Goal: Task Accomplishment & Management: Complete application form

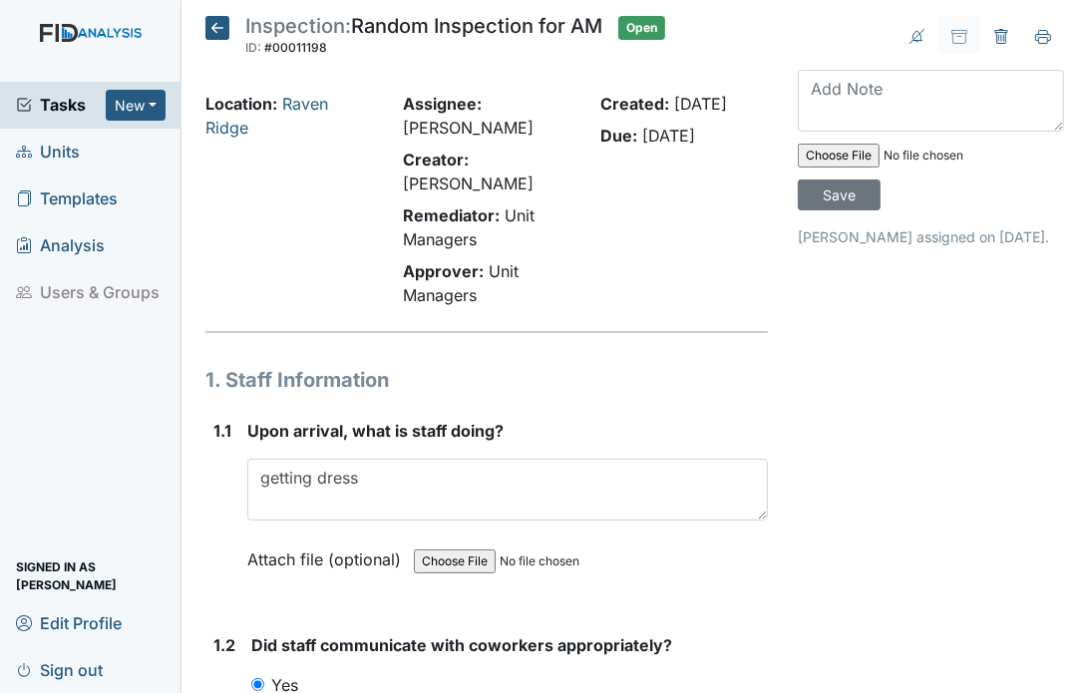
scroll to position [9085, 0]
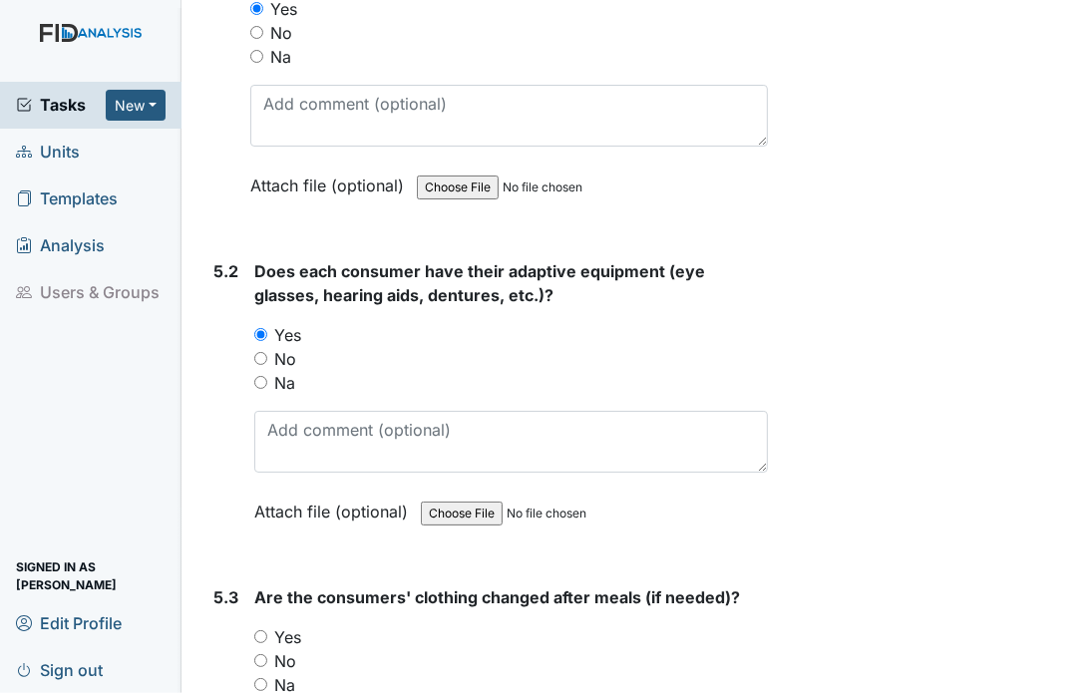
click at [267, 625] on div "Yes" at bounding box center [511, 637] width 514 height 24
click at [263, 630] on input "Yes" at bounding box center [260, 636] width 13 height 13
radio input "true"
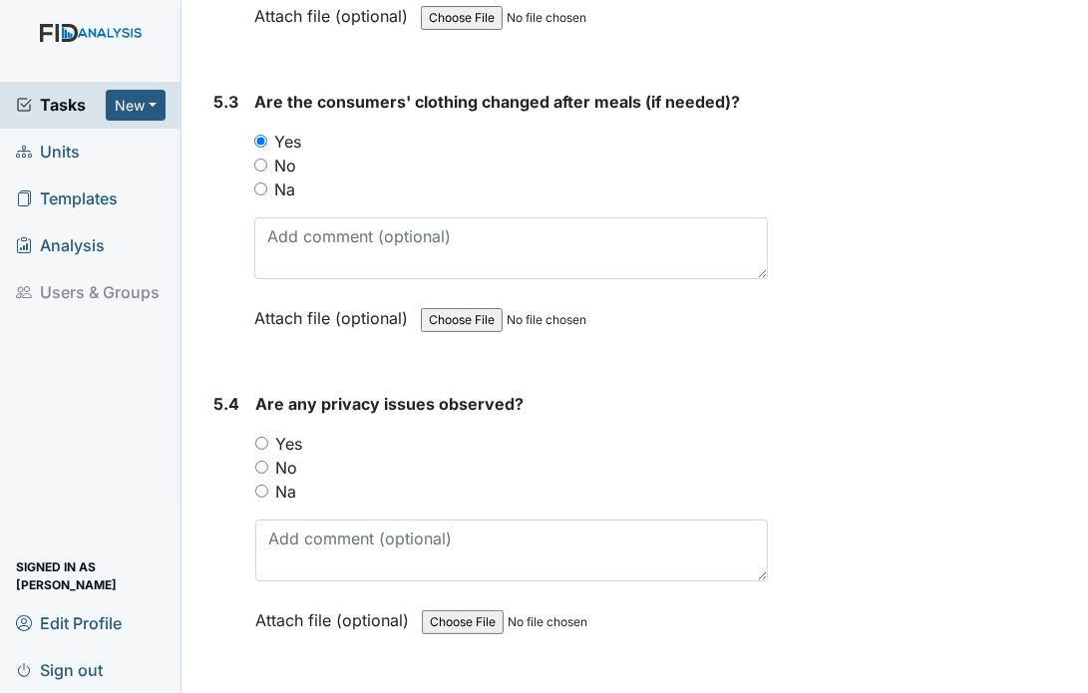
scroll to position [9603, 0]
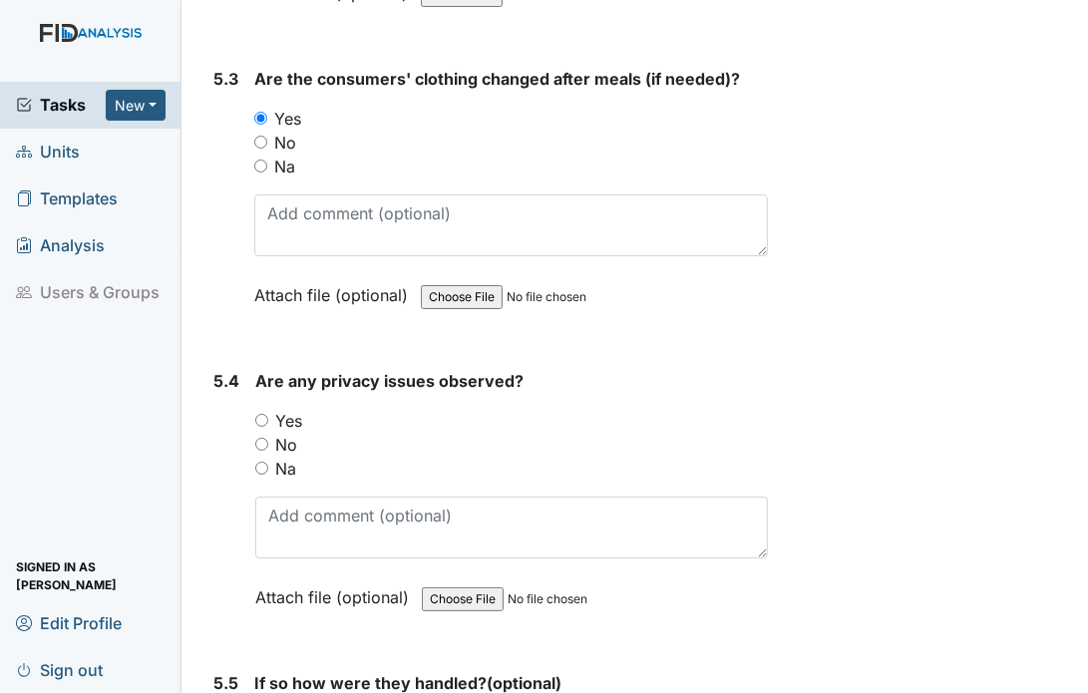
click at [257, 438] on input "No" at bounding box center [261, 444] width 13 height 13
radio input "true"
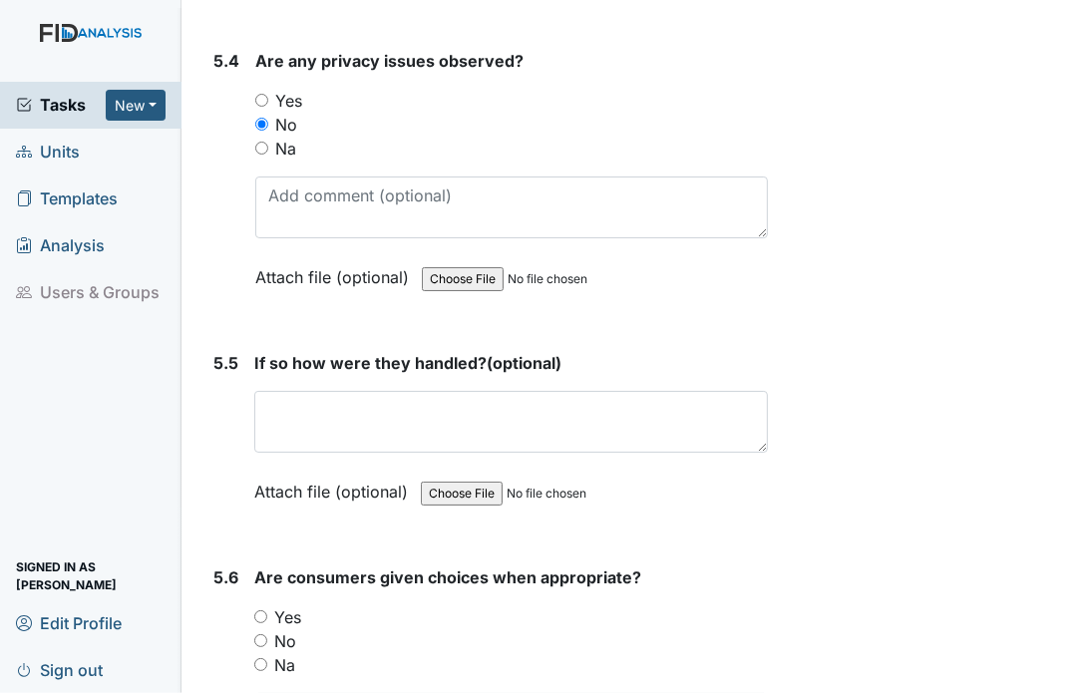
scroll to position [9963, 0]
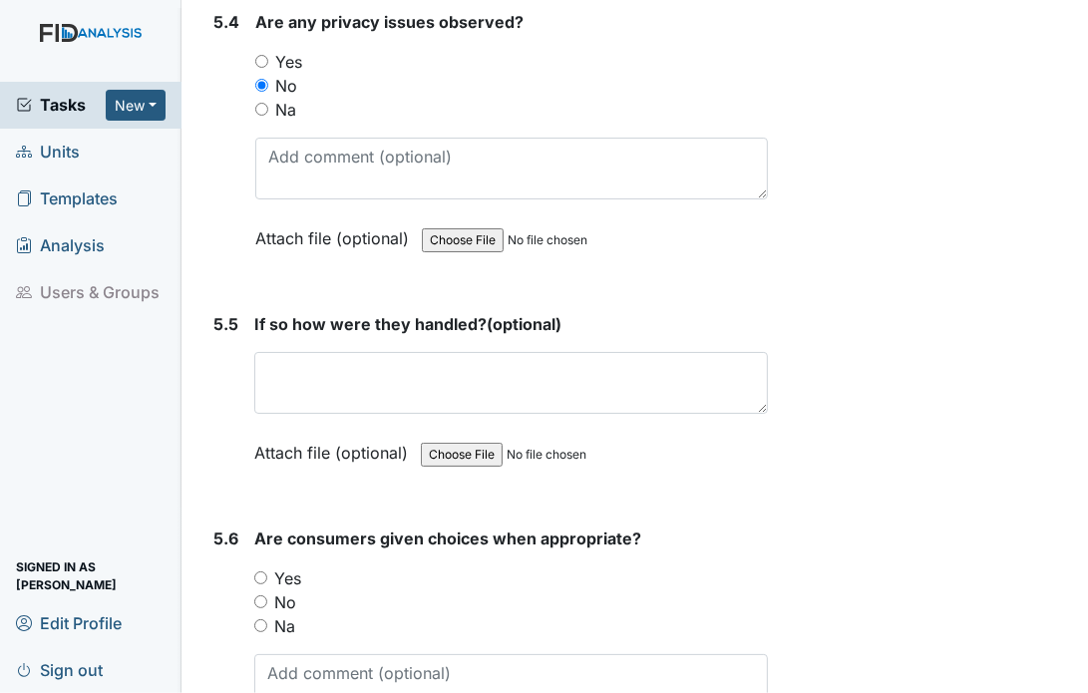
click at [263, 572] on input "Yes" at bounding box center [260, 578] width 13 height 13
radio input "true"
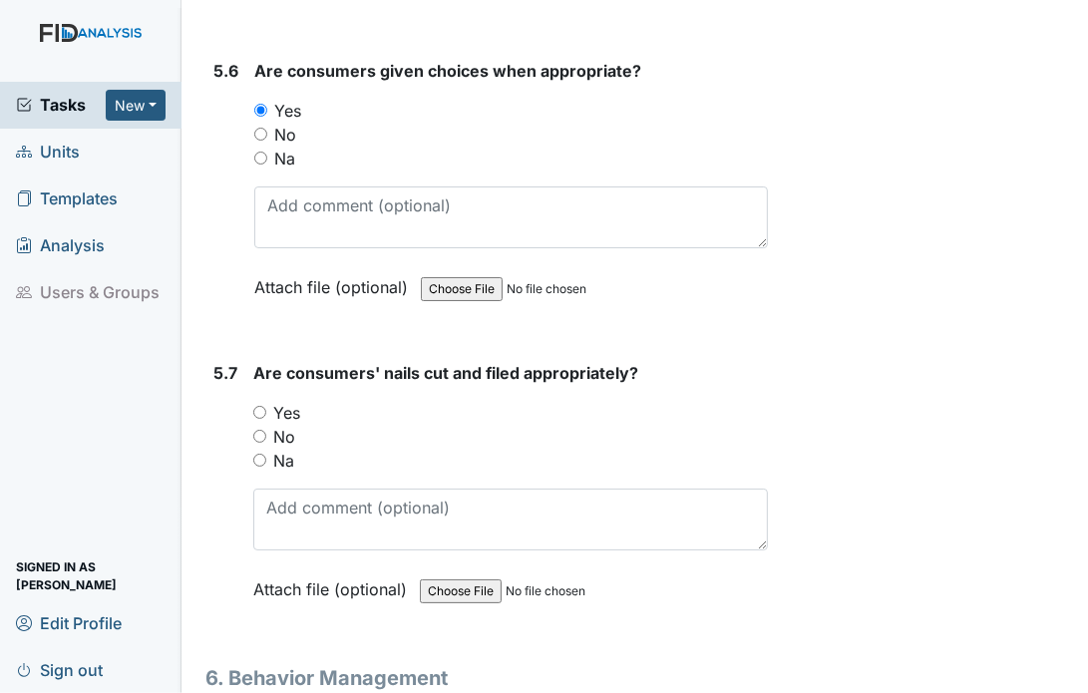
scroll to position [10441, 0]
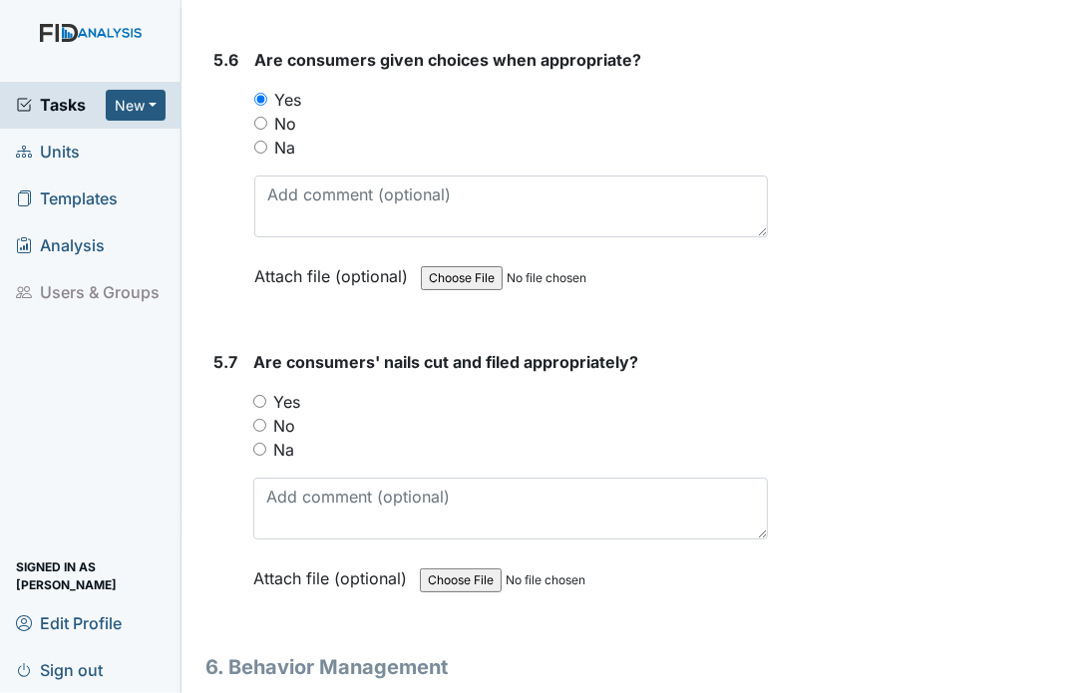
click at [258, 395] on input "Yes" at bounding box center [259, 401] width 13 height 13
radio input "true"
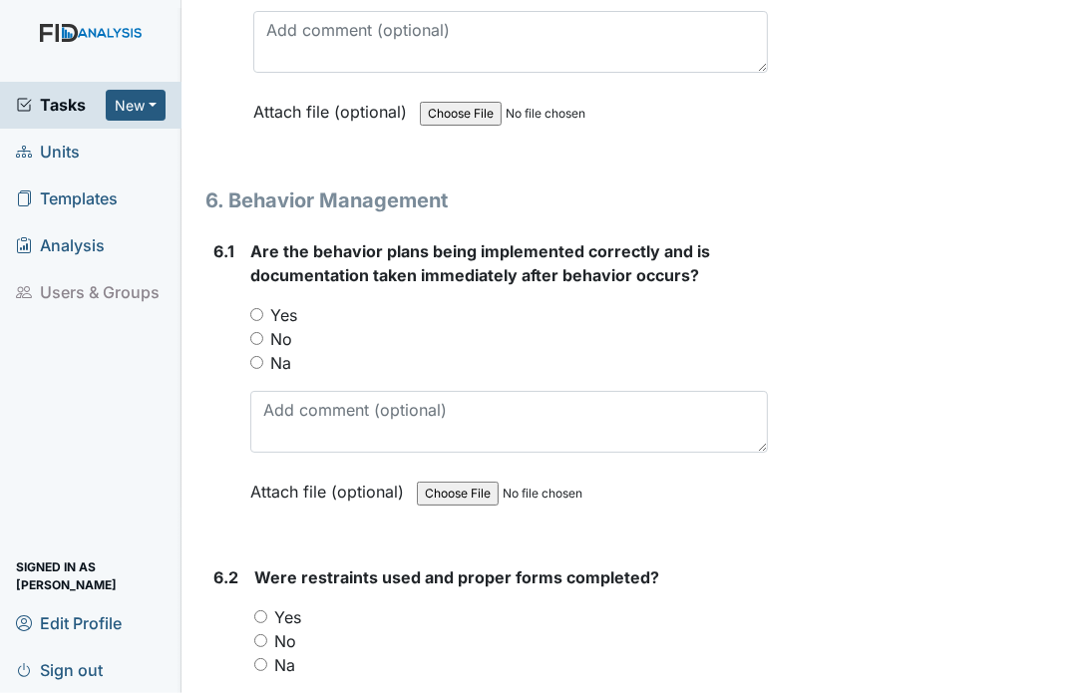
scroll to position [10920, 0]
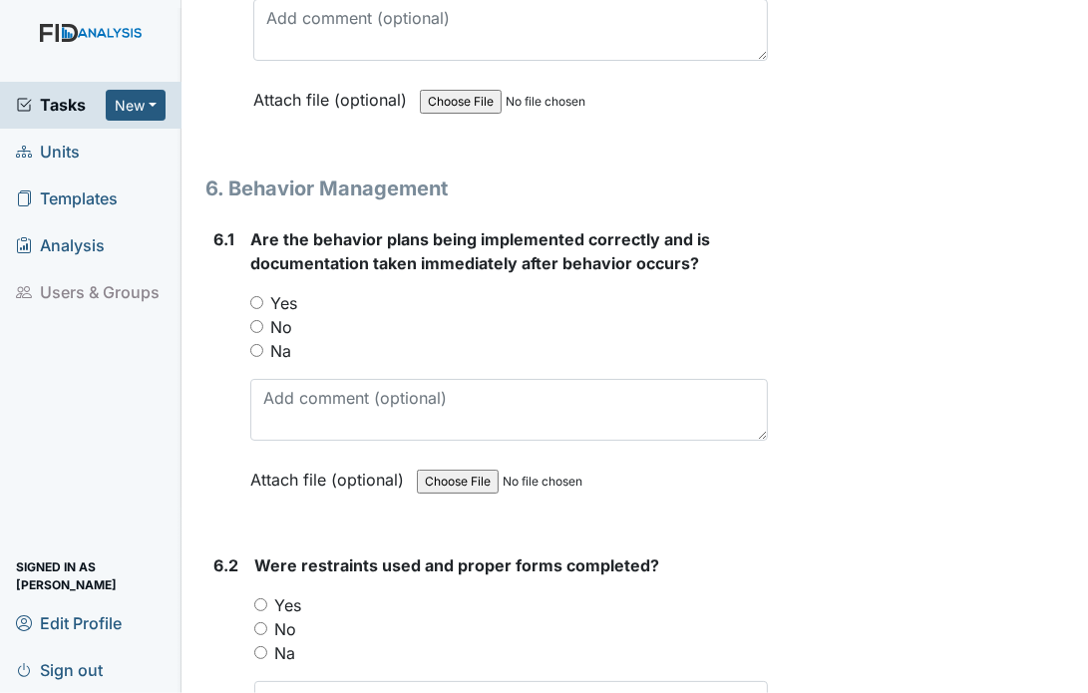
click at [253, 296] on input "Yes" at bounding box center [256, 302] width 13 height 13
radio input "true"
click at [258, 599] on input "Yes" at bounding box center [260, 605] width 13 height 13
radio input "true"
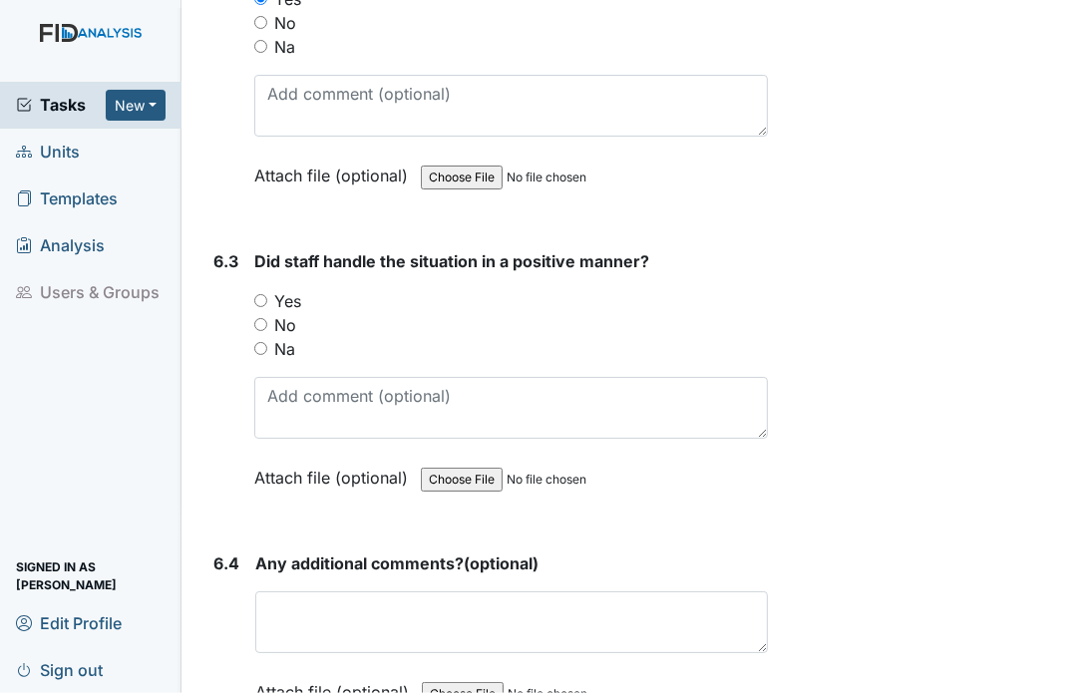
scroll to position [11559, 0]
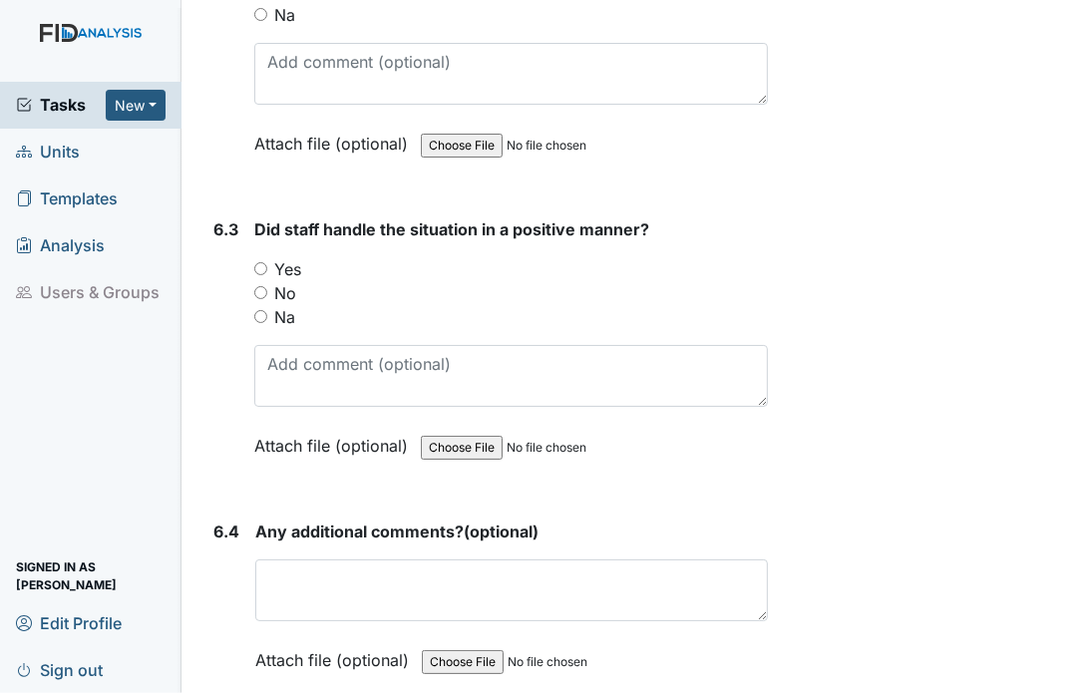
click at [263, 262] on input "Yes" at bounding box center [260, 268] width 13 height 13
radio input "true"
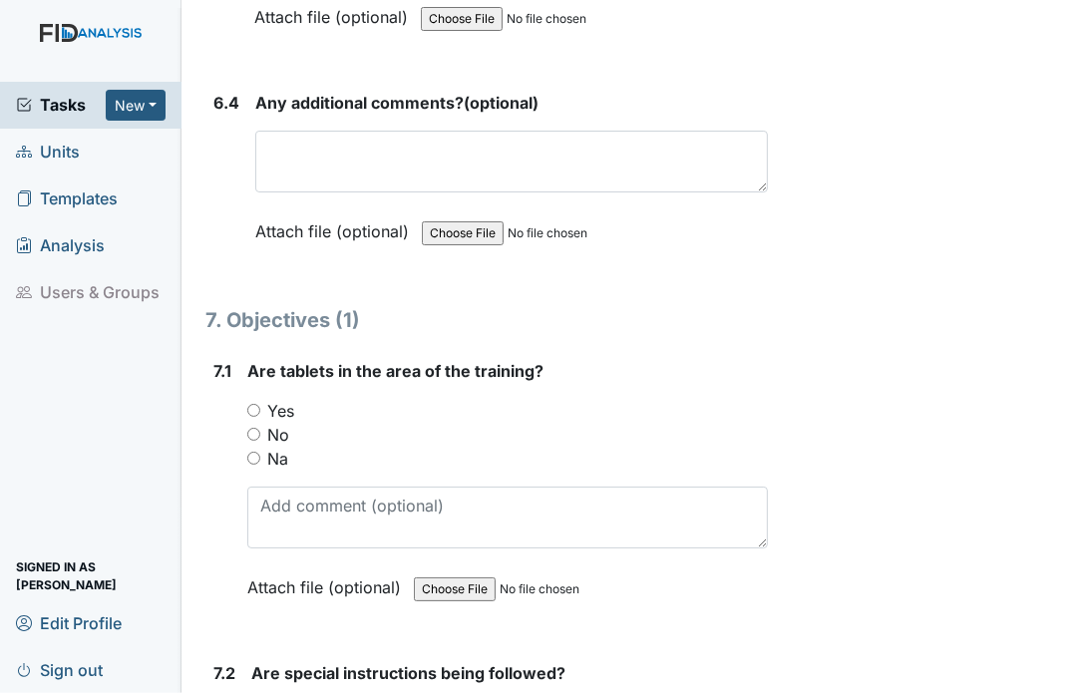
scroll to position [12086, 0]
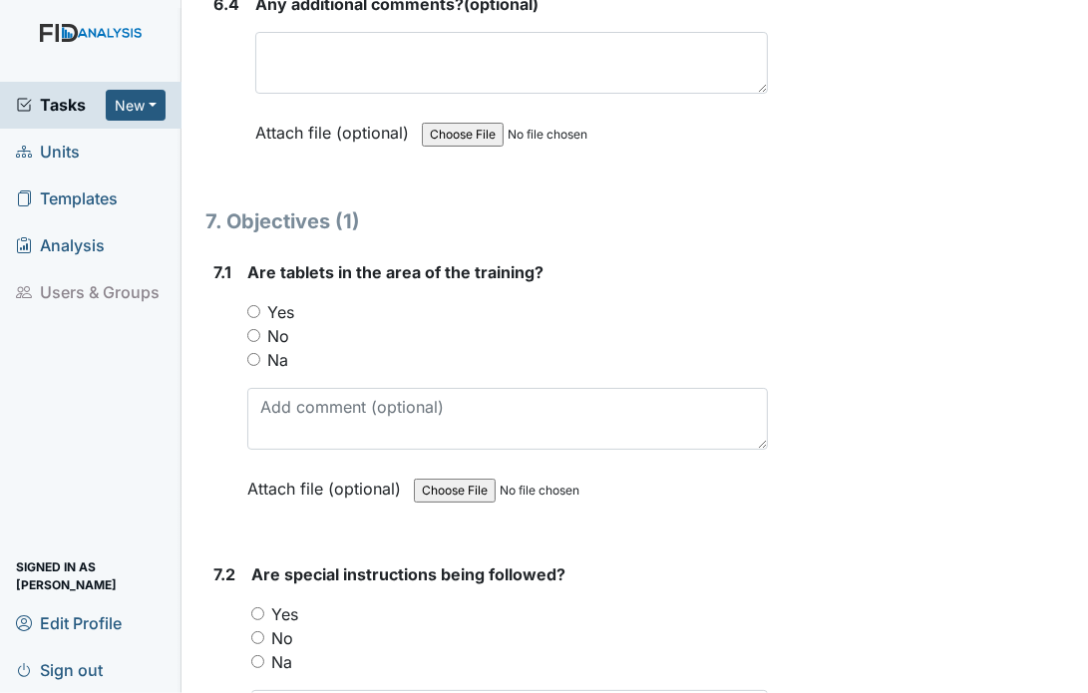
click at [247, 305] on input "Yes" at bounding box center [253, 311] width 13 height 13
radio input "true"
click at [260, 608] on input "Yes" at bounding box center [257, 614] width 13 height 13
radio input "true"
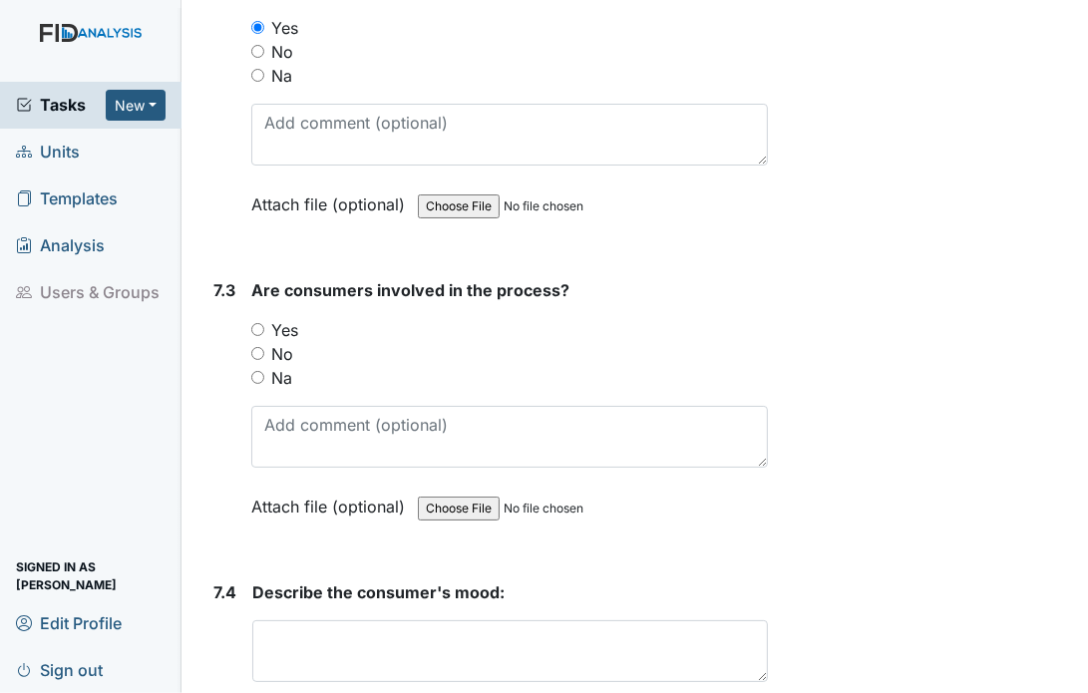
scroll to position [12685, 0]
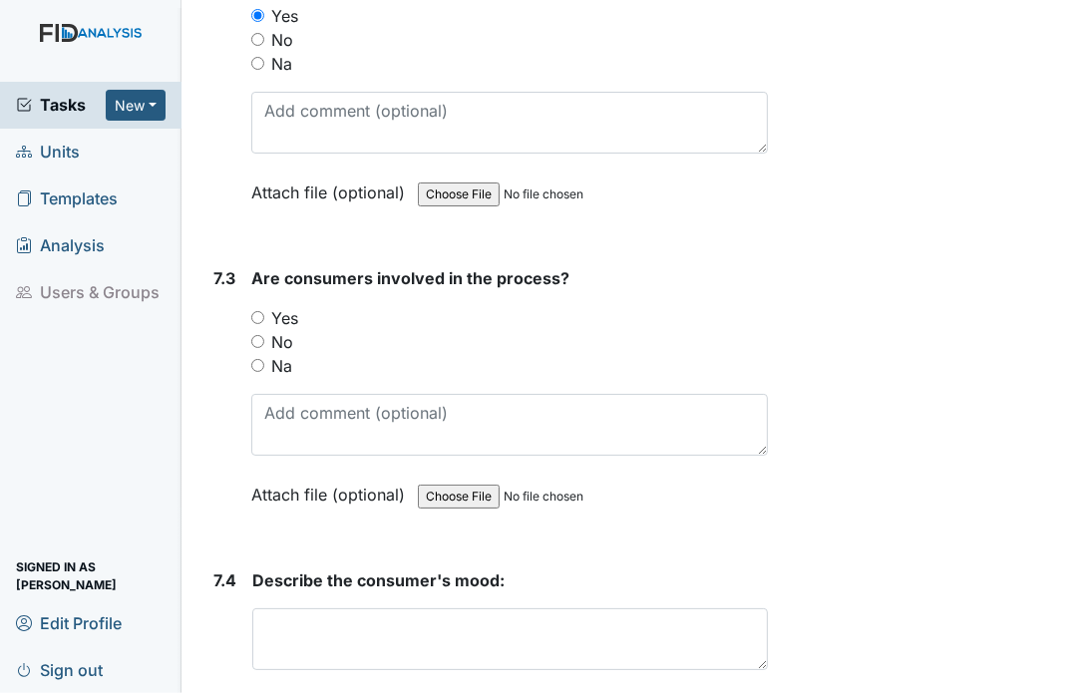
click at [259, 311] on input "Yes" at bounding box center [257, 317] width 13 height 13
radio input "true"
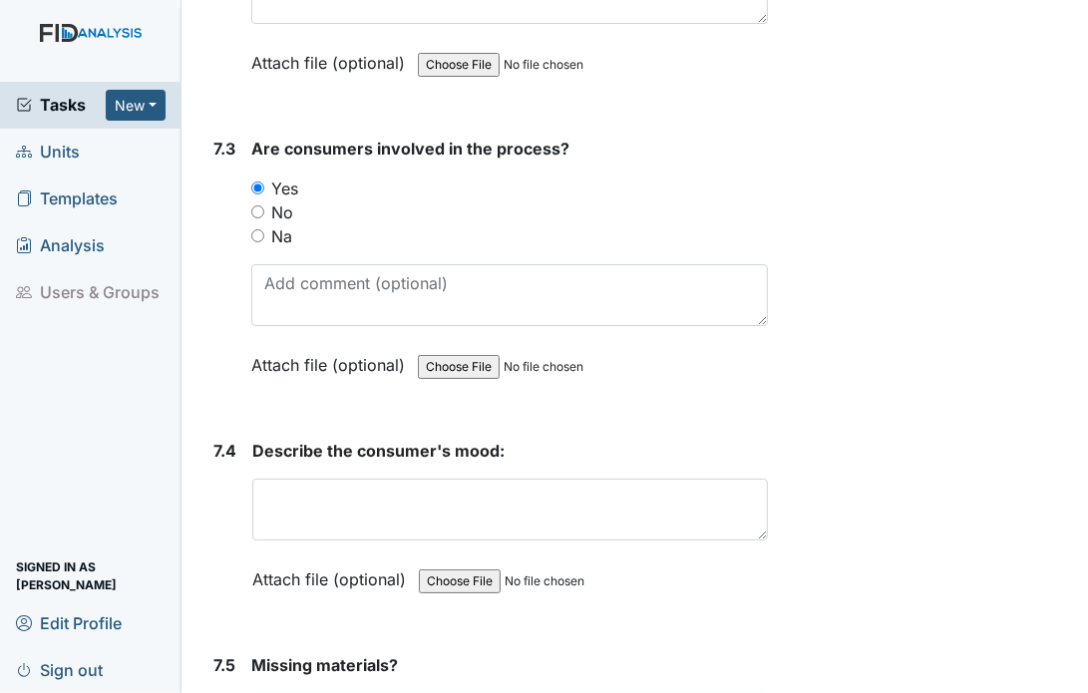
scroll to position [12844, 0]
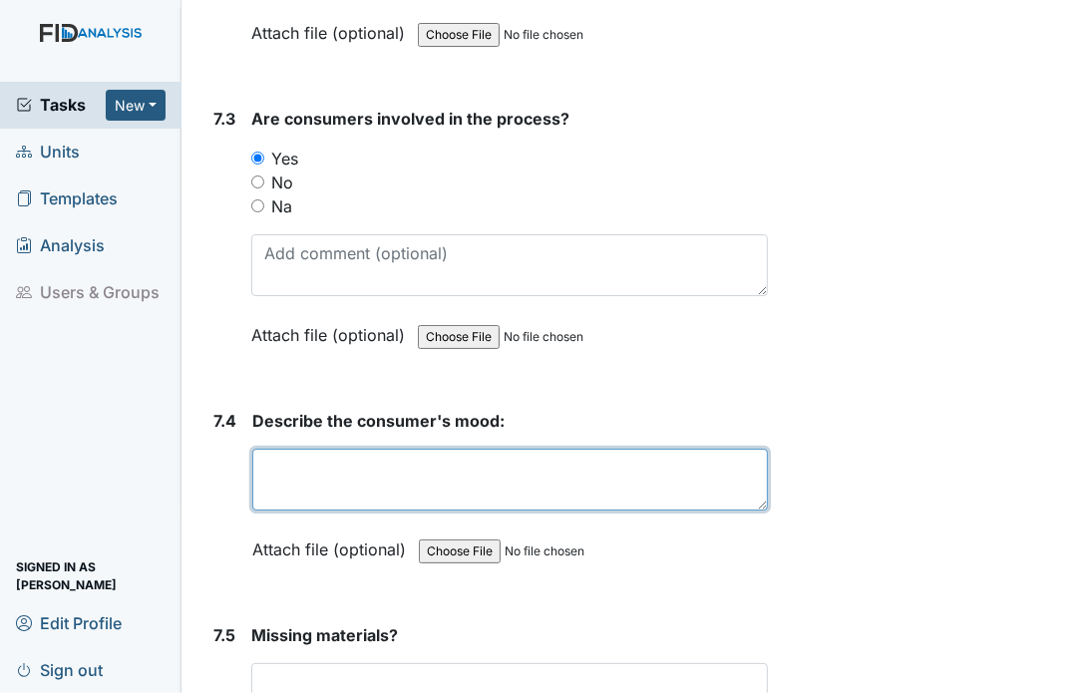
click at [550, 449] on textarea at bounding box center [510, 480] width 516 height 62
type textarea "Happy"
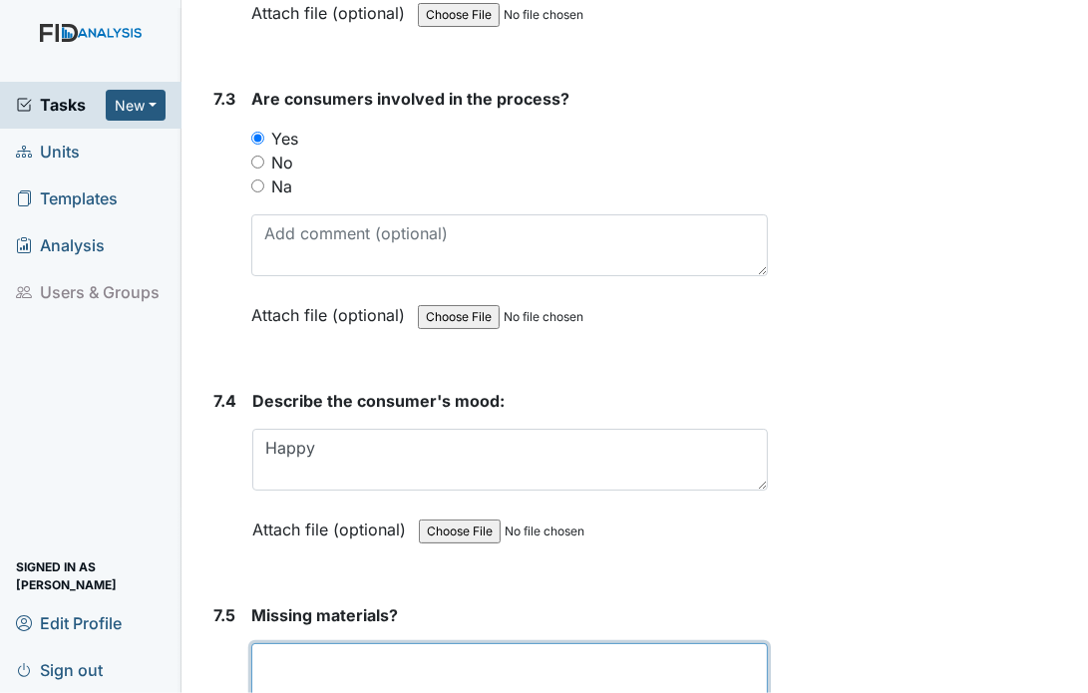
click at [473, 643] on textarea at bounding box center [509, 674] width 517 height 62
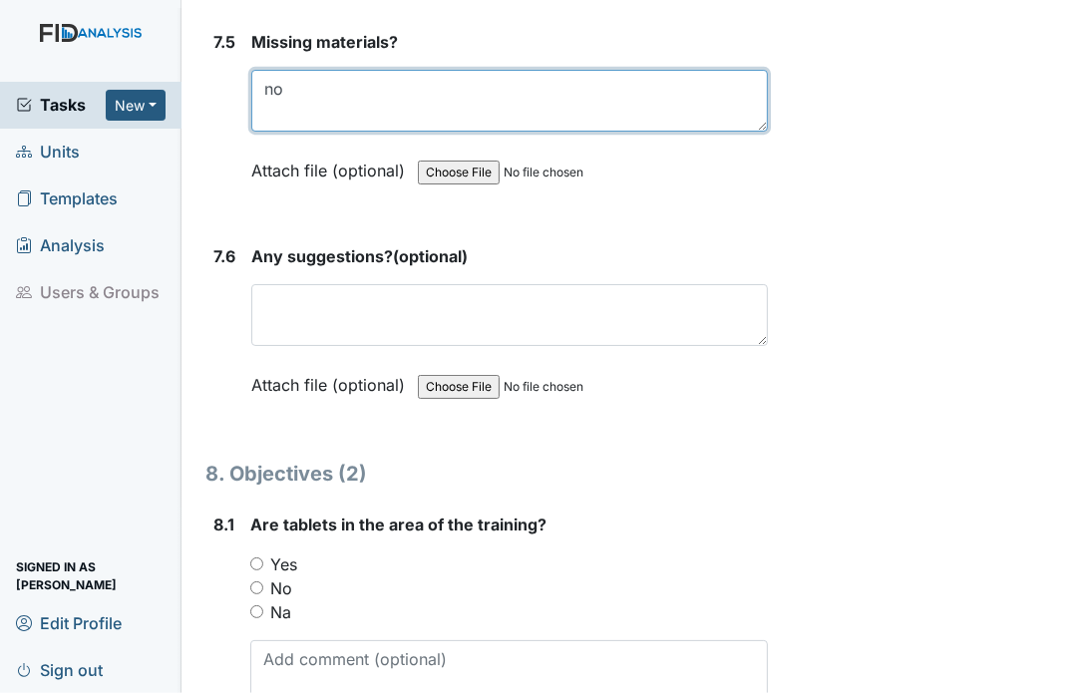
scroll to position [13523, 0]
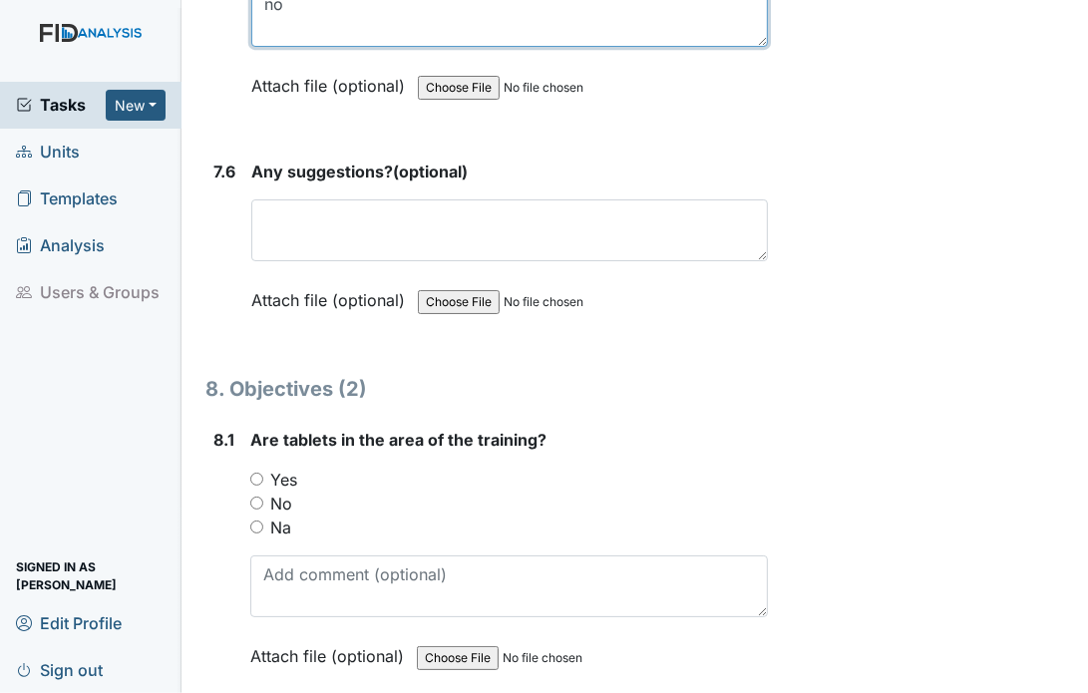
type textarea "no"
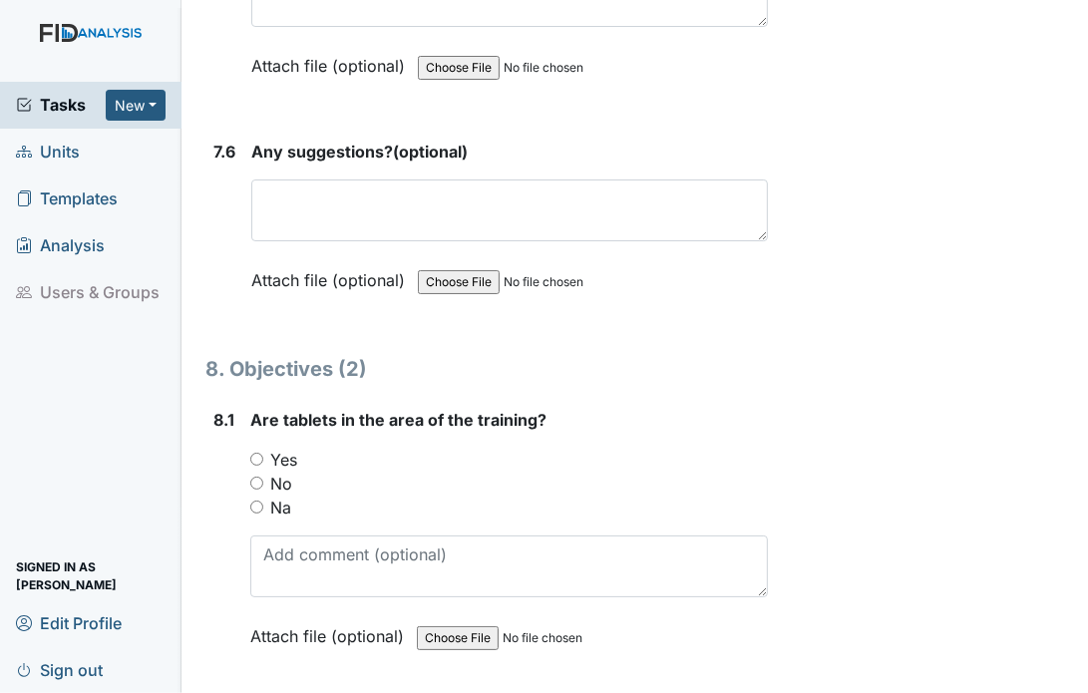
click at [256, 448] on div "Yes" at bounding box center [509, 460] width 518 height 24
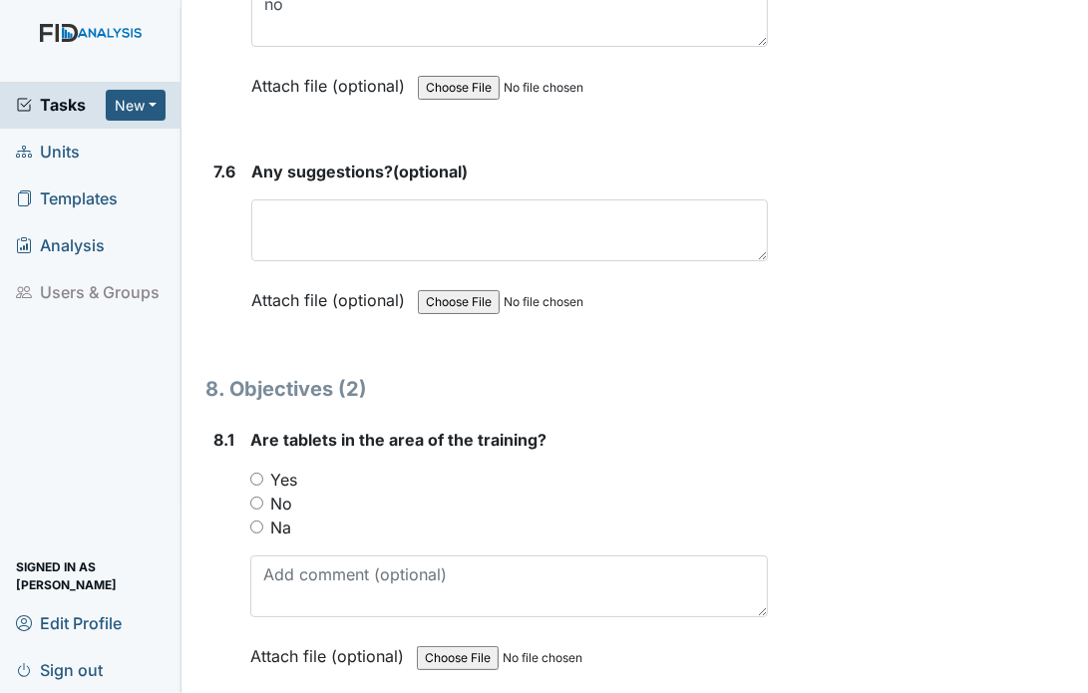
click at [256, 473] on input "Yes" at bounding box center [256, 479] width 13 height 13
radio input "true"
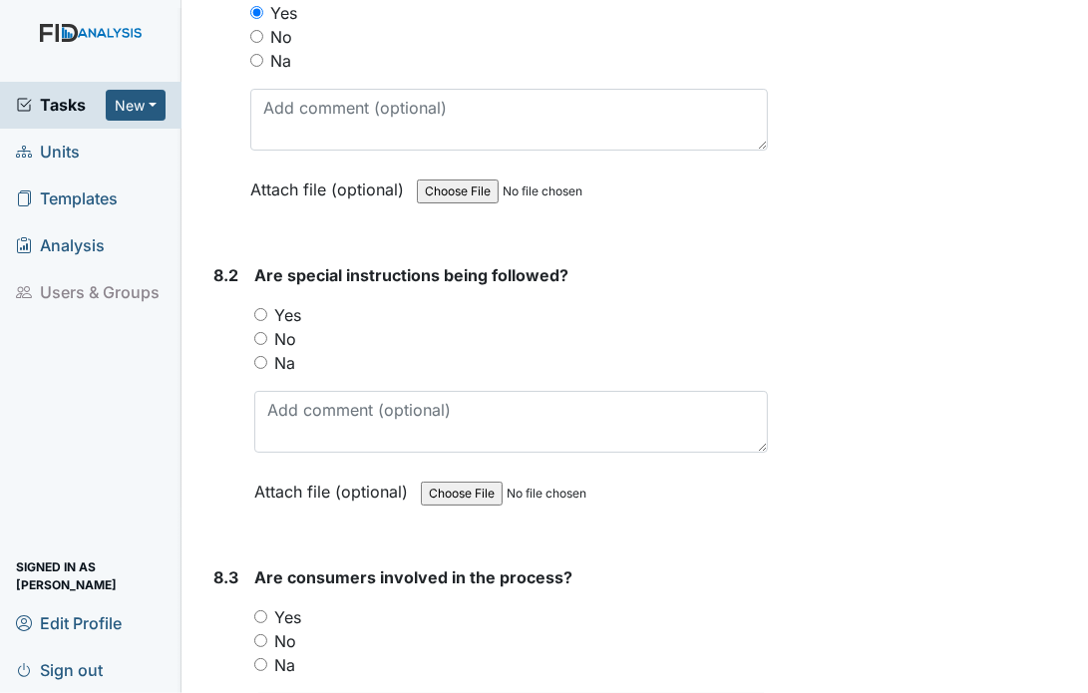
scroll to position [14002, 0]
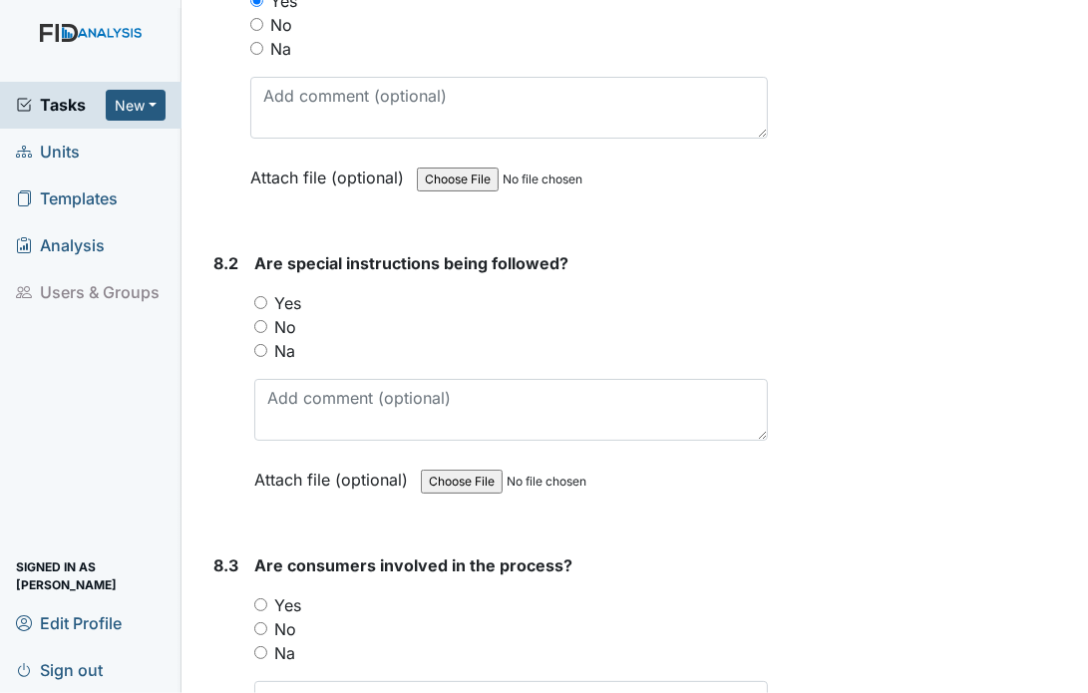
click at [264, 296] on input "Yes" at bounding box center [260, 302] width 13 height 13
radio input "true"
click at [262, 599] on input "Yes" at bounding box center [260, 605] width 13 height 13
radio input "true"
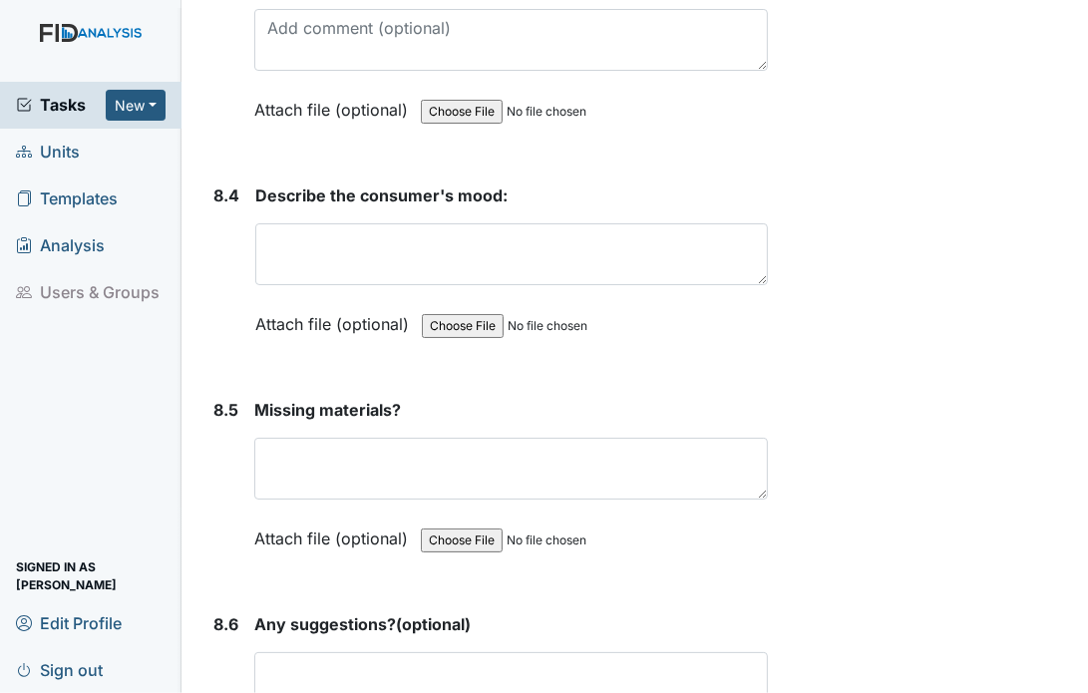
scroll to position [14680, 0]
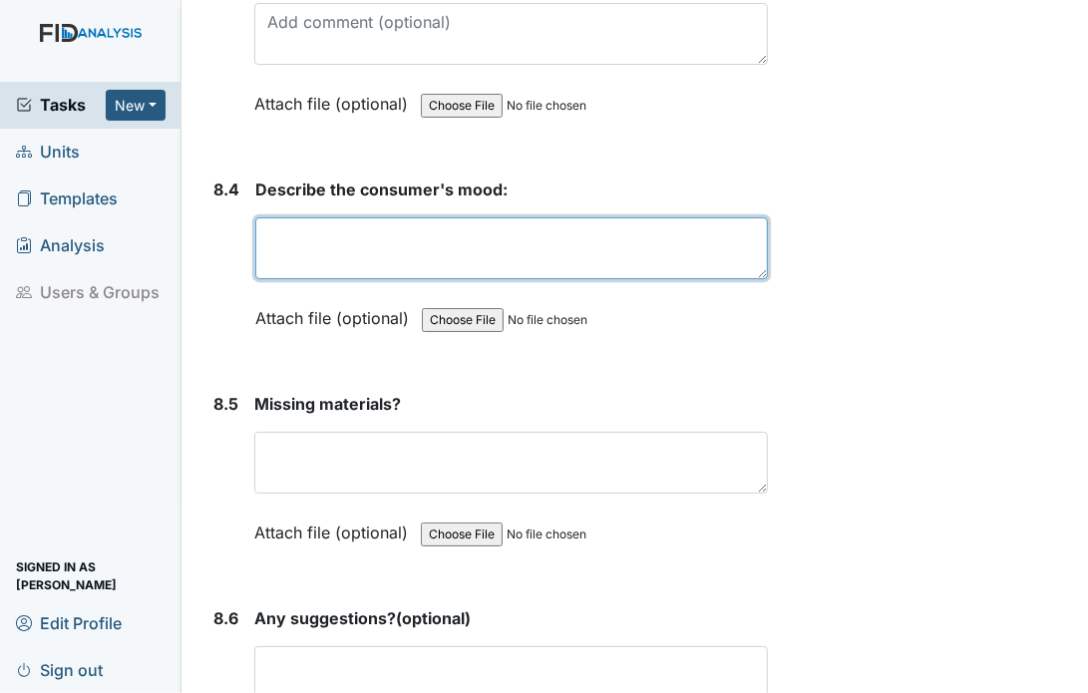
click at [499, 217] on textarea at bounding box center [511, 248] width 513 height 62
type textarea "Happy"
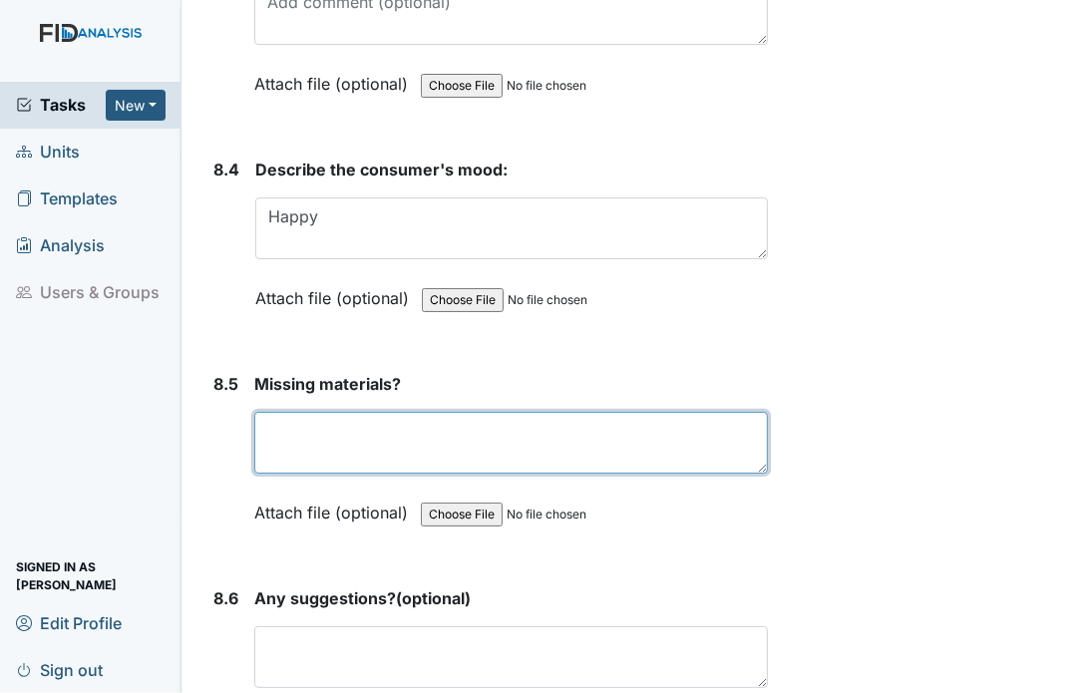
click at [454, 412] on textarea at bounding box center [511, 443] width 514 height 62
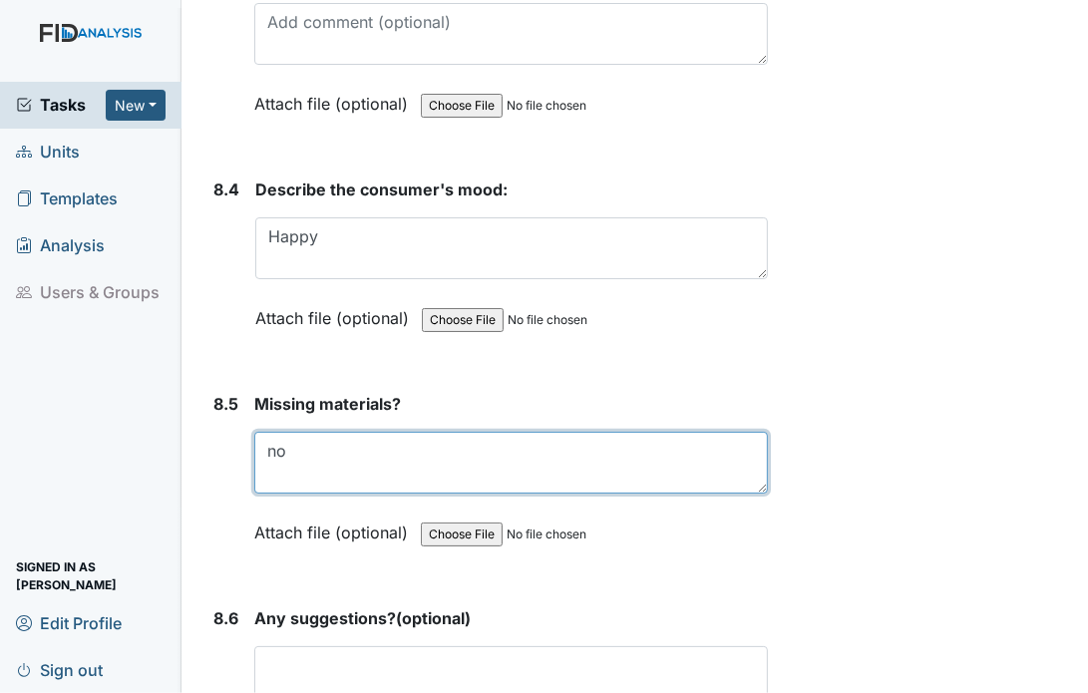
type textarea "no"
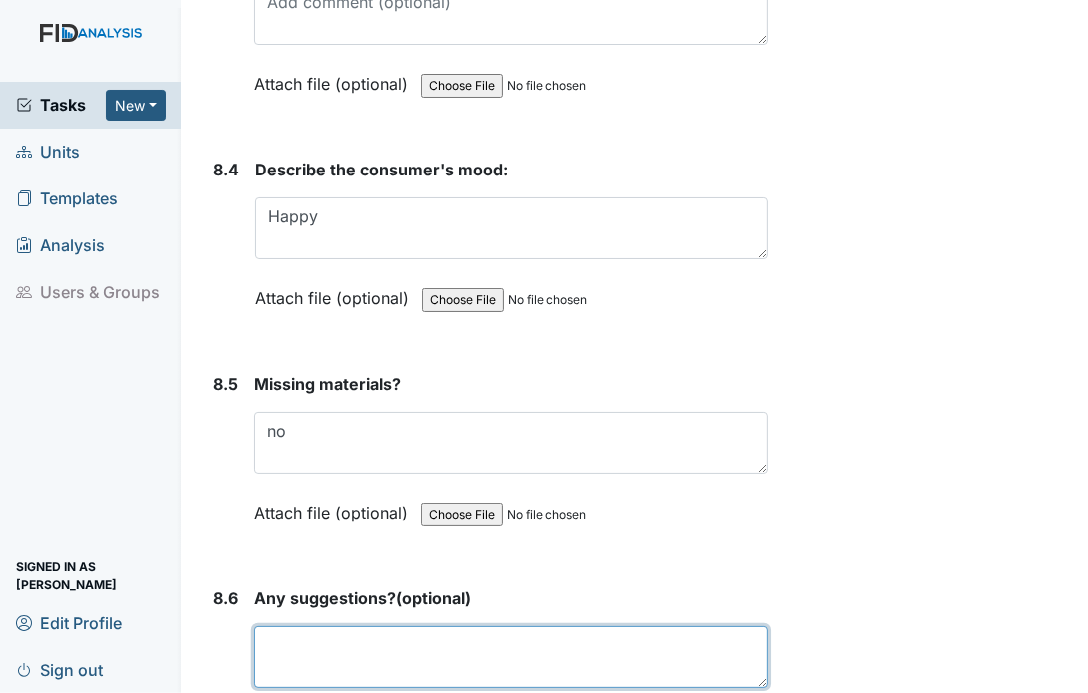
click at [308, 626] on textarea at bounding box center [511, 657] width 514 height 62
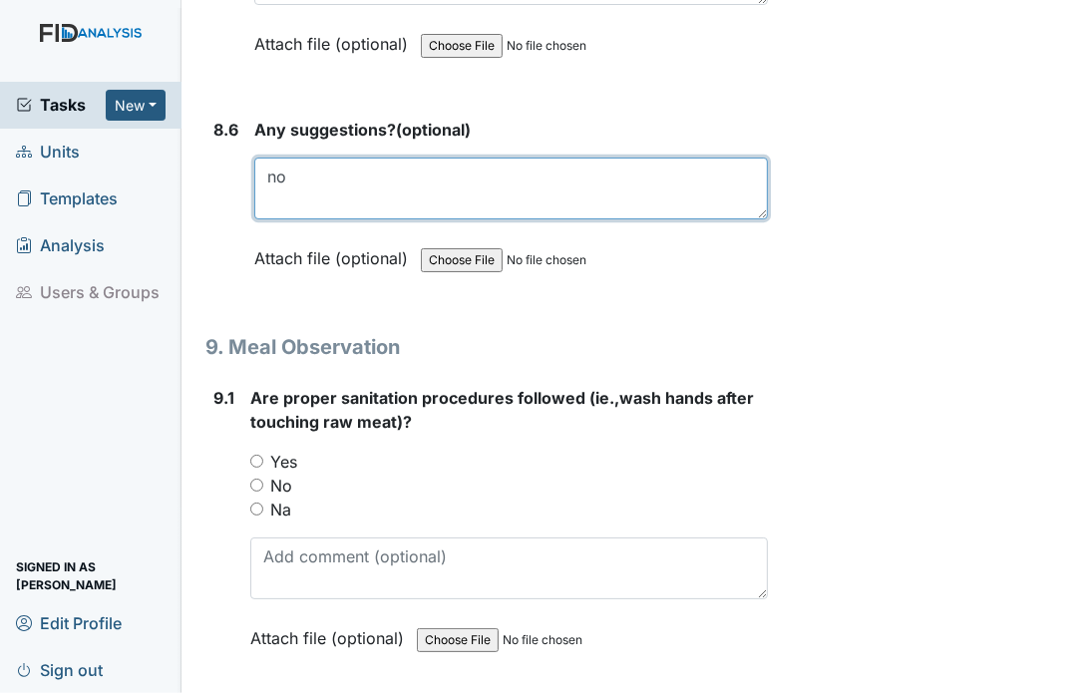
scroll to position [15199, 0]
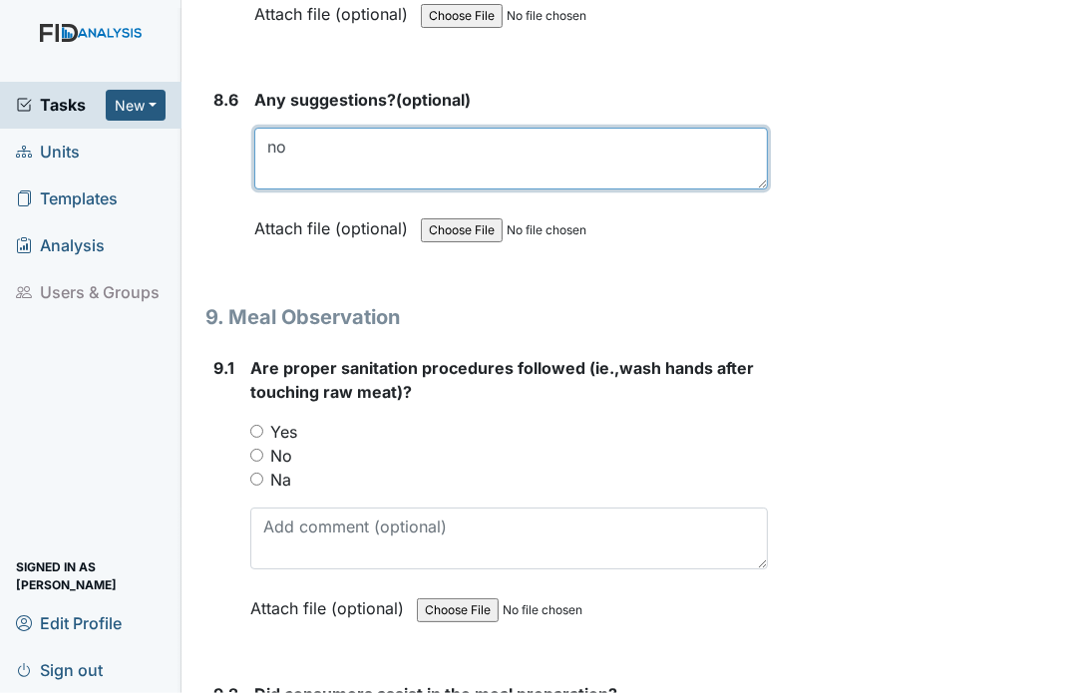
type textarea "no"
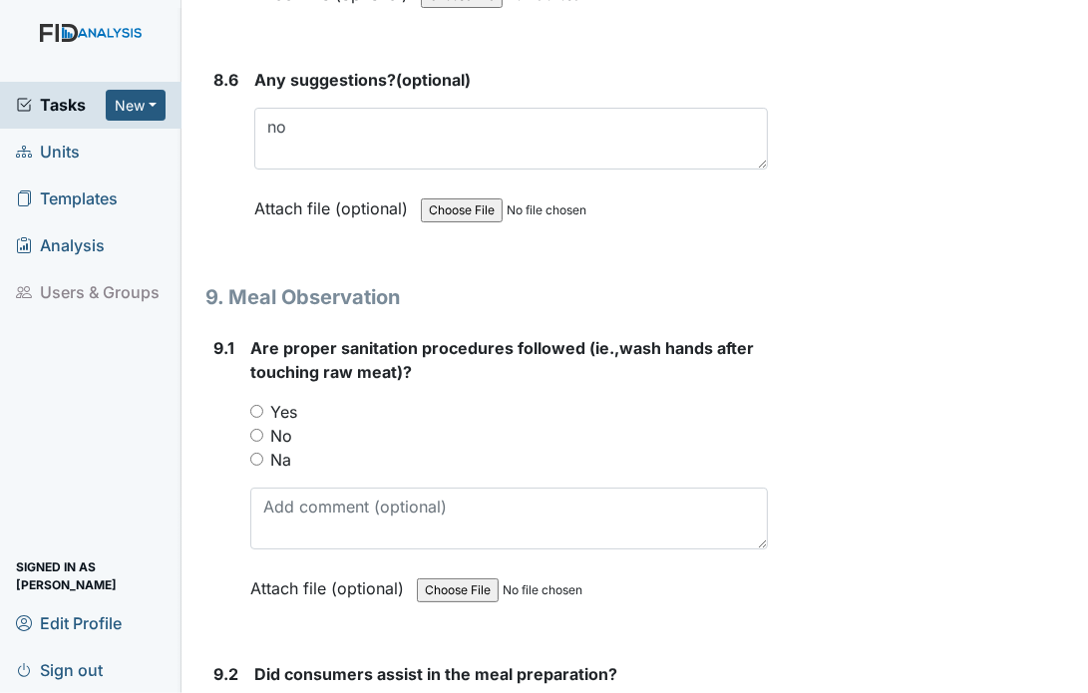
click at [254, 405] on input "Yes" at bounding box center [256, 411] width 13 height 13
radio input "true"
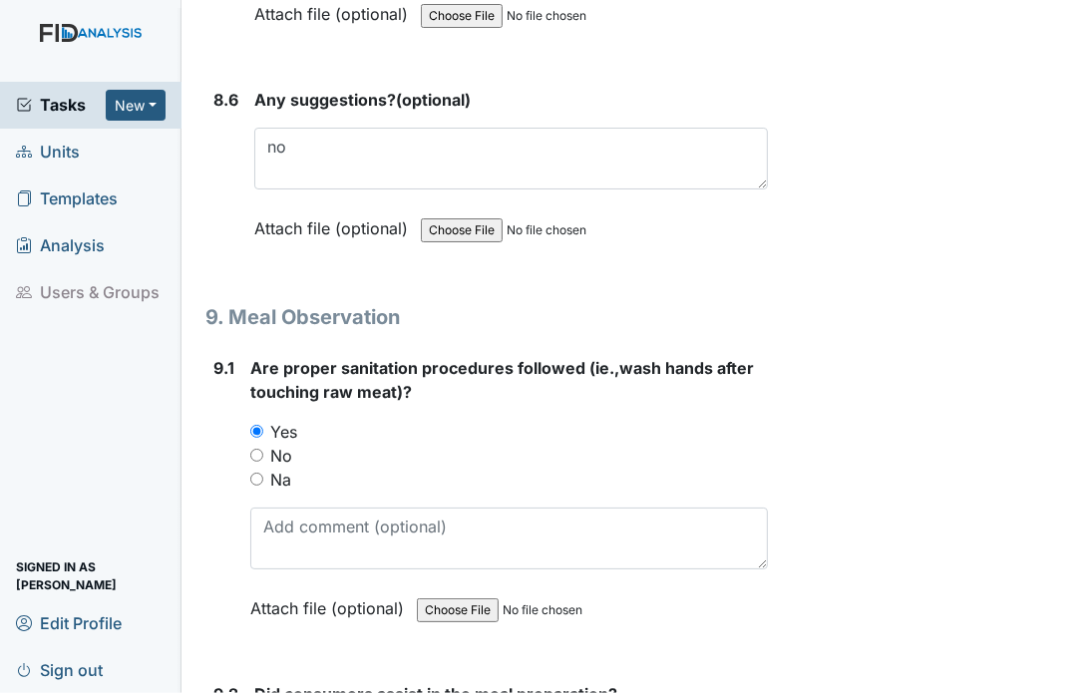
radio input "true"
click at [1070, 689] on main "Inspection: Random Inspection for AM ID: #00011198 Open Autosaving... Location:…" at bounding box center [635, 346] width 907 height 693
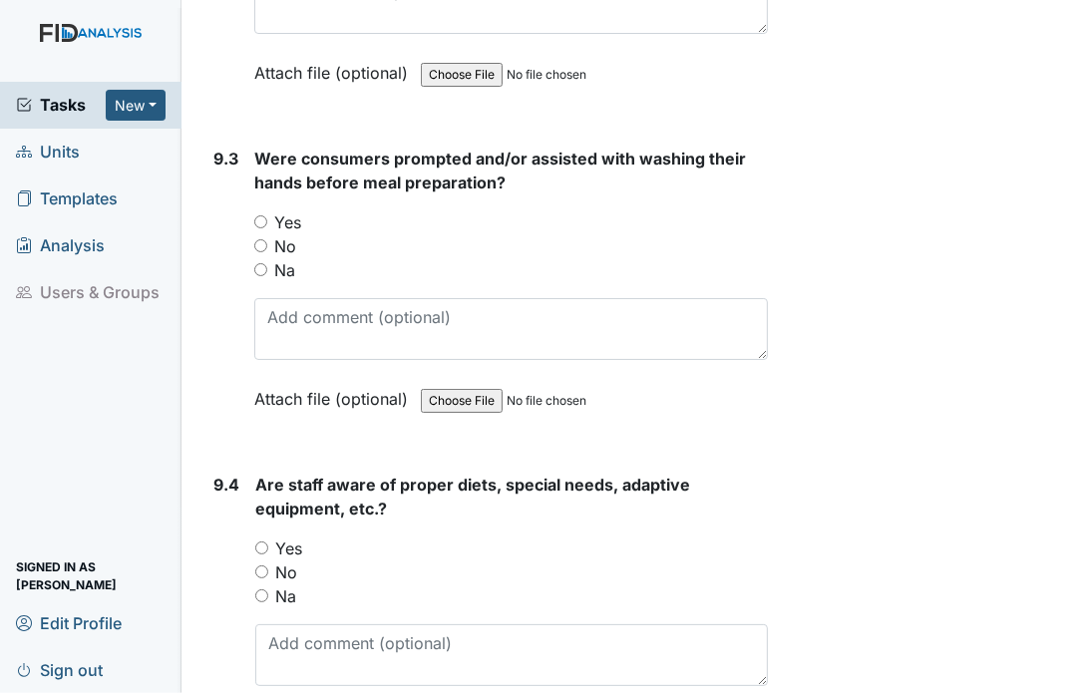
scroll to position [16037, 0]
click at [267, 210] on div "Yes" at bounding box center [511, 222] width 514 height 24
click at [260, 215] on input "Yes" at bounding box center [260, 221] width 13 height 13
radio input "true"
click at [259, 542] on input "Yes" at bounding box center [261, 548] width 13 height 13
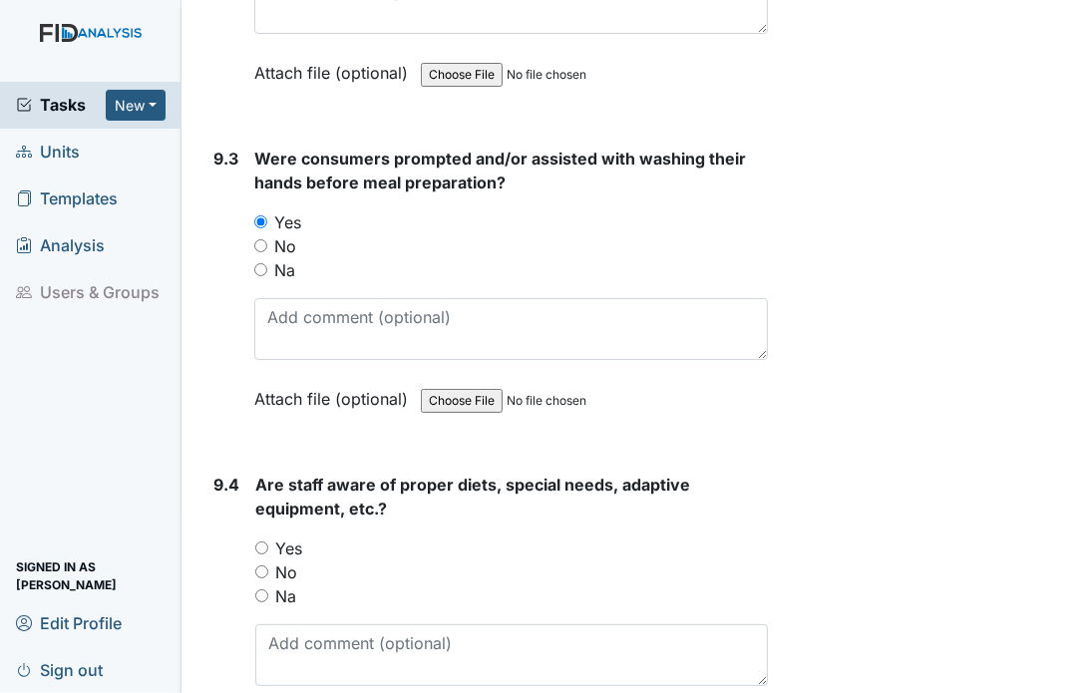
radio input "true"
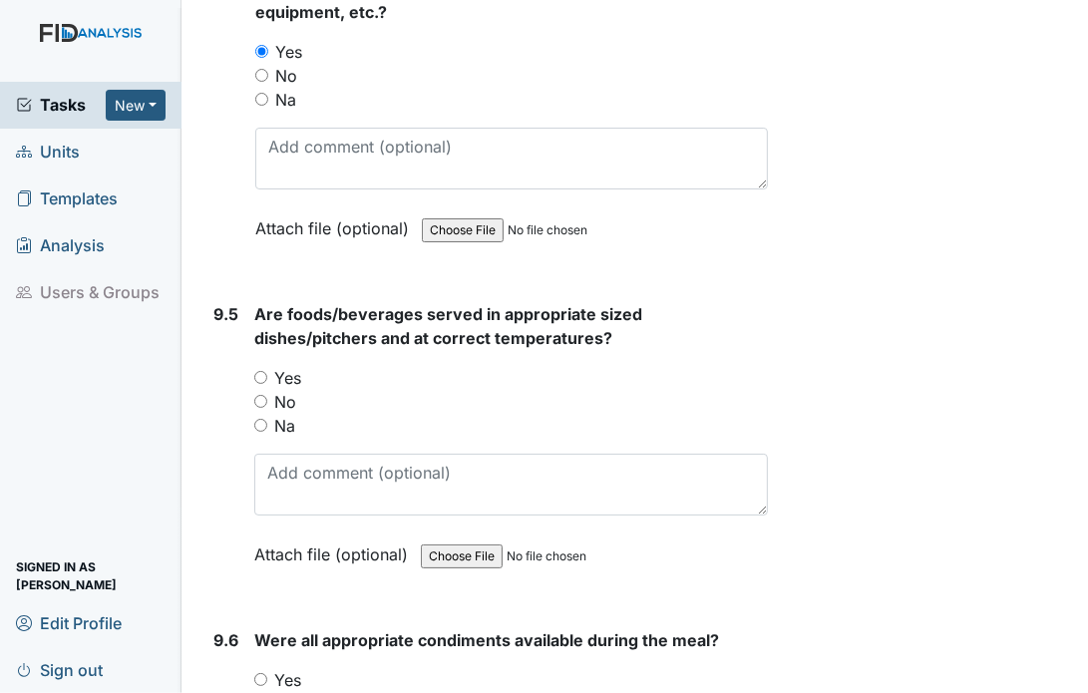
scroll to position [16555, 0]
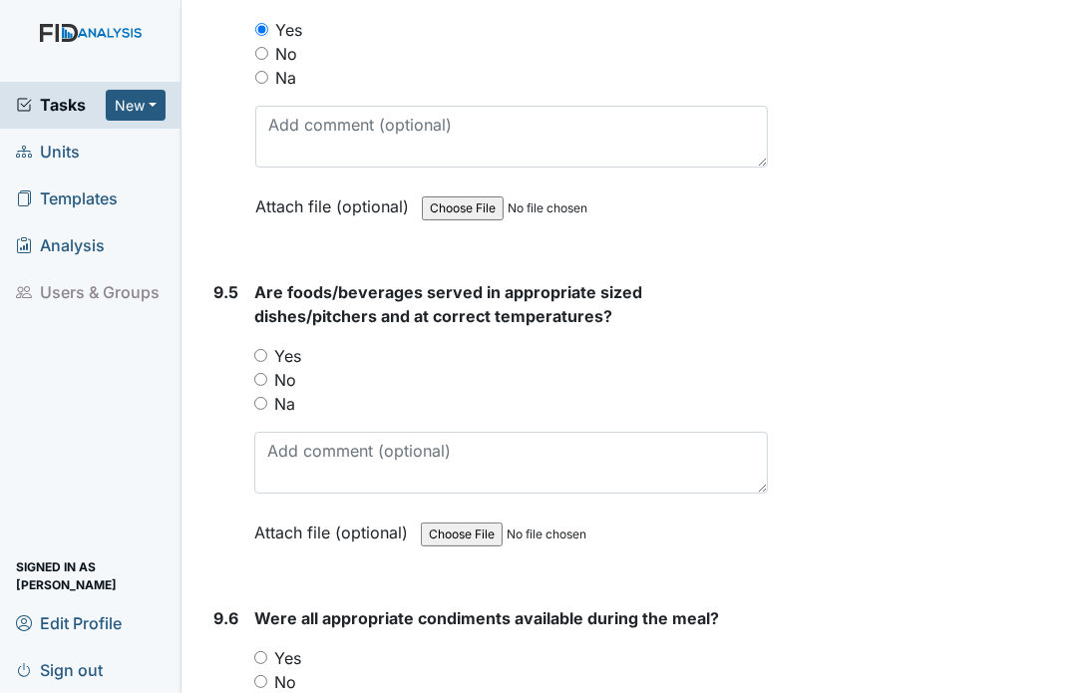
click at [266, 349] on input "Yes" at bounding box center [260, 355] width 13 height 13
radio input "true"
click at [258, 651] on input "Yes" at bounding box center [260, 657] width 13 height 13
radio input "true"
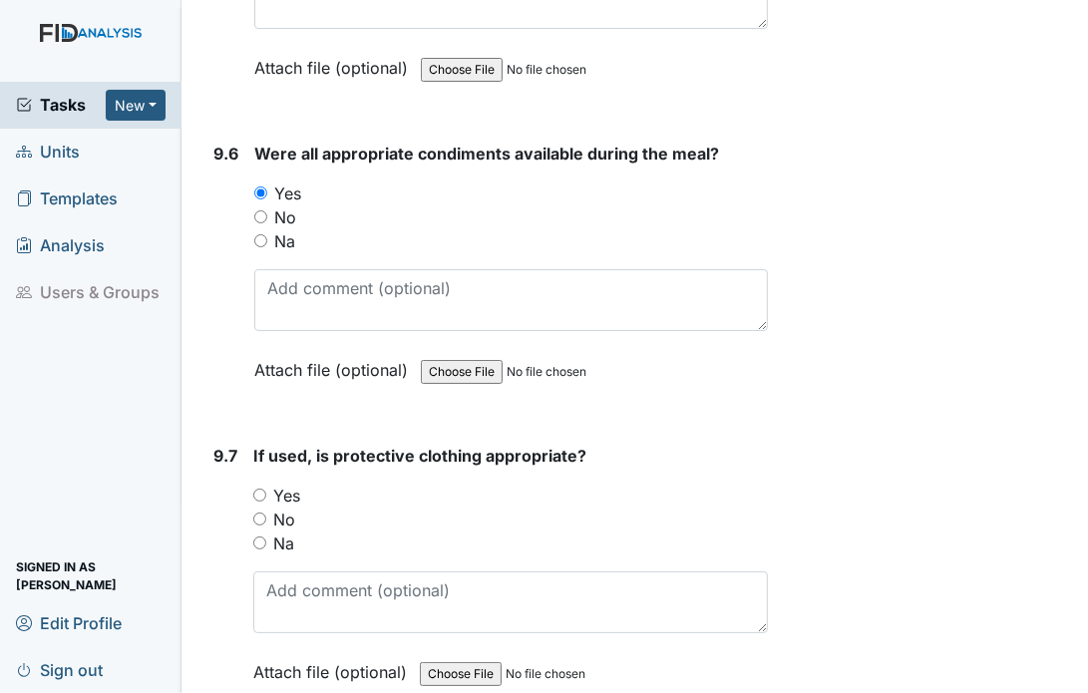
scroll to position [17034, 0]
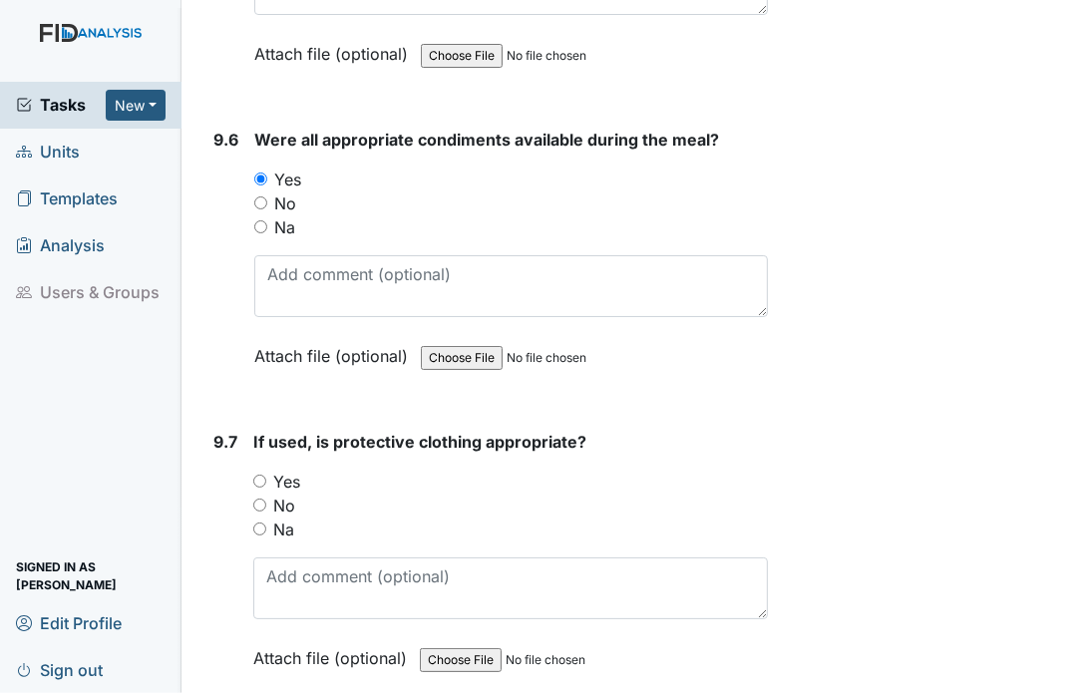
click at [259, 475] on input "Yes" at bounding box center [259, 481] width 13 height 13
radio input "true"
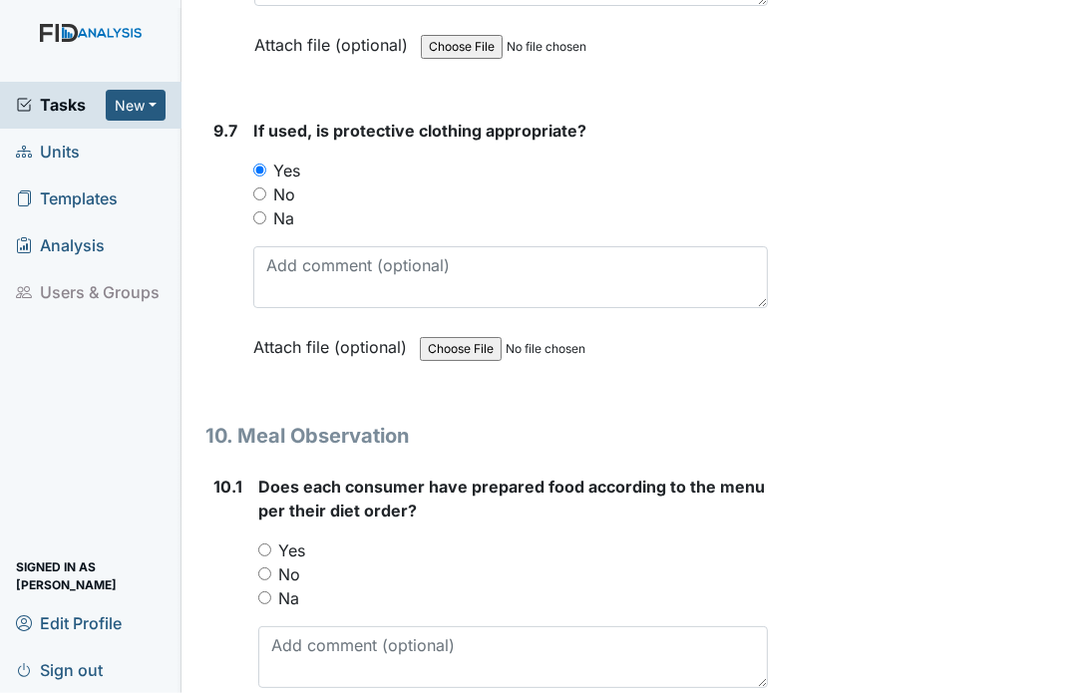
scroll to position [17433, 0]
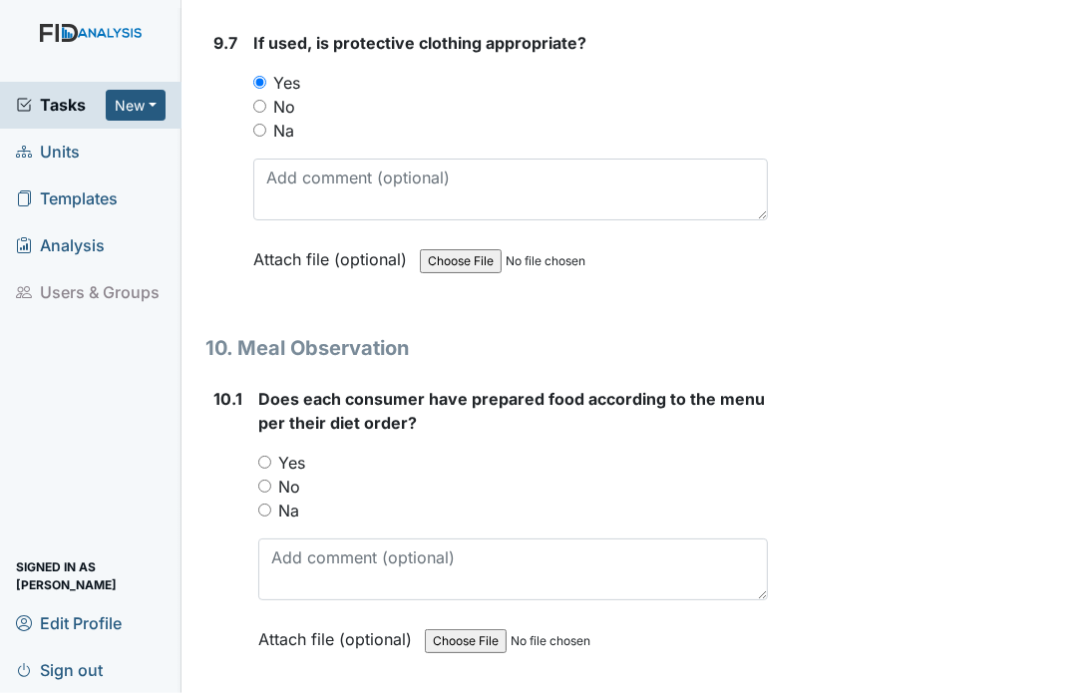
click at [268, 456] on input "Yes" at bounding box center [264, 462] width 13 height 13
radio input "true"
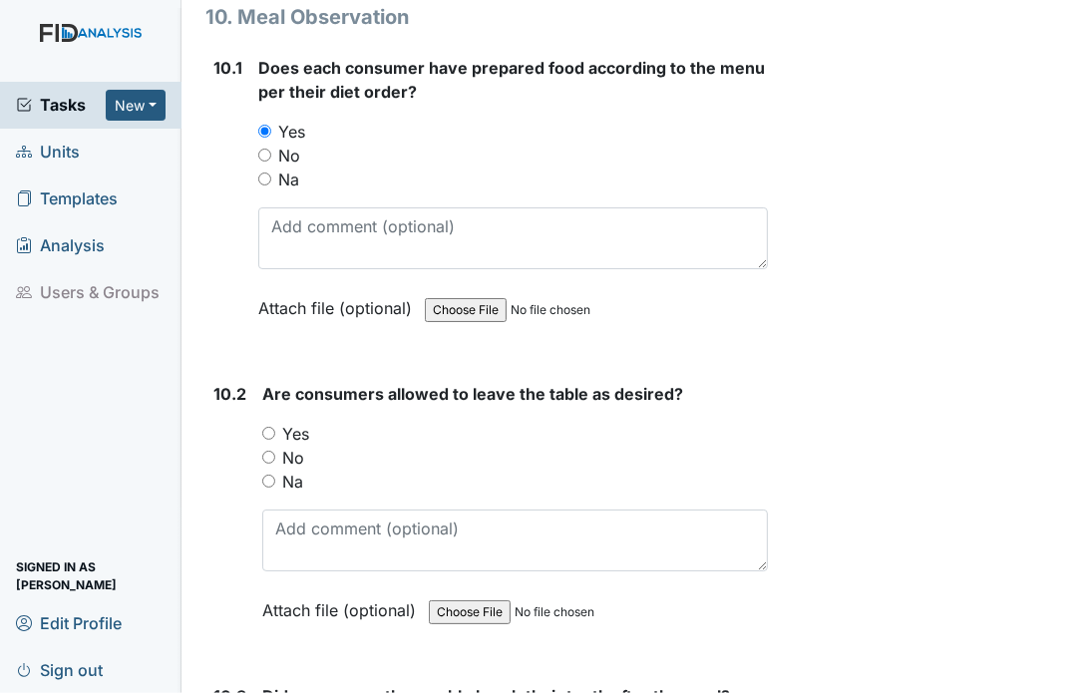
scroll to position [17872, 0]
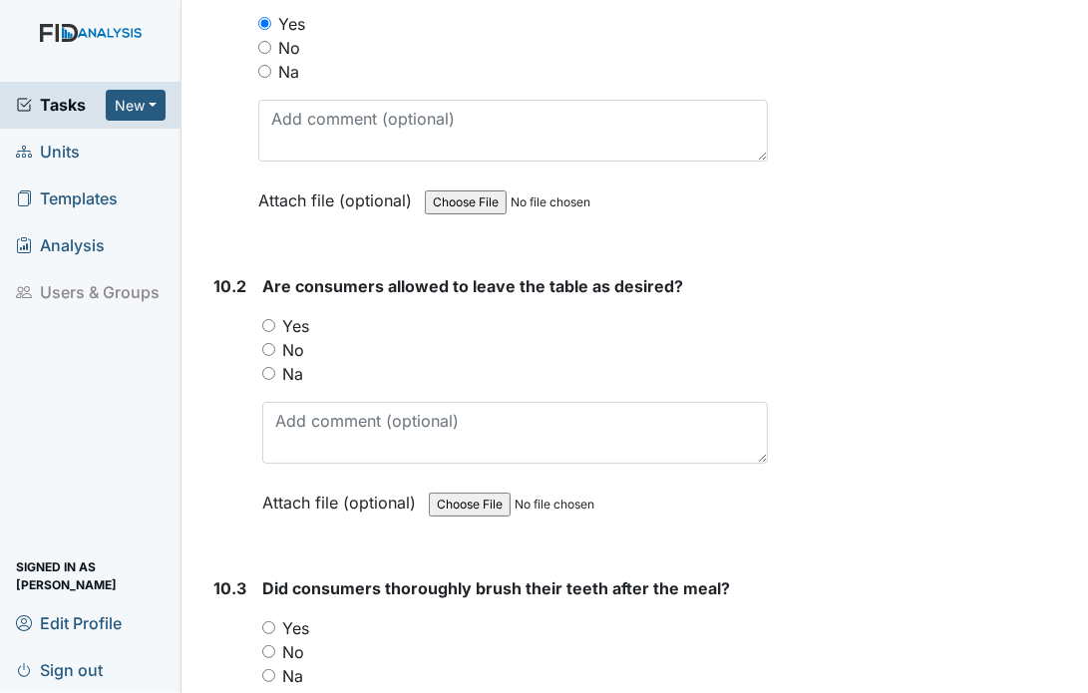
click at [263, 319] on input "Yes" at bounding box center [268, 325] width 13 height 13
radio input "true"
click at [264, 621] on input "Yes" at bounding box center [268, 627] width 13 height 13
radio input "true"
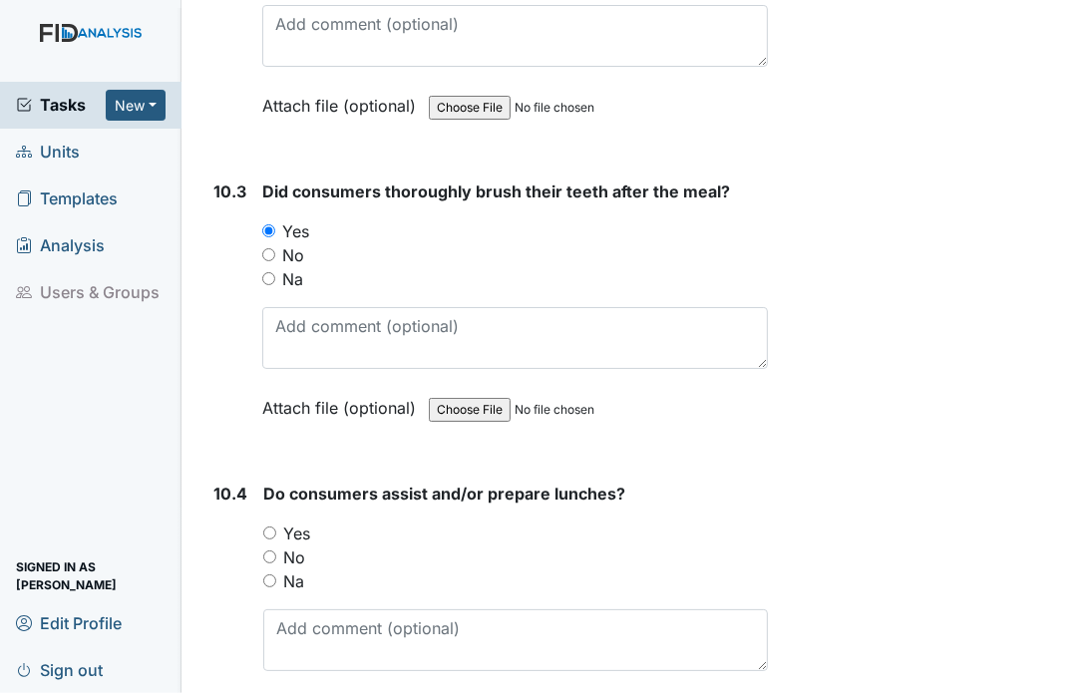
scroll to position [18391, 0]
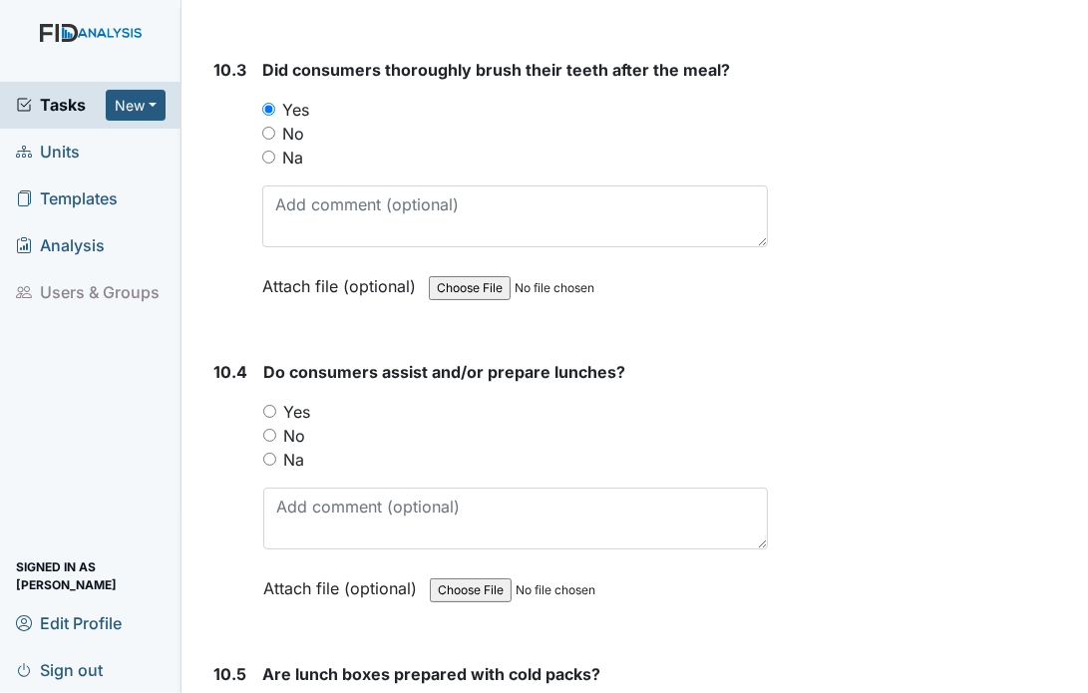
click at [272, 405] on input "Yes" at bounding box center [269, 411] width 13 height 13
radio input "true"
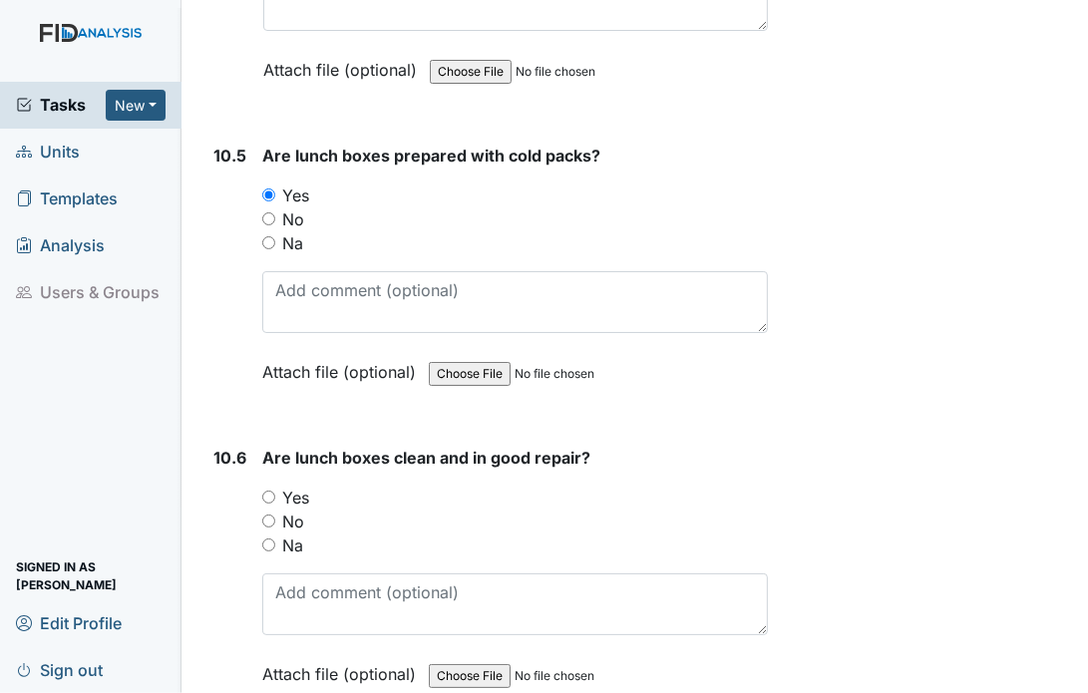
scroll to position [18909, 0]
click at [255, 446] on div "10.6 Are lunch boxes clean and in good repair? You must select one of the below…" at bounding box center [486, 581] width 563 height 270
click at [270, 491] on input "Yes" at bounding box center [268, 497] width 13 height 13
radio input "true"
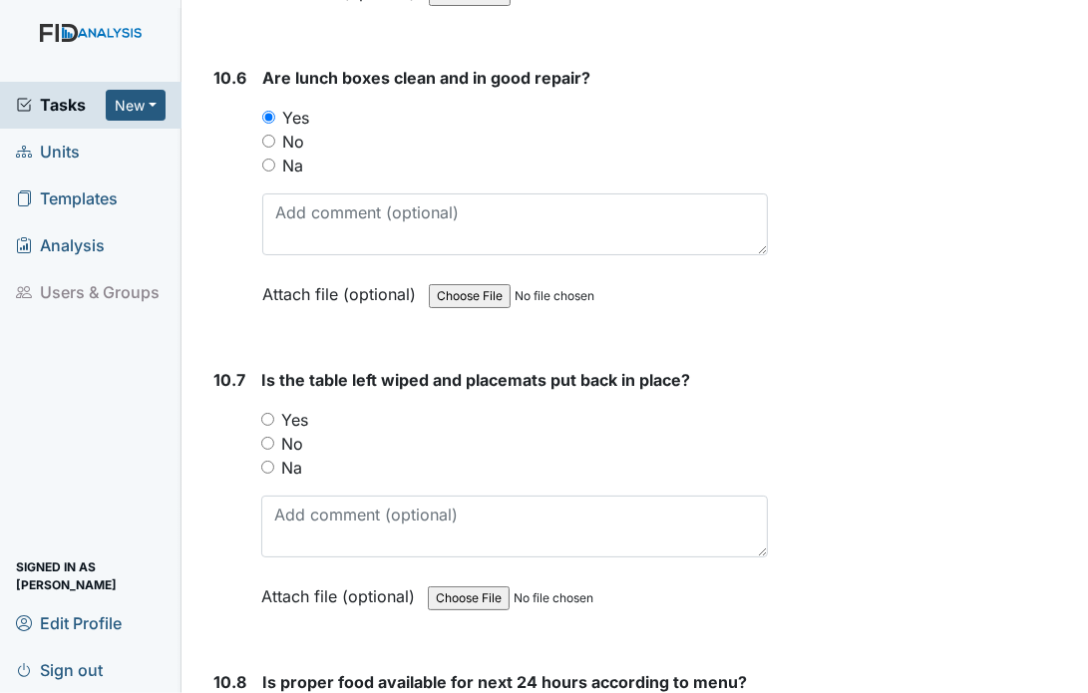
scroll to position [19309, 0]
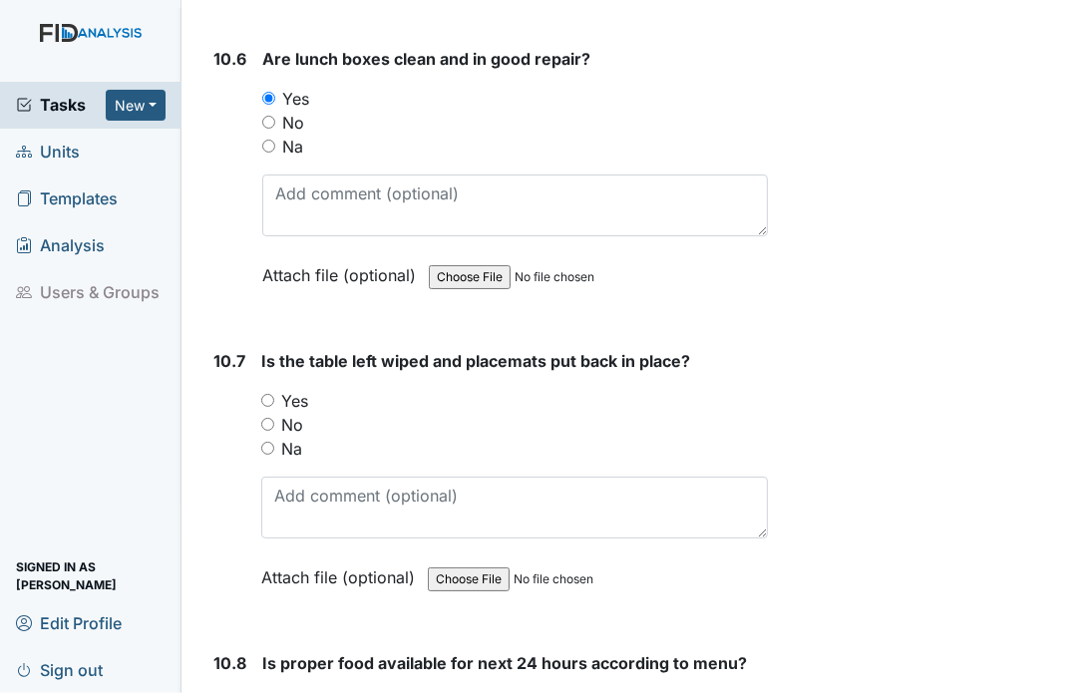
click at [265, 394] on input "Yes" at bounding box center [267, 400] width 13 height 13
radio input "true"
click at [268, 692] on input "Yes" at bounding box center [268, 702] width 13 height 13
radio input "true"
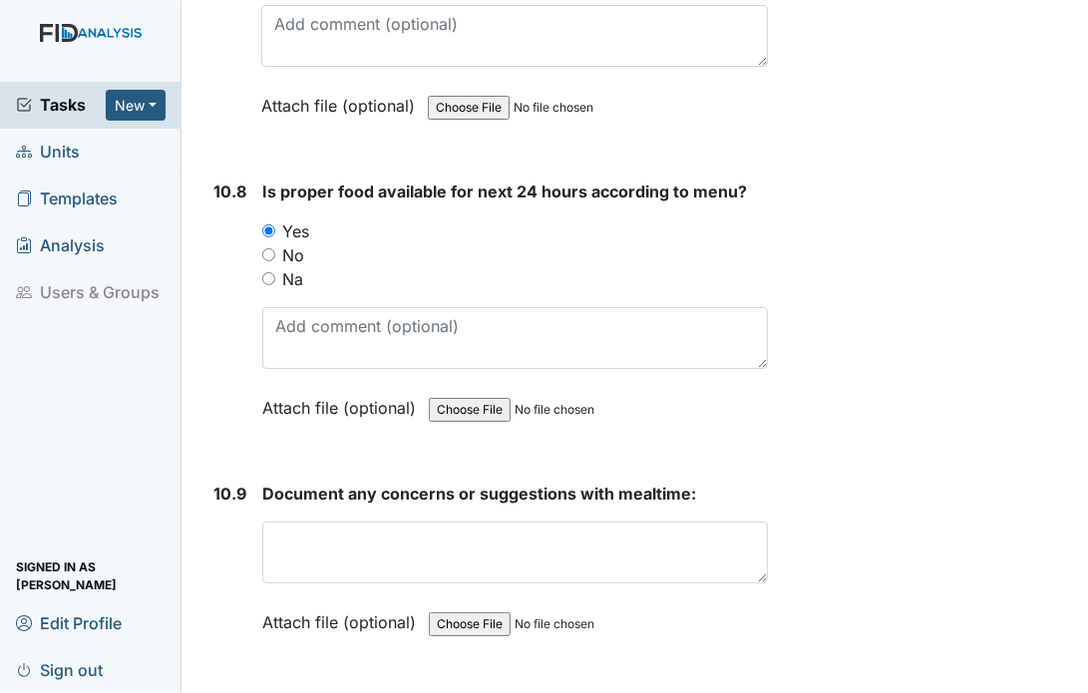
scroll to position [19867, 0]
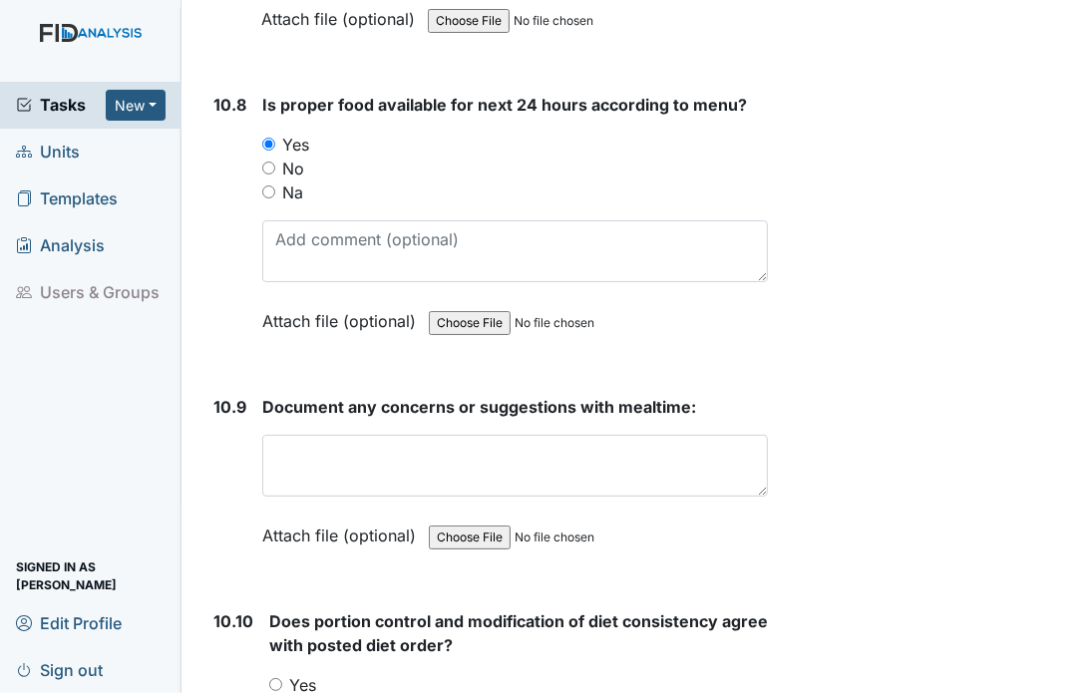
click at [271, 678] on input "Yes" at bounding box center [275, 684] width 13 height 13
radio input "true"
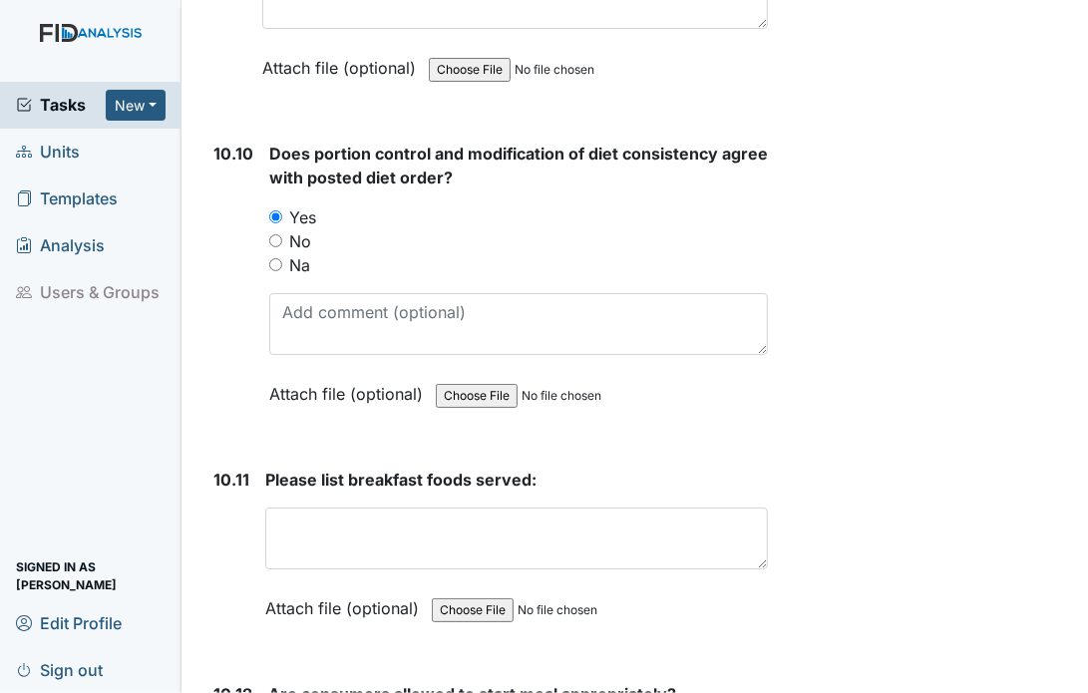
scroll to position [20426, 0]
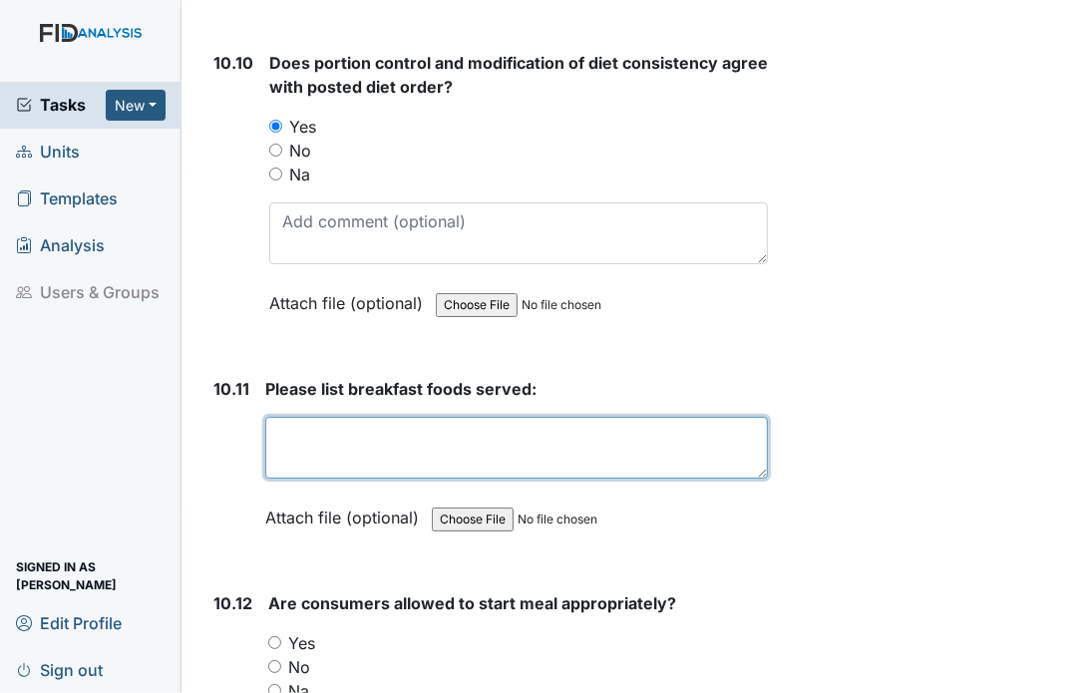
click at [450, 417] on textarea at bounding box center [516, 448] width 503 height 62
click at [277, 417] on textarea "french sticks" at bounding box center [516, 448] width 503 height 62
click at [287, 417] on textarea "french sticks" at bounding box center [516, 448] width 503 height 62
click at [278, 417] on textarea "french sticks" at bounding box center [516, 448] width 503 height 62
click at [399, 417] on textarea "French sticks" at bounding box center [516, 448] width 503 height 62
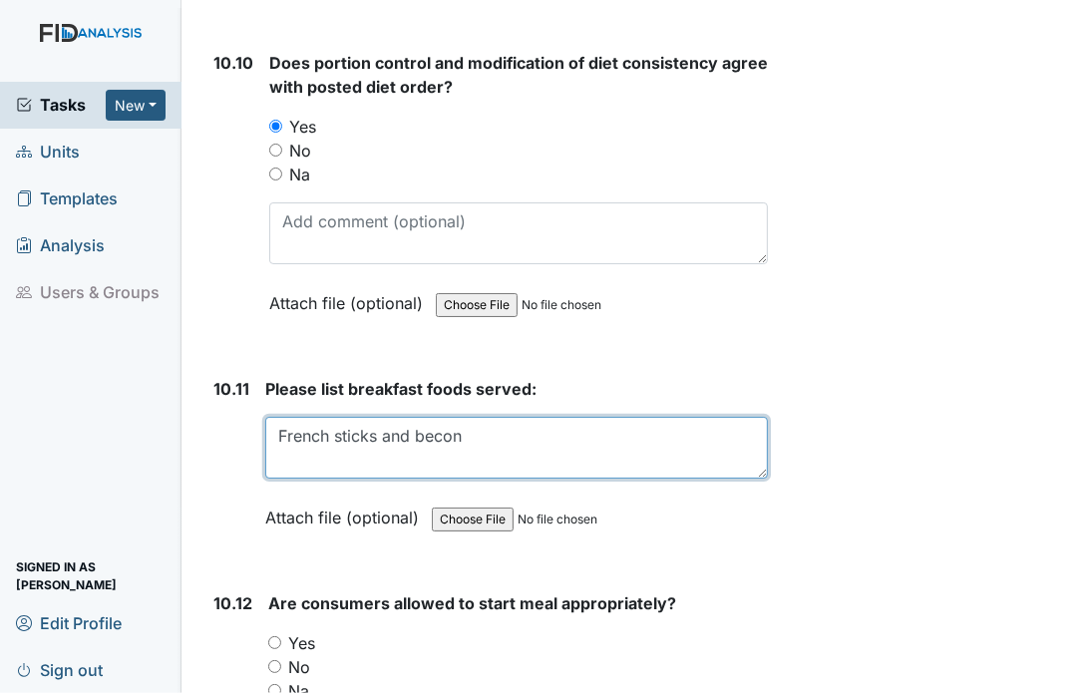
type textarea "French sticks and becon"
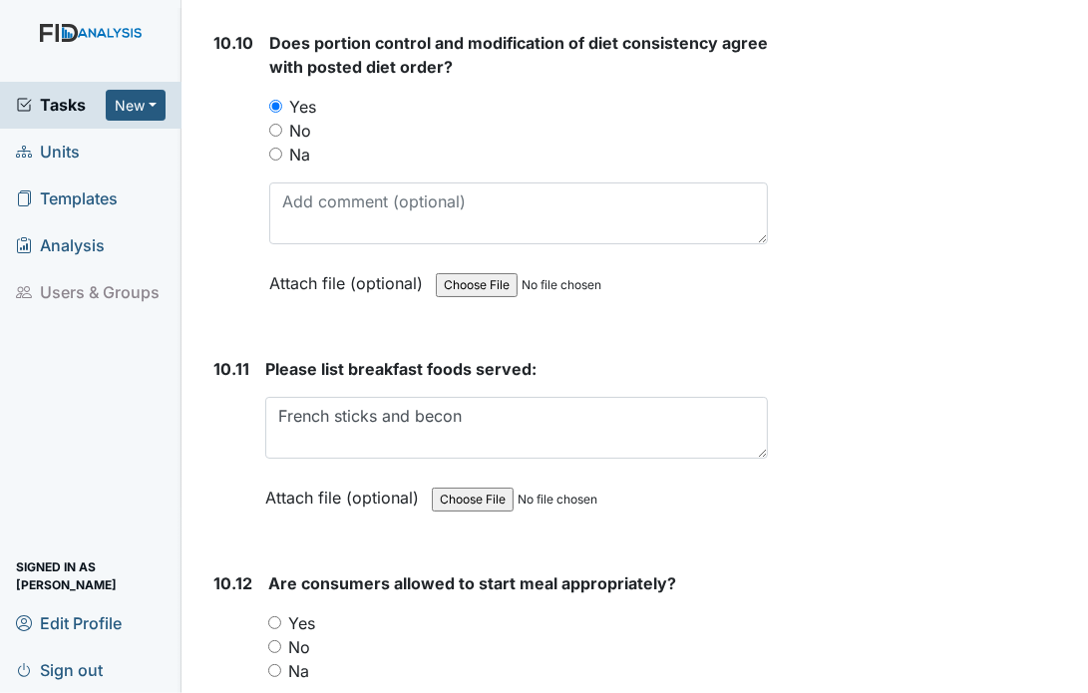
click at [274, 616] on input "Yes" at bounding box center [274, 622] width 13 height 13
radio input "true"
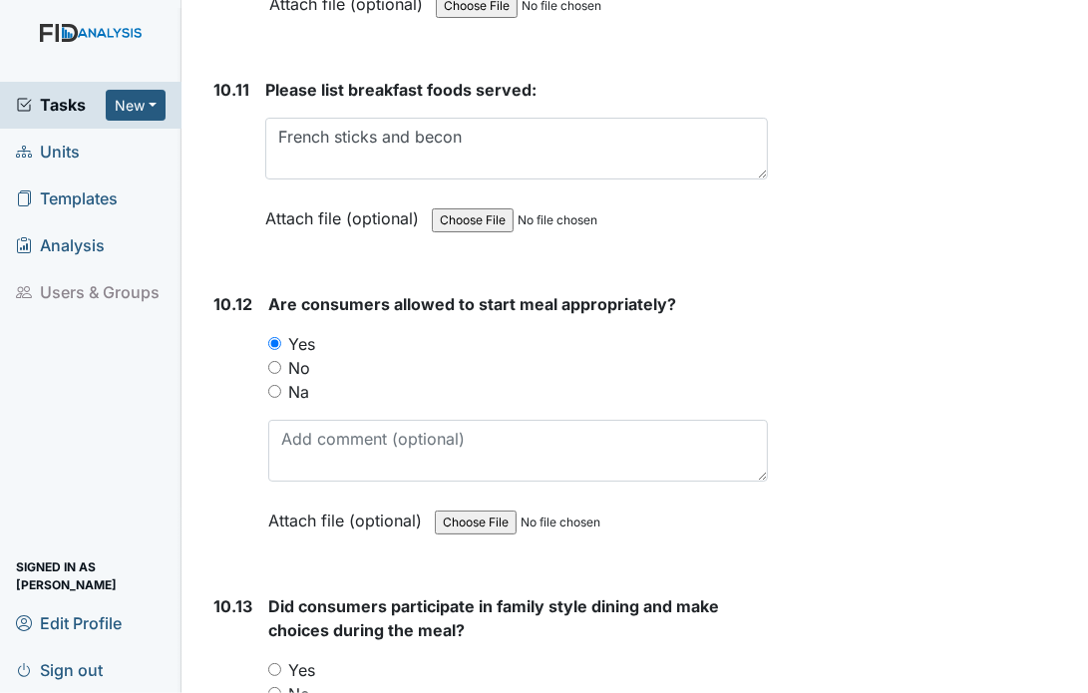
scroll to position [20865, 0]
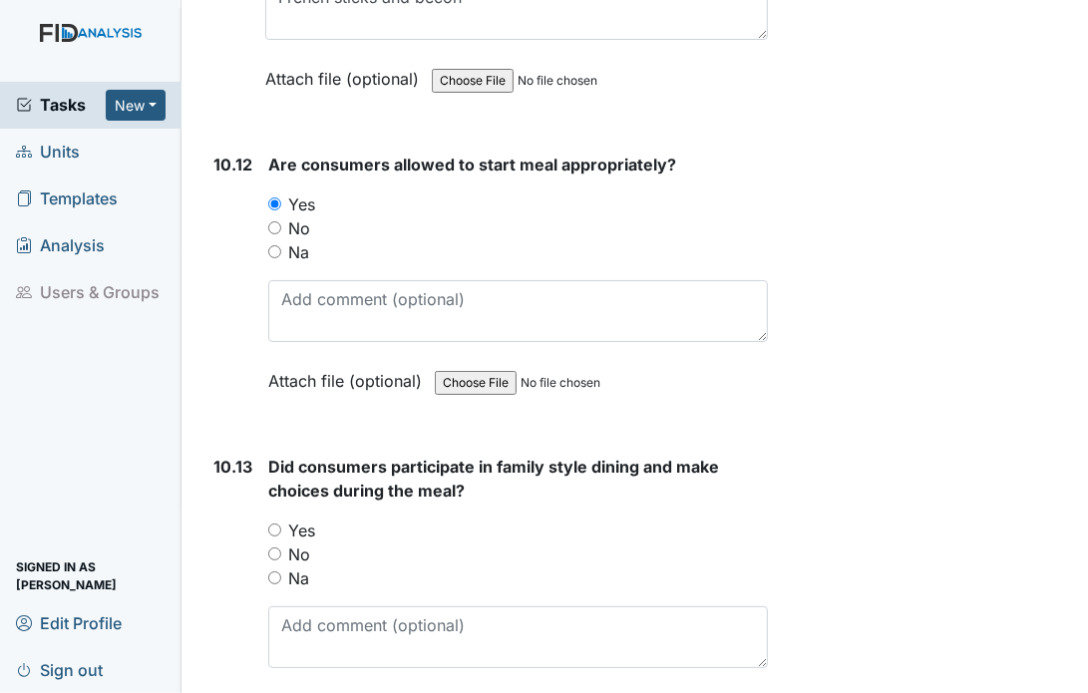
click at [265, 460] on div "10.13 Did consumers participate in family style dining and make choices during …" at bounding box center [486, 602] width 563 height 294
click at [271, 524] on input "Yes" at bounding box center [274, 530] width 13 height 13
radio input "true"
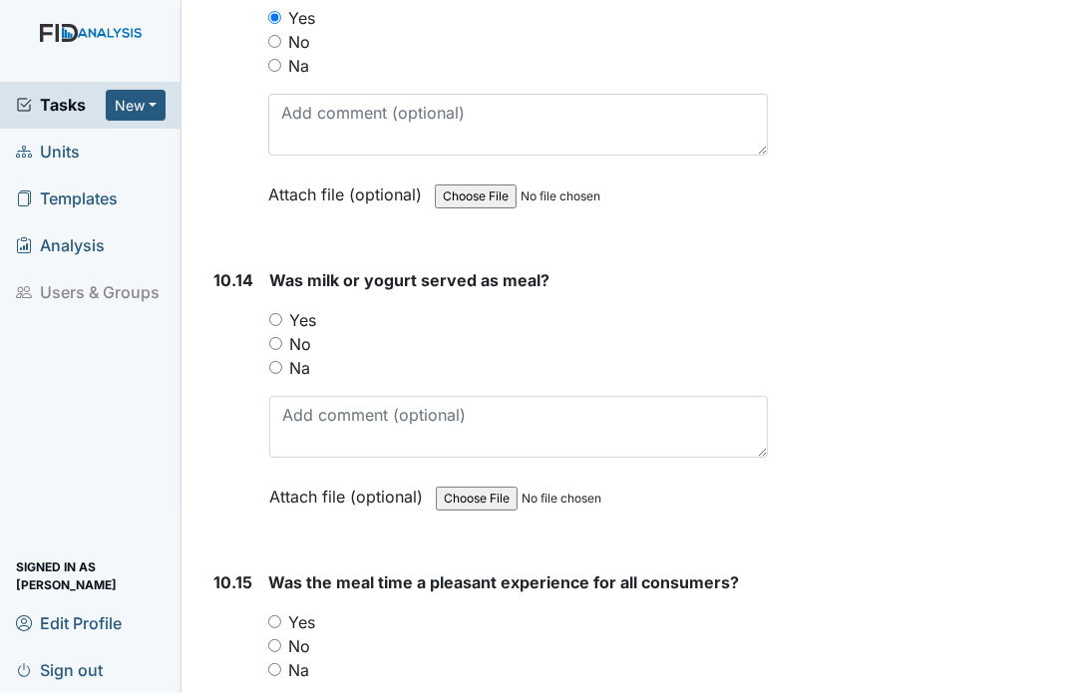
scroll to position [21383, 0]
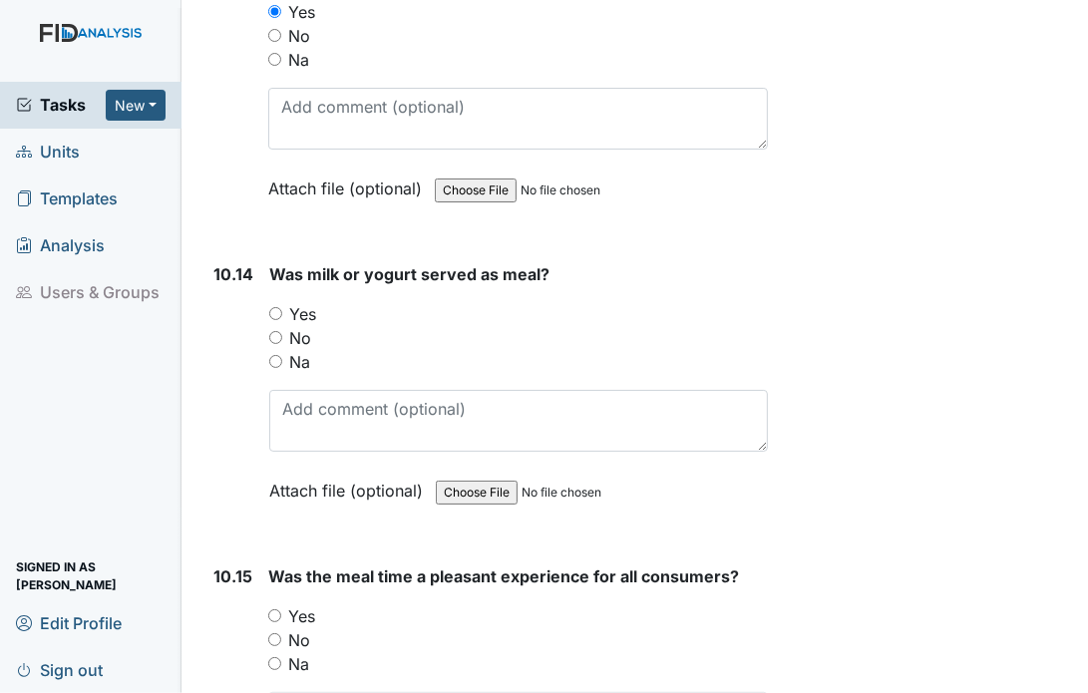
click at [275, 307] on input "Yes" at bounding box center [275, 313] width 13 height 13
radio input "true"
click at [275, 610] on input "Yes" at bounding box center [274, 616] width 13 height 13
radio input "true"
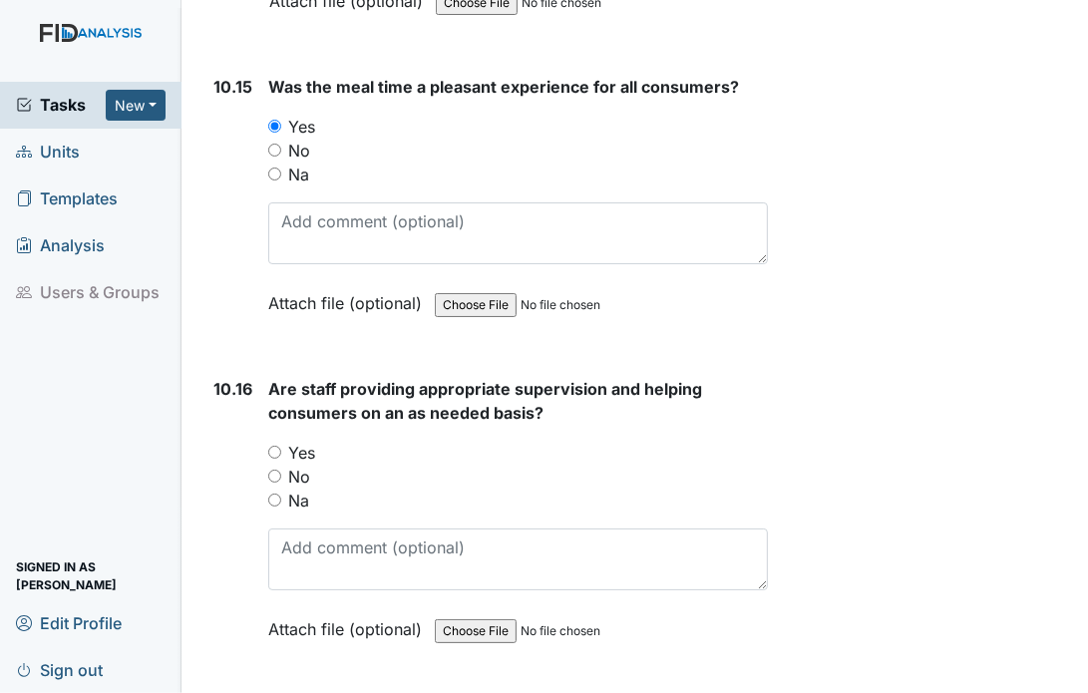
scroll to position [21902, 0]
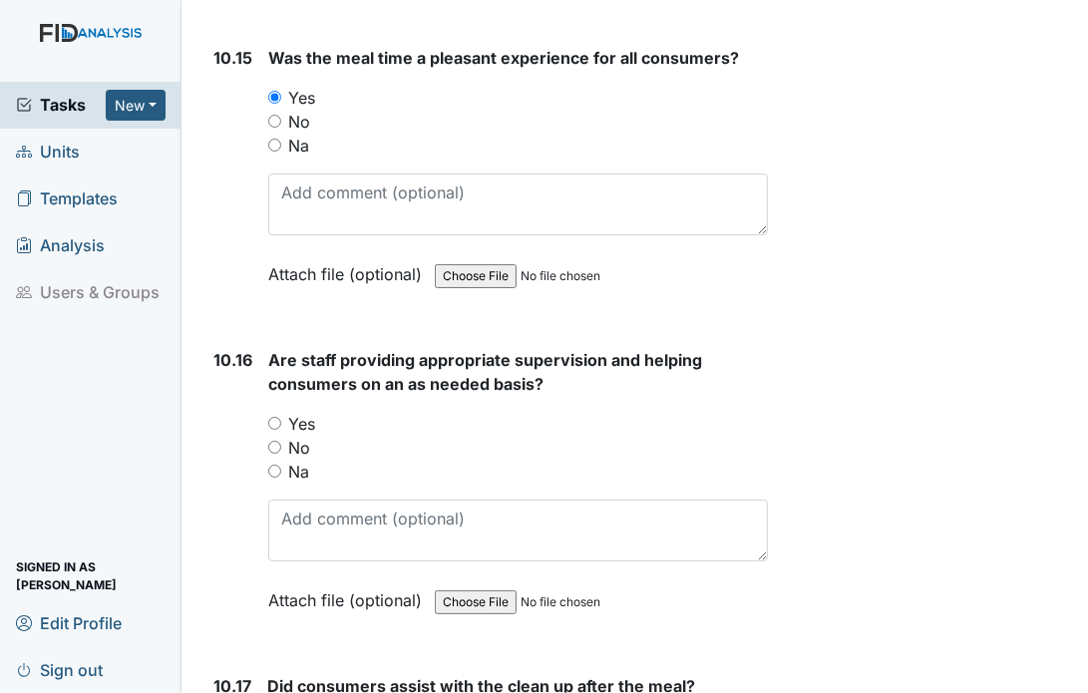
click at [275, 417] on input "Yes" at bounding box center [274, 423] width 13 height 13
radio input "true"
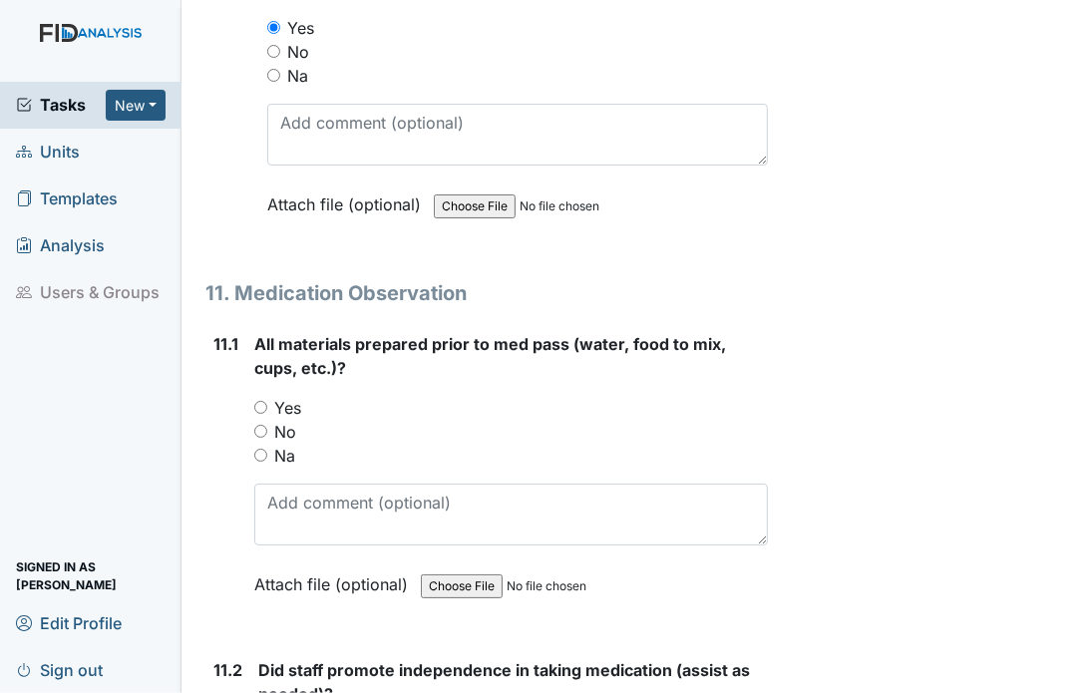
scroll to position [22660, 0]
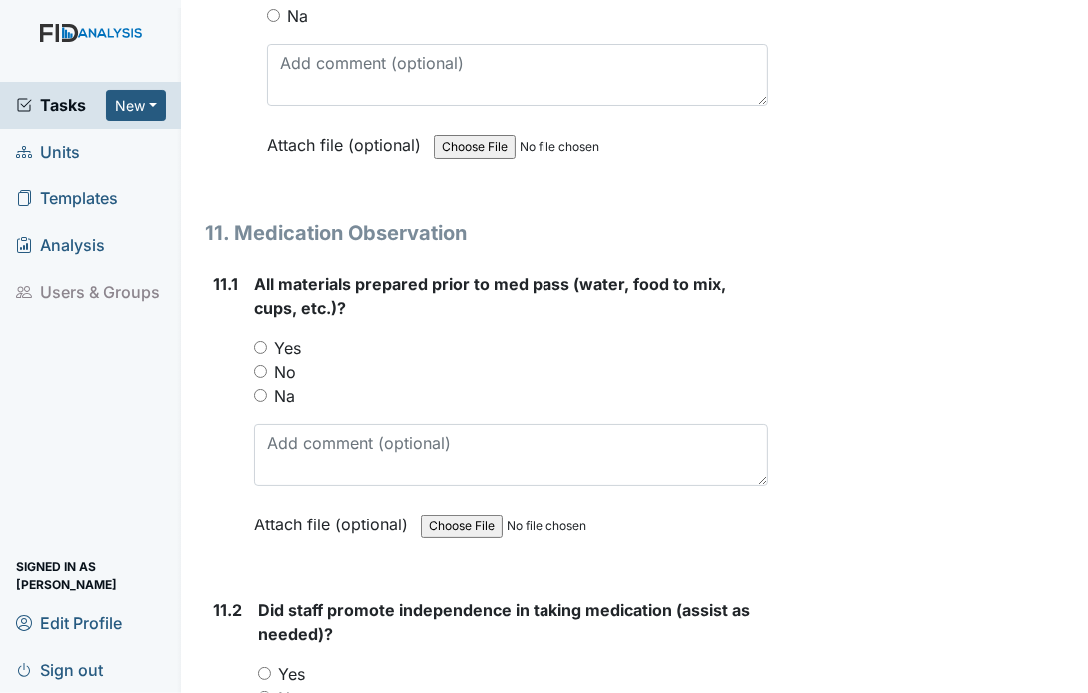
click at [262, 341] on input "Yes" at bounding box center [260, 347] width 13 height 13
radio input "true"
click at [267, 662] on div "Yes" at bounding box center [513, 674] width 510 height 24
click at [265, 667] on input "Yes" at bounding box center [264, 673] width 13 height 13
radio input "true"
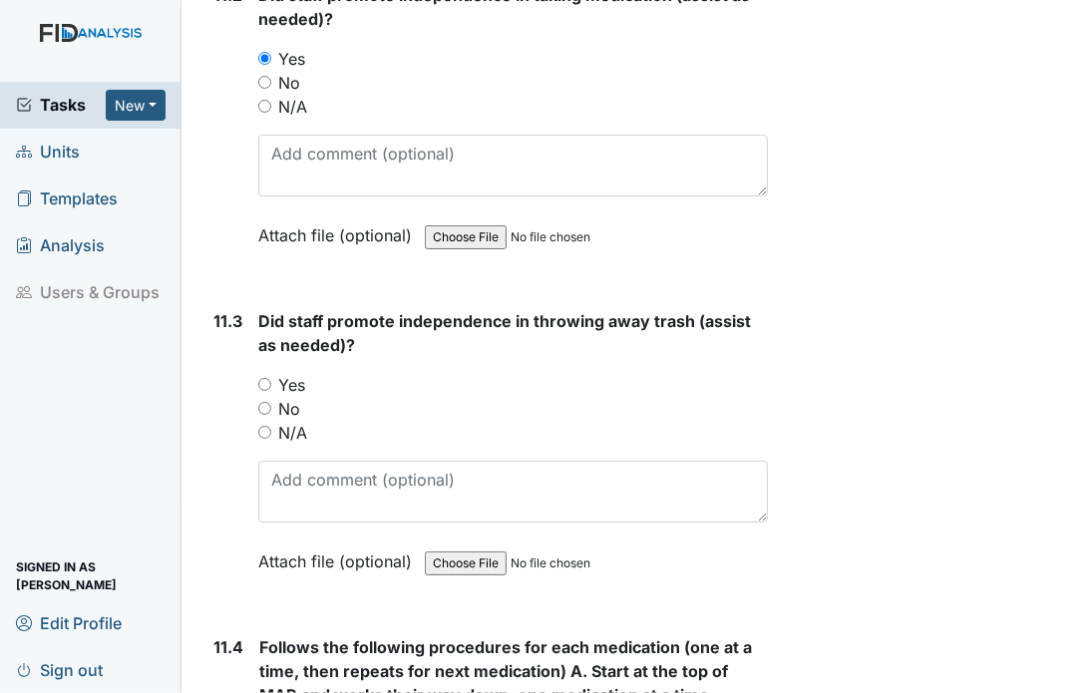
scroll to position [23299, 0]
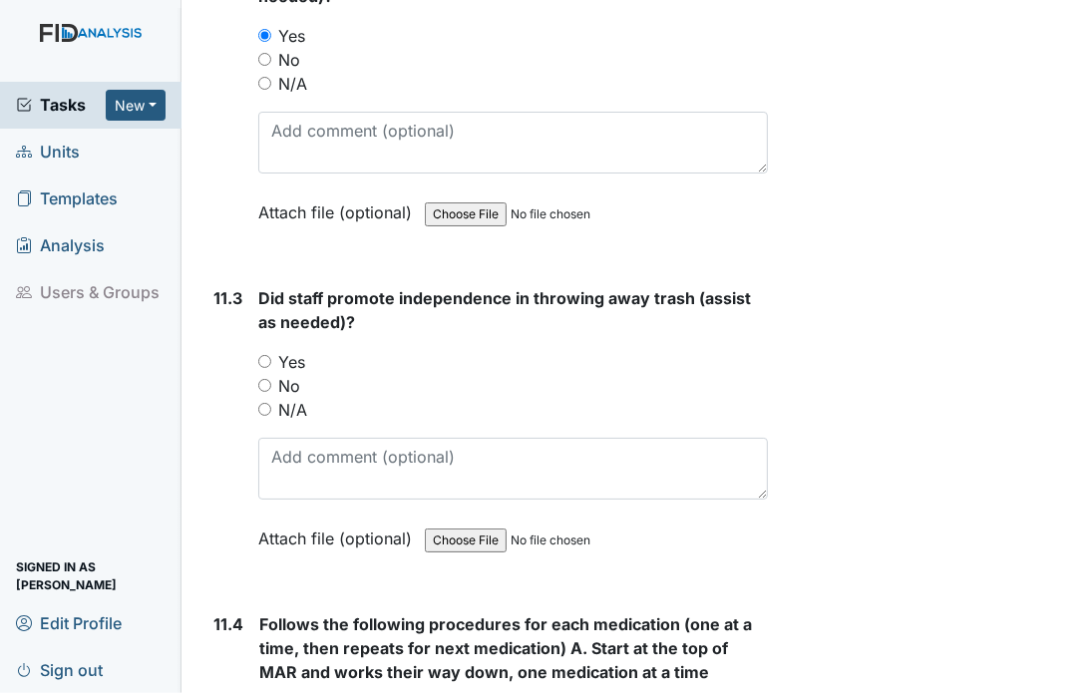
click at [266, 355] on input "Yes" at bounding box center [264, 361] width 13 height 13
radio input "true"
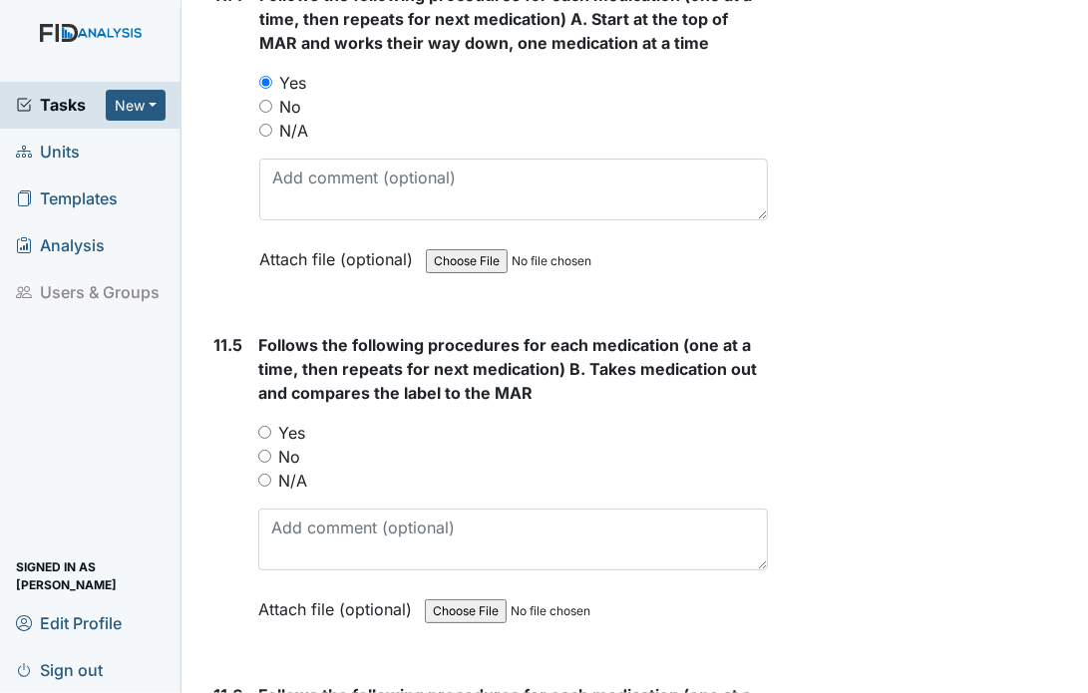
scroll to position [23937, 0]
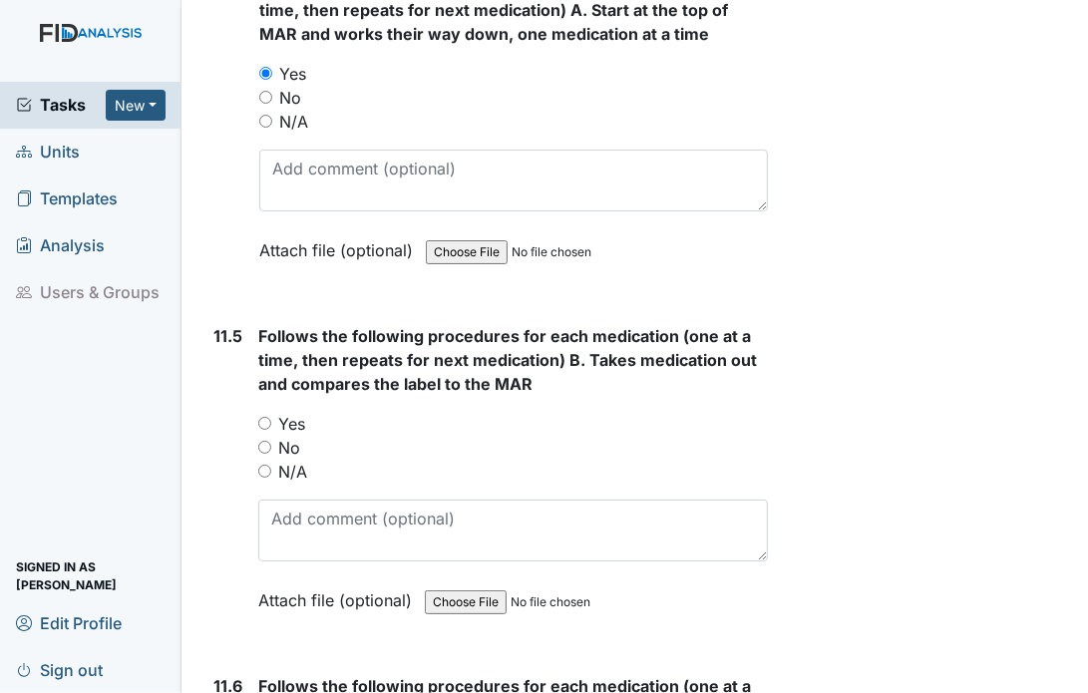
click at [262, 417] on input "Yes" at bounding box center [264, 423] width 13 height 13
radio input "true"
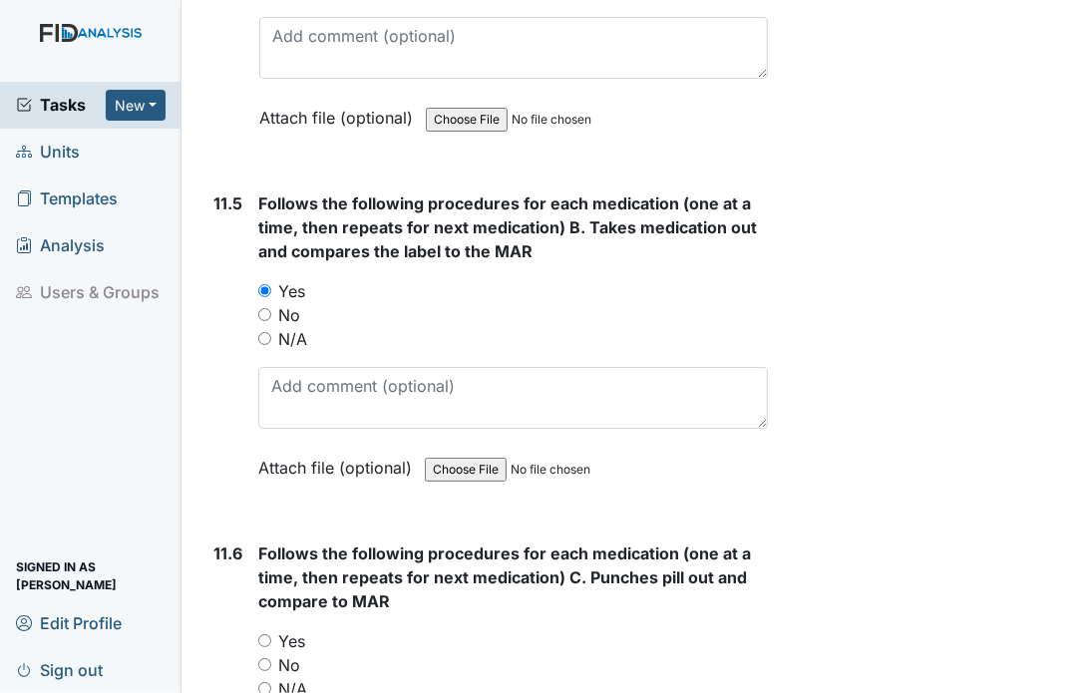
scroll to position [24051, 0]
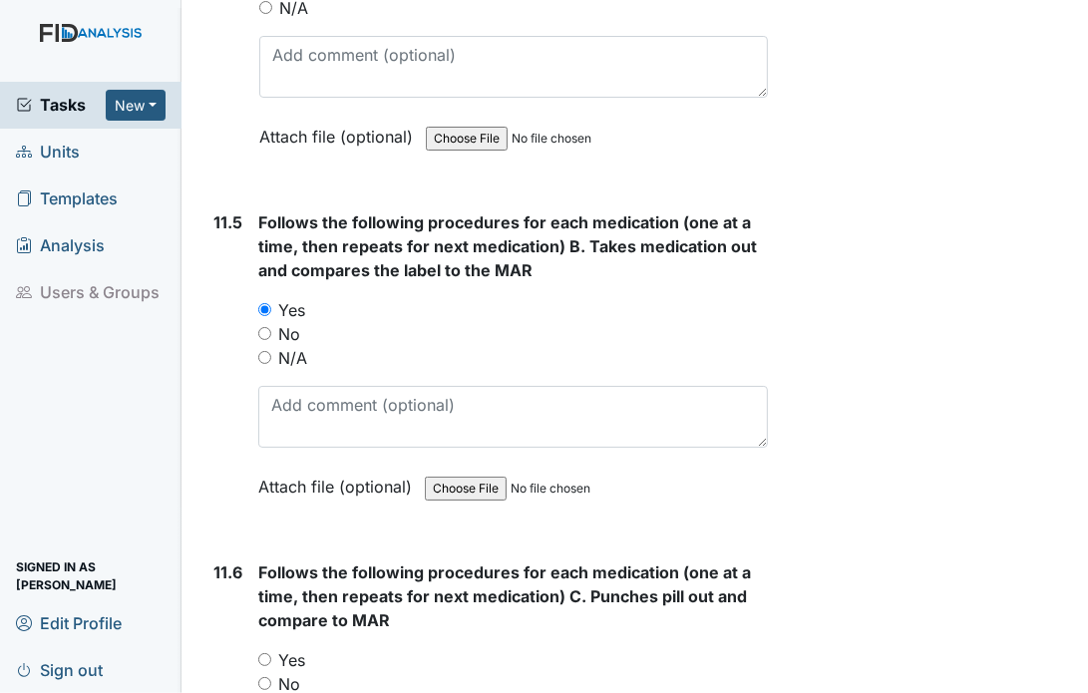
click at [262, 653] on input "Yes" at bounding box center [264, 659] width 13 height 13
radio input "true"
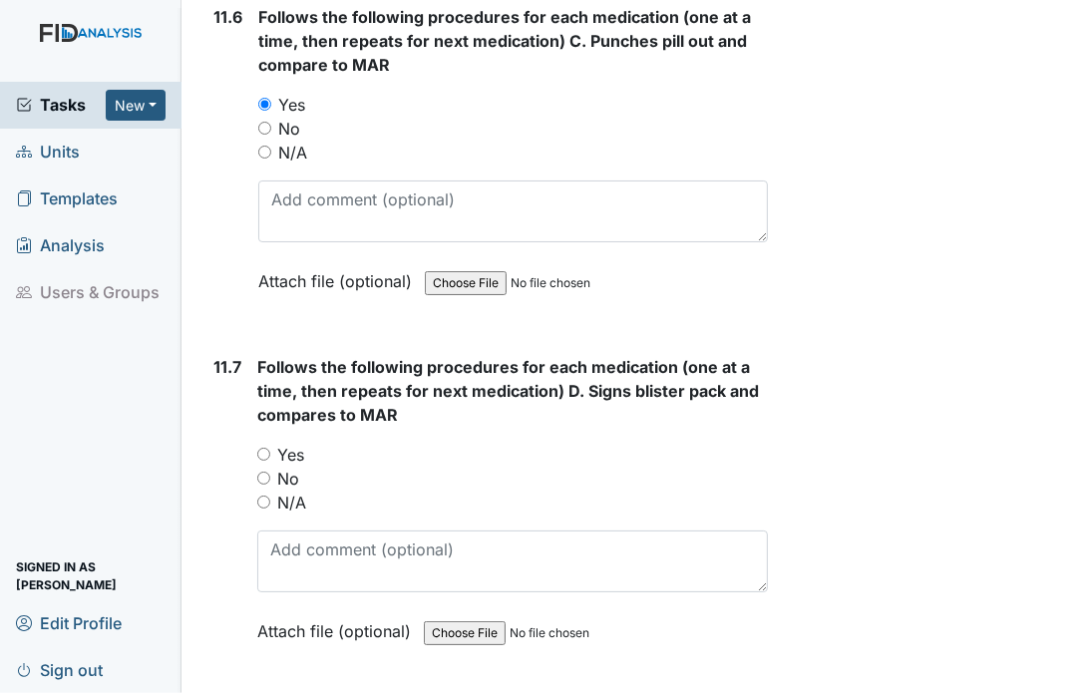
scroll to position [24609, 0]
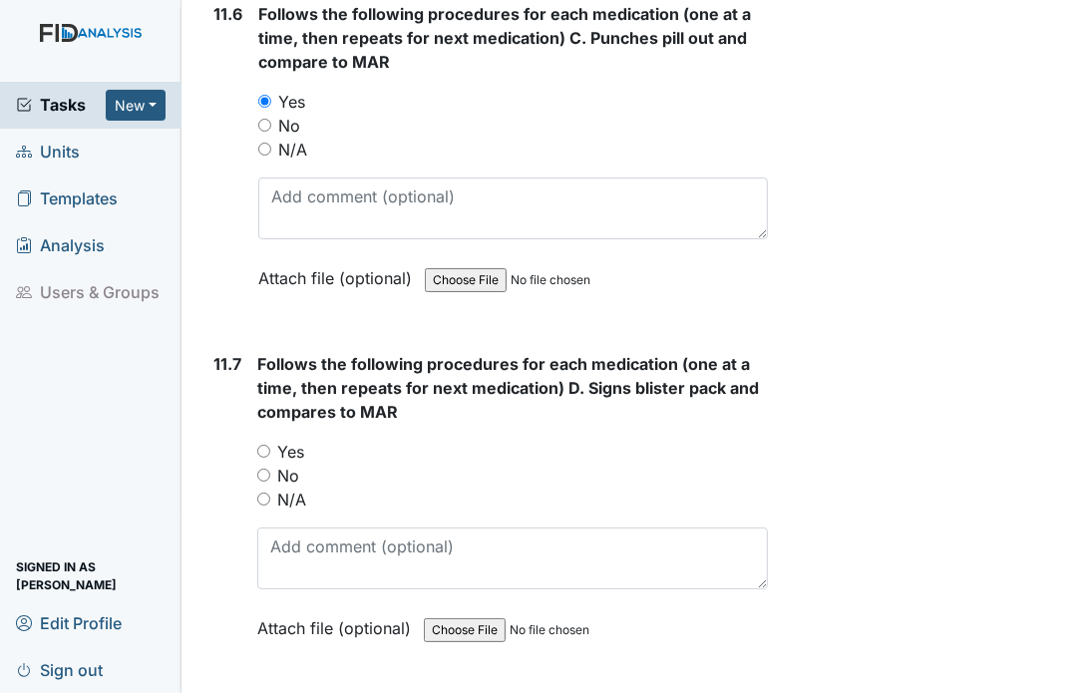
click at [266, 440] on div "Yes" at bounding box center [512, 452] width 511 height 24
click at [267, 440] on div "Yes" at bounding box center [512, 452] width 511 height 24
click at [267, 445] on input "Yes" at bounding box center [263, 451] width 13 height 13
radio input "true"
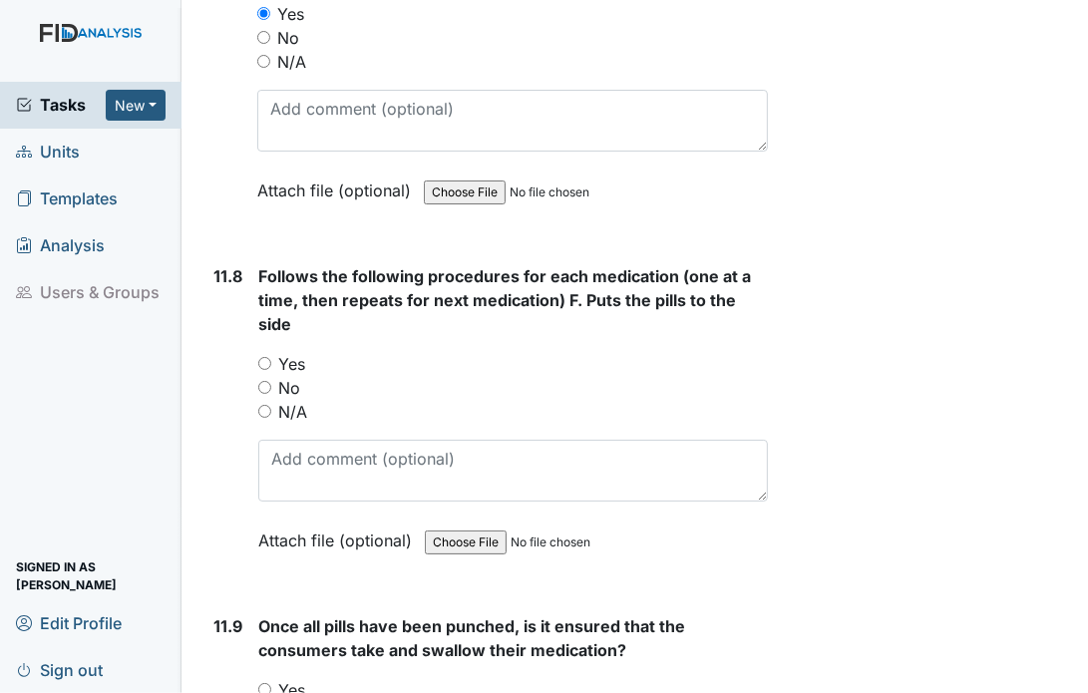
scroll to position [25048, 0]
click at [265, 356] on input "Yes" at bounding box center [264, 362] width 13 height 13
radio input "true"
click at [267, 682] on input "Yes" at bounding box center [264, 688] width 13 height 13
radio input "true"
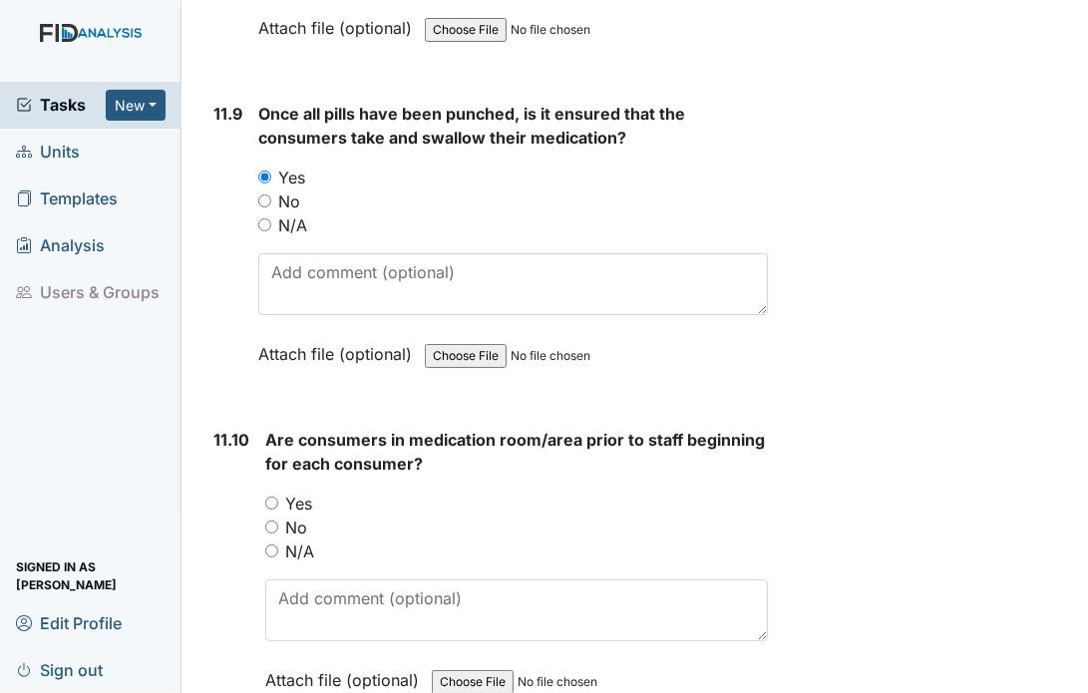
scroll to position [25567, 0]
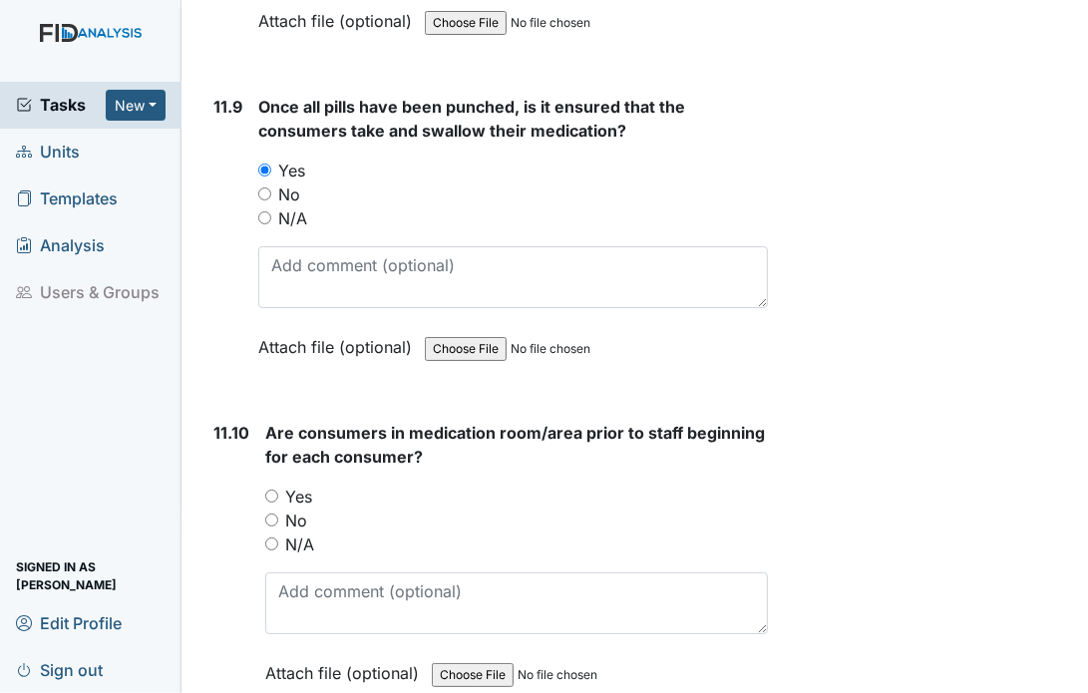
click at [275, 490] on input "Yes" at bounding box center [271, 496] width 13 height 13
radio input "true"
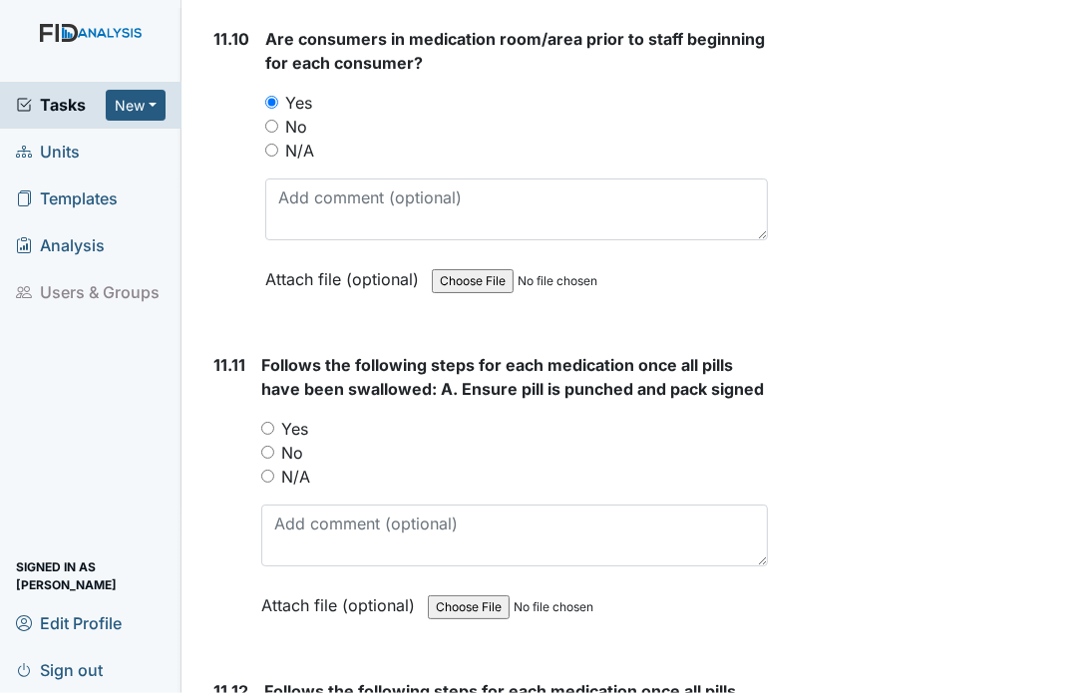
scroll to position [26048, 0]
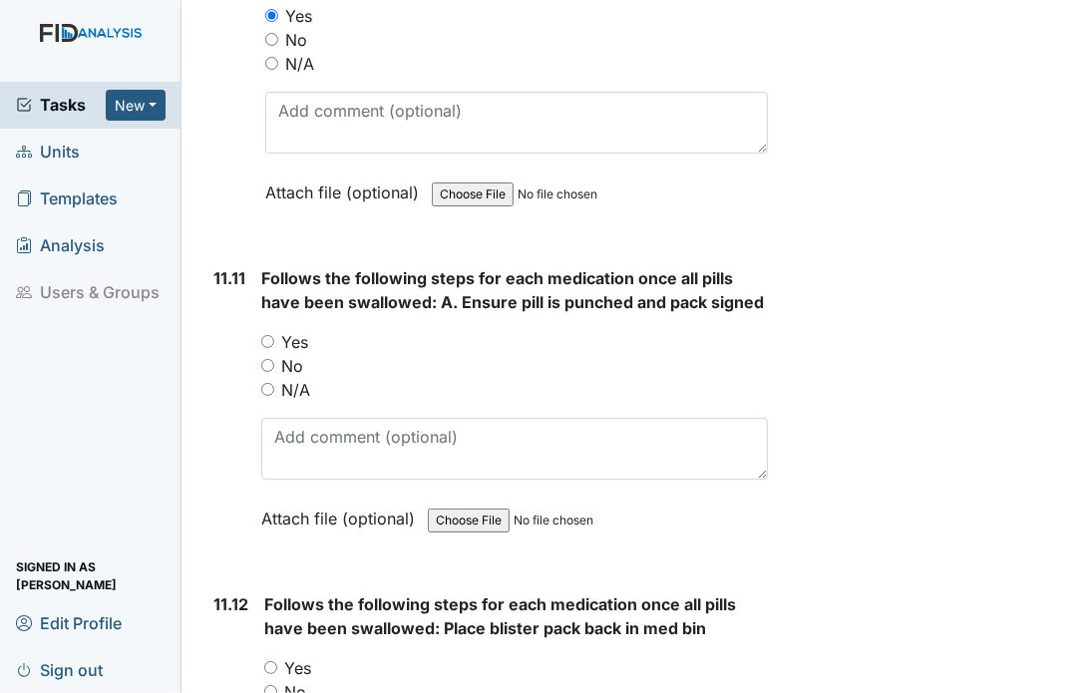
click at [269, 335] on input "Yes" at bounding box center [267, 341] width 13 height 13
radio input "true"
click at [272, 661] on input "Yes" at bounding box center [270, 667] width 13 height 13
radio input "true"
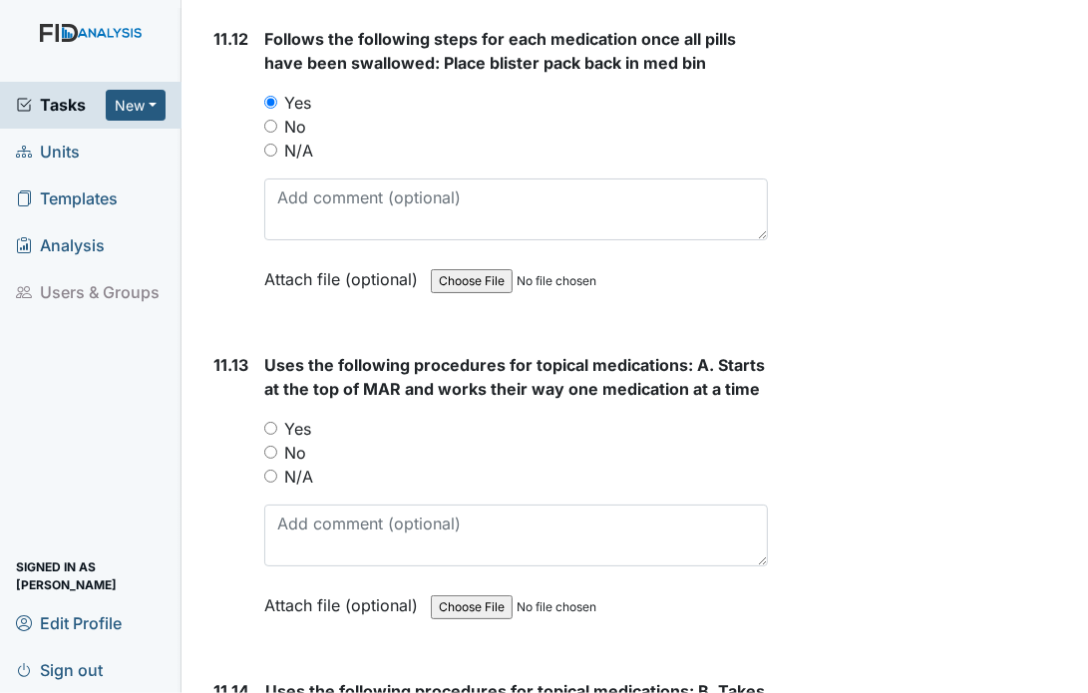
scroll to position [26726, 0]
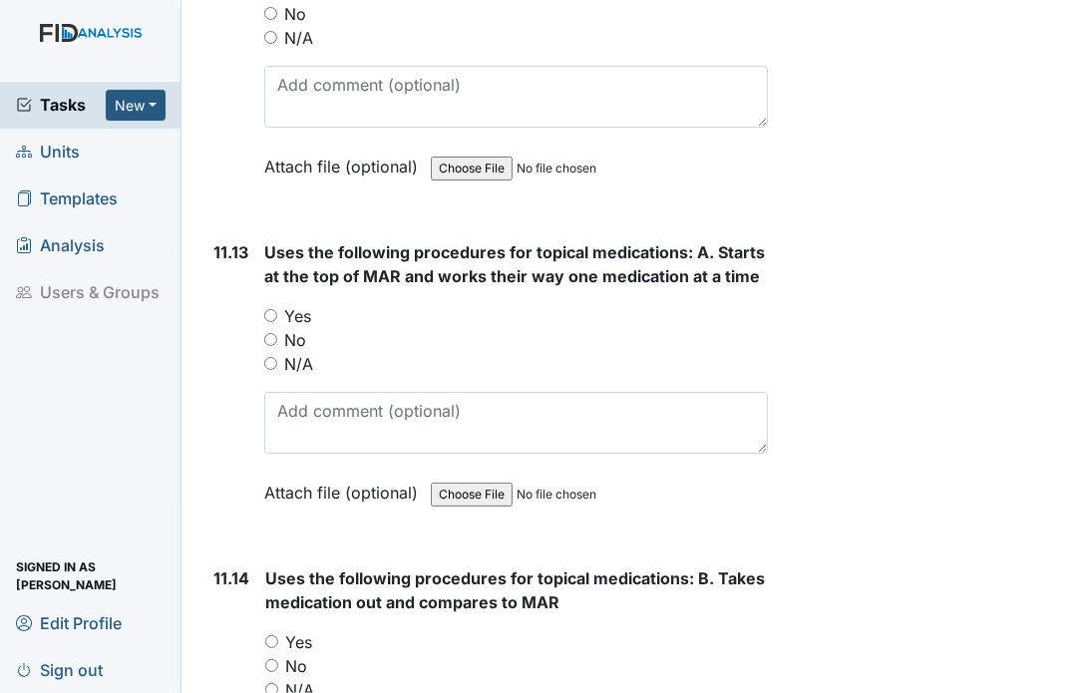
click at [264, 309] on input "Yes" at bounding box center [270, 315] width 13 height 13
radio input "true"
click at [271, 635] on input "Yes" at bounding box center [271, 641] width 13 height 13
radio input "true"
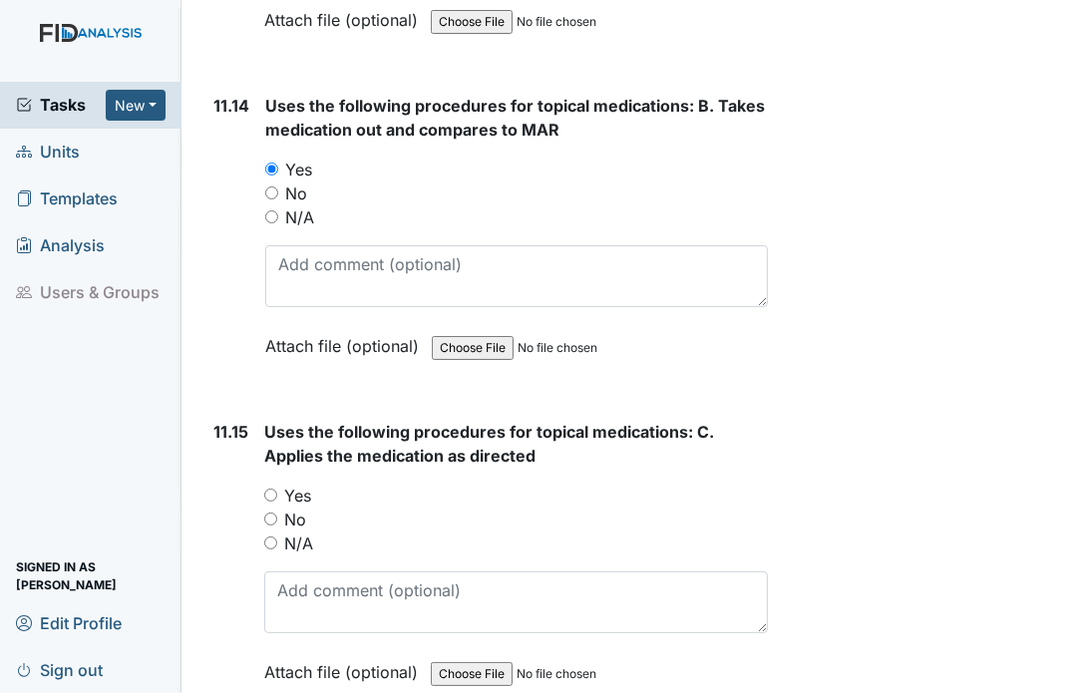
scroll to position [27245, 0]
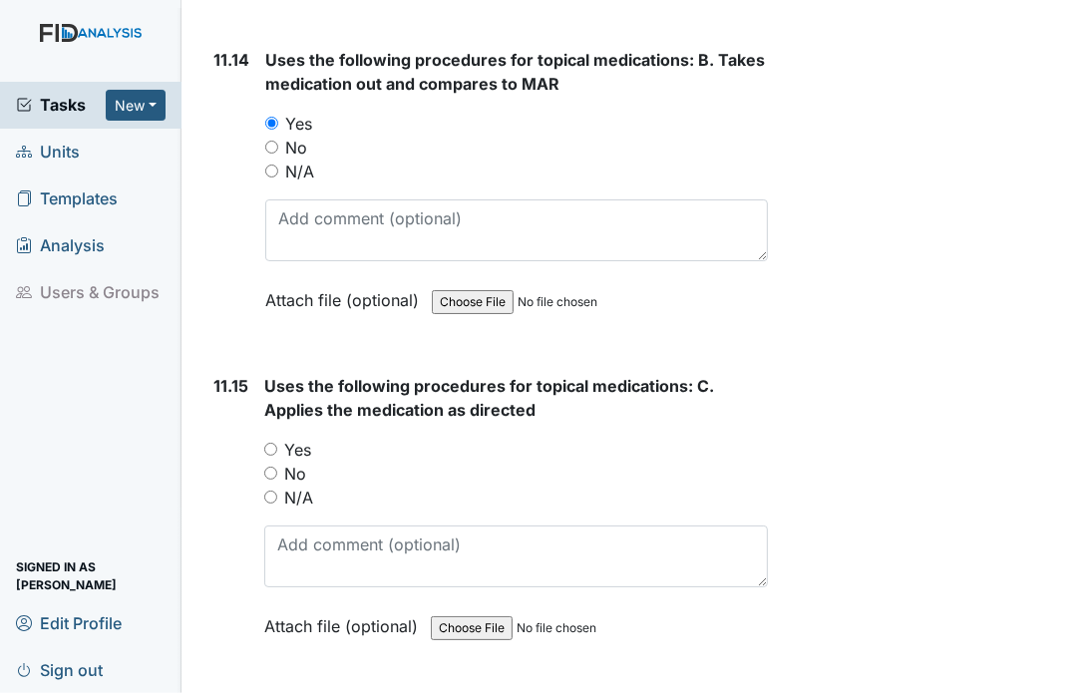
click at [271, 443] on input "Yes" at bounding box center [270, 449] width 13 height 13
radio input "true"
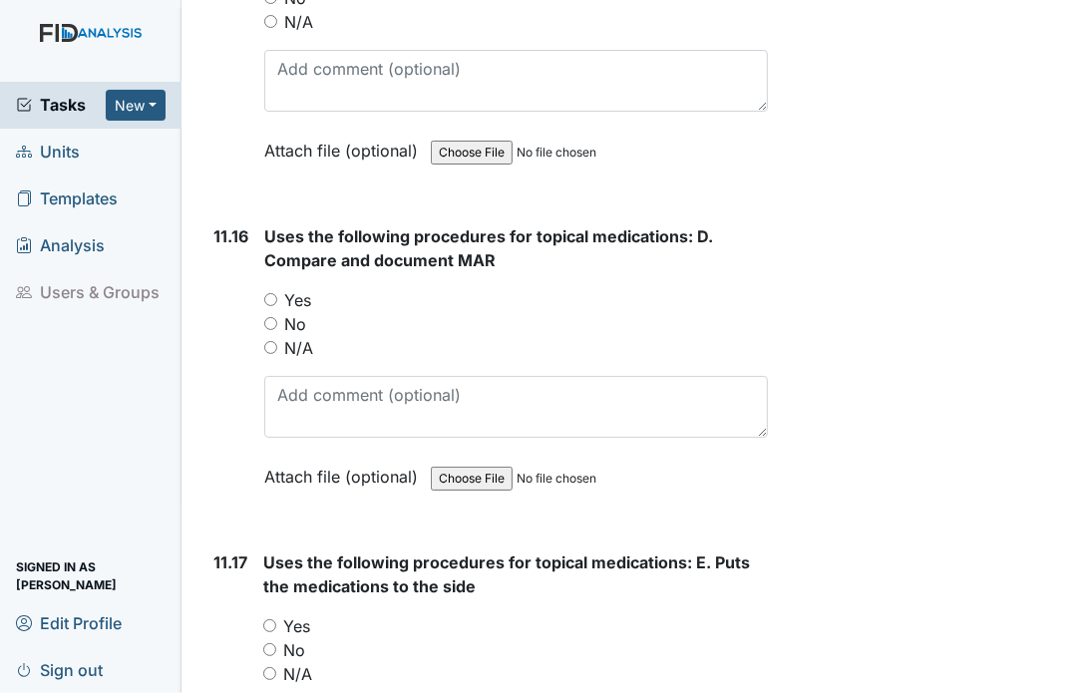
scroll to position [27724, 0]
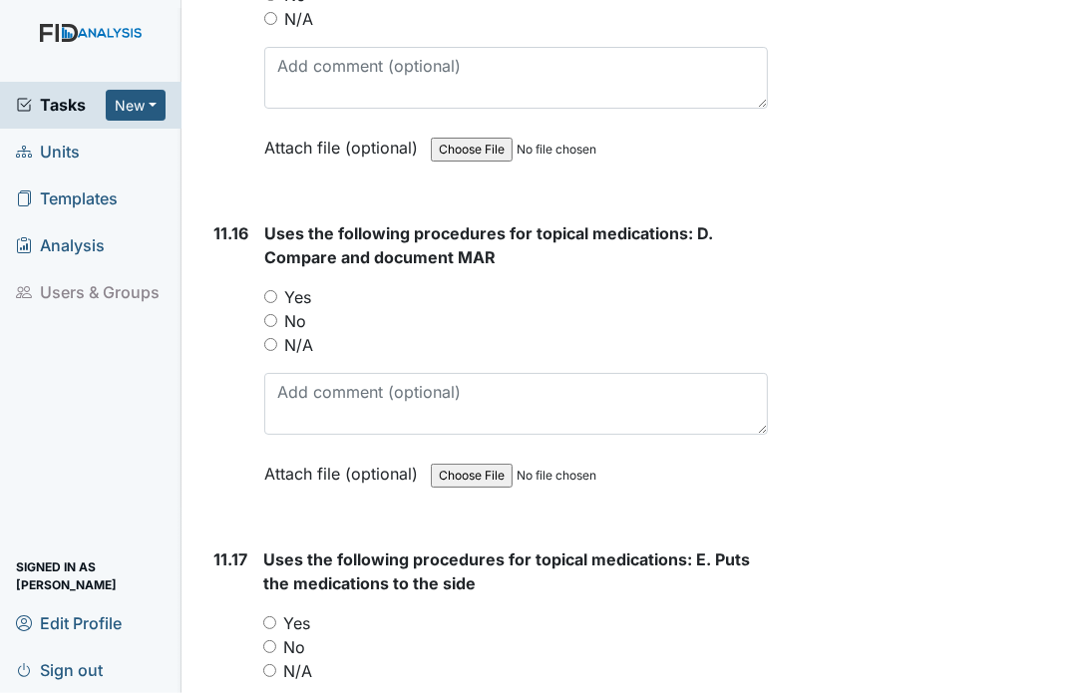
click at [267, 290] on input "Yes" at bounding box center [270, 296] width 13 height 13
radio input "true"
click at [269, 616] on input "Yes" at bounding box center [269, 622] width 13 height 13
radio input "true"
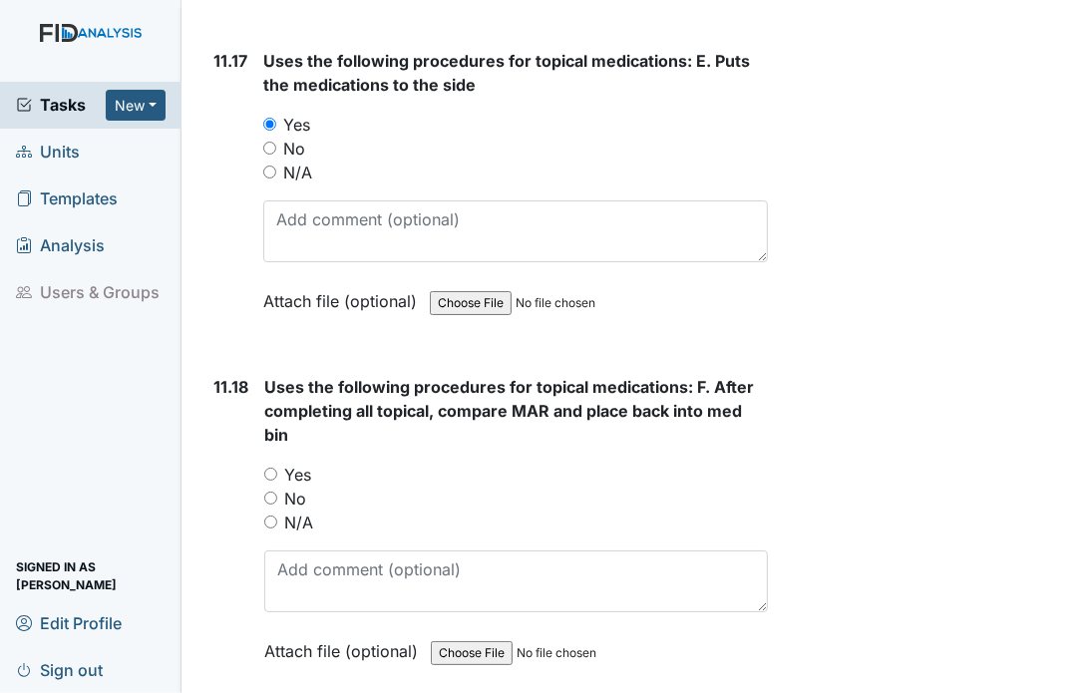
scroll to position [28282, 0]
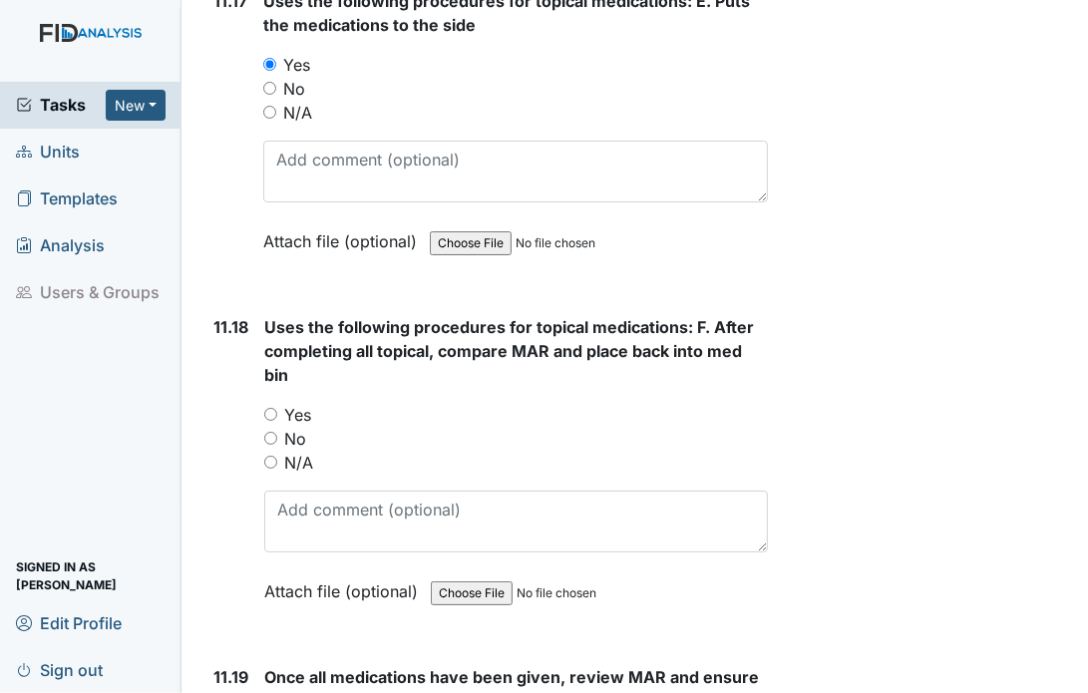
click at [261, 366] on div "11.18 Uses the following procedures for topical medications: F. After completin…" at bounding box center [486, 474] width 563 height 318
click at [270, 408] on input "Yes" at bounding box center [270, 414] width 13 height 13
radio input "true"
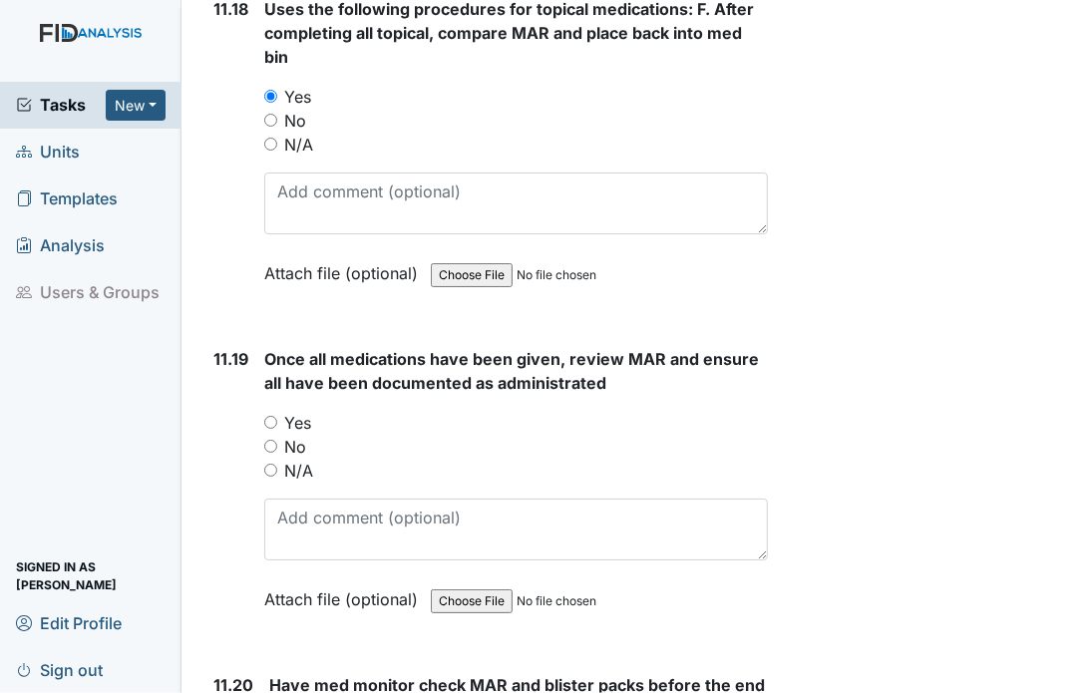
scroll to position [28642, 0]
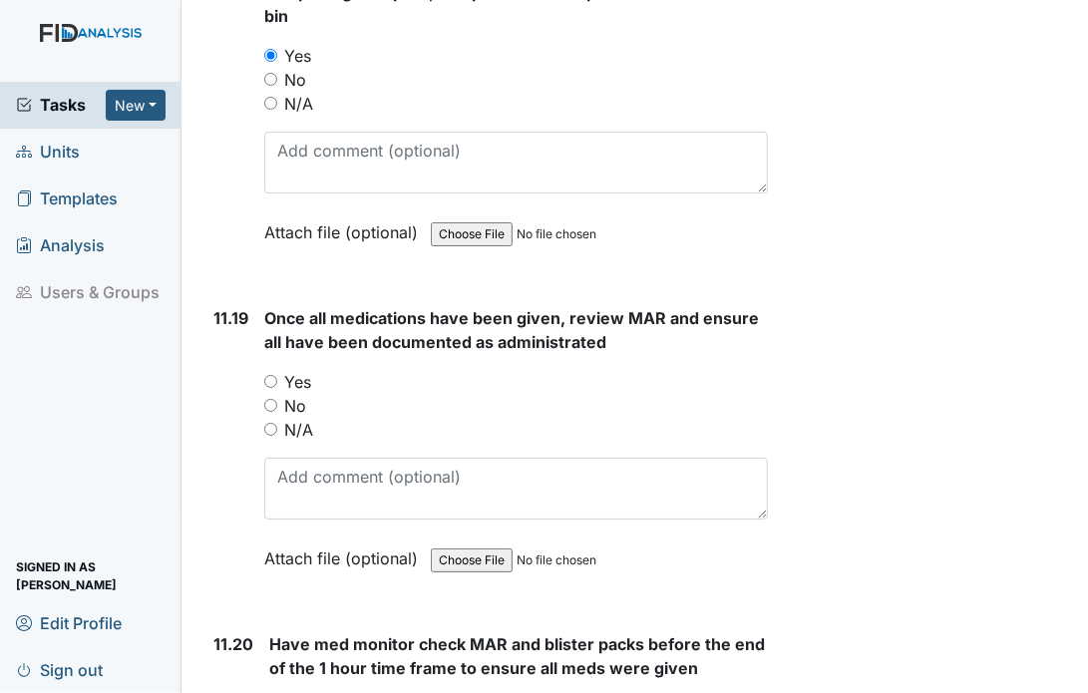
click at [274, 375] on input "Yes" at bounding box center [270, 381] width 13 height 13
radio input "true"
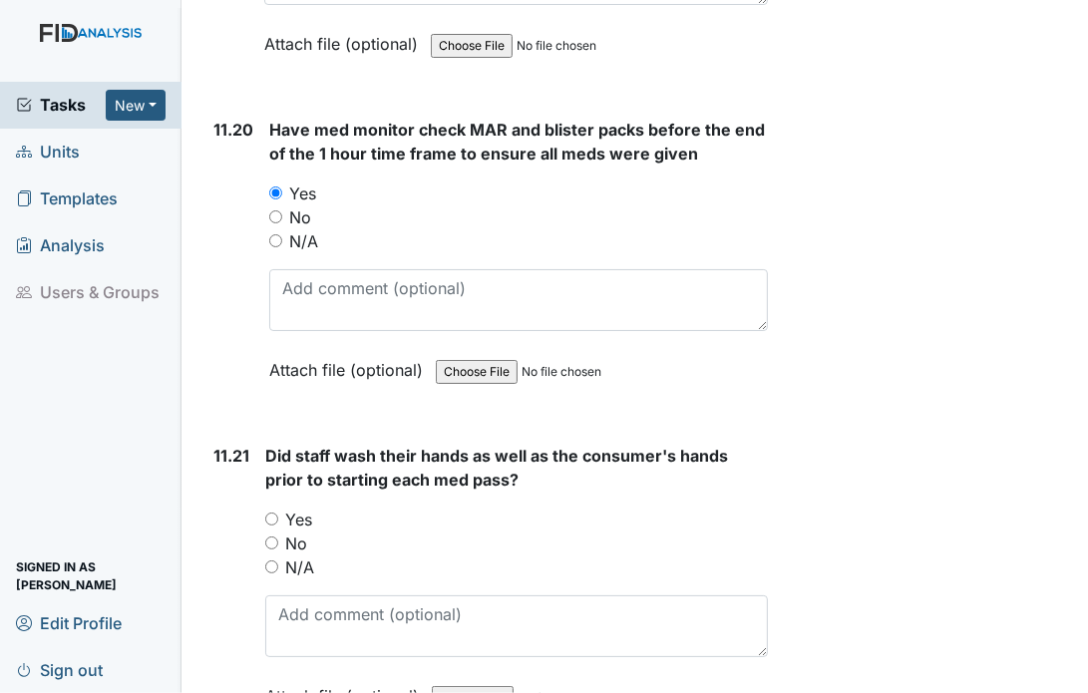
scroll to position [29160, 0]
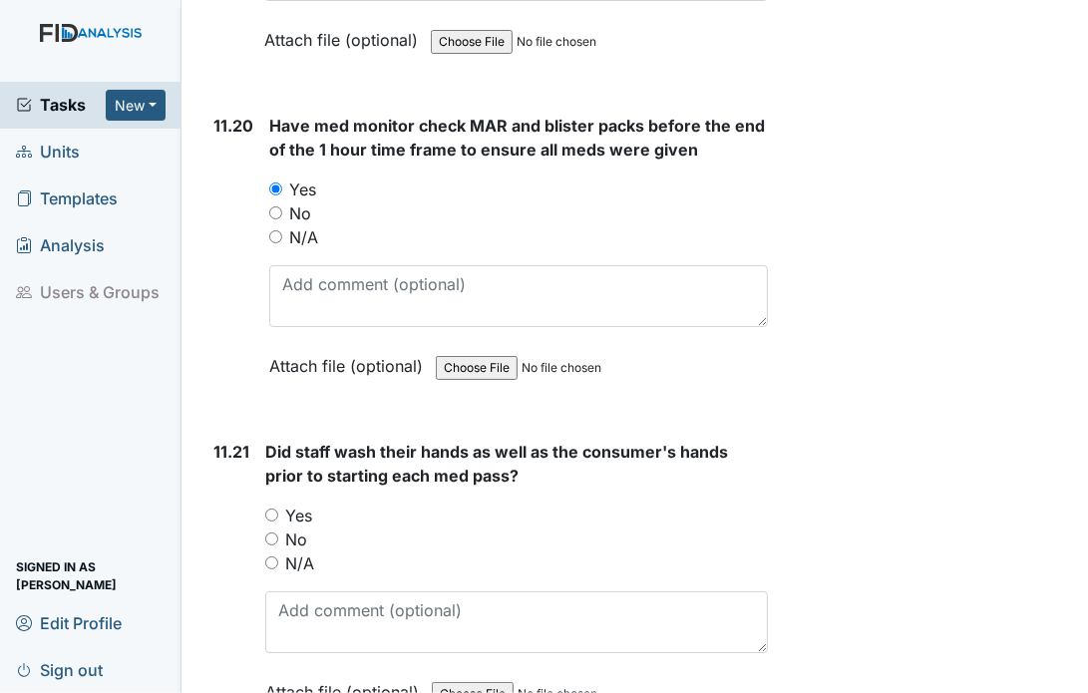
click at [271, 509] on input "Yes" at bounding box center [271, 515] width 13 height 13
radio input "true"
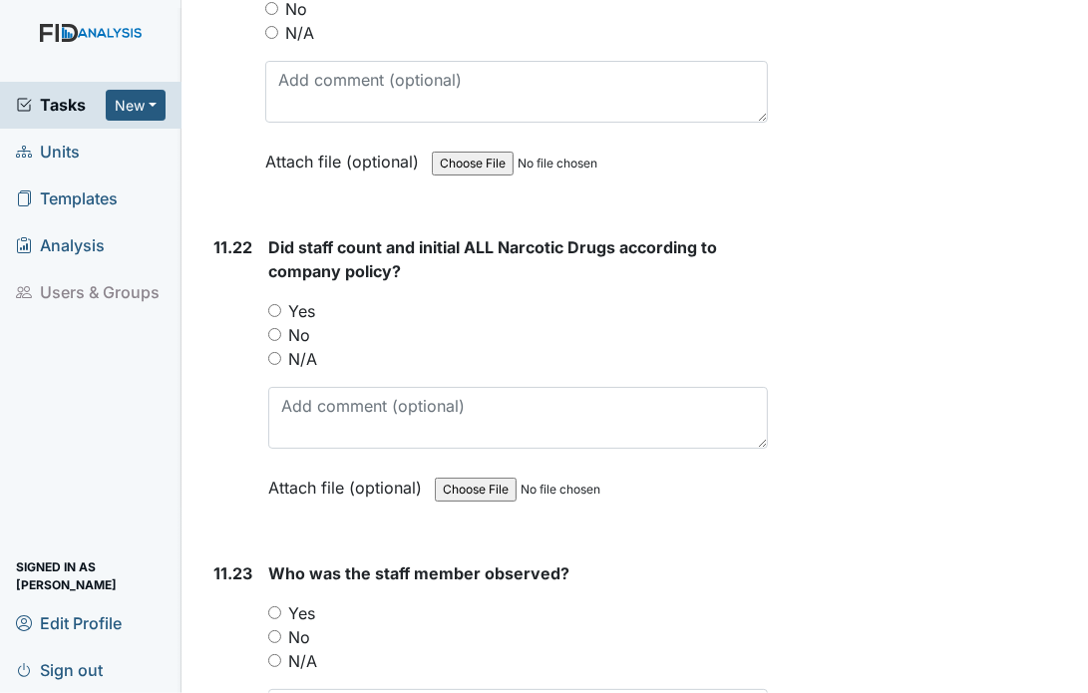
scroll to position [29719, 0]
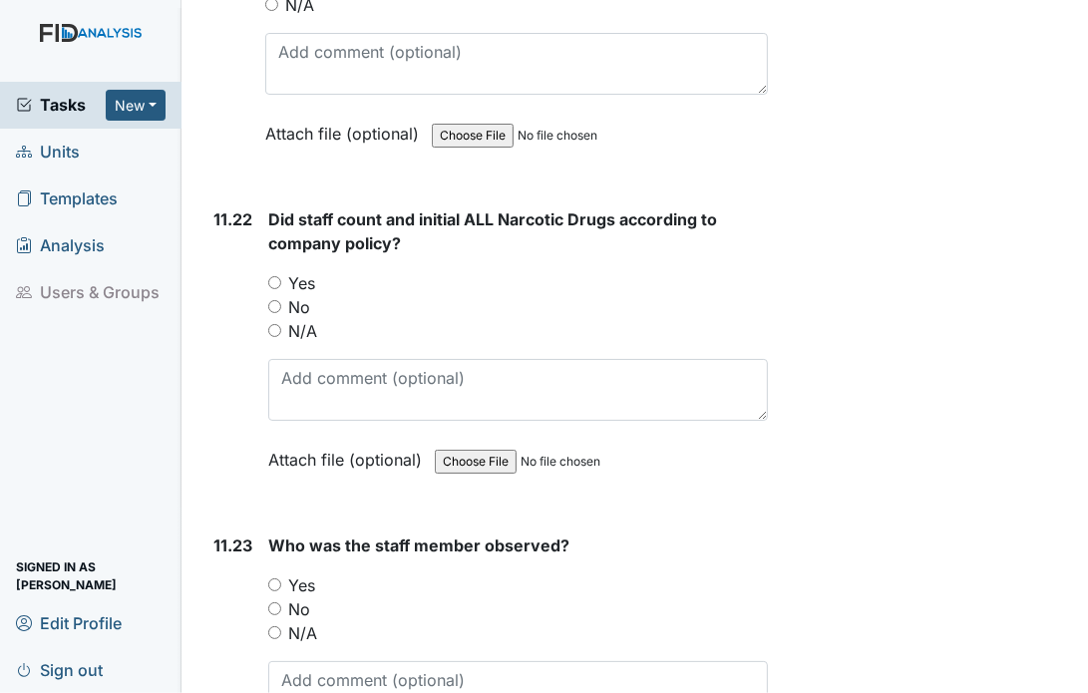
click at [277, 276] on input "Yes" at bounding box center [274, 282] width 13 height 13
radio input "true"
click at [271, 579] on input "Yes" at bounding box center [274, 585] width 13 height 13
radio input "true"
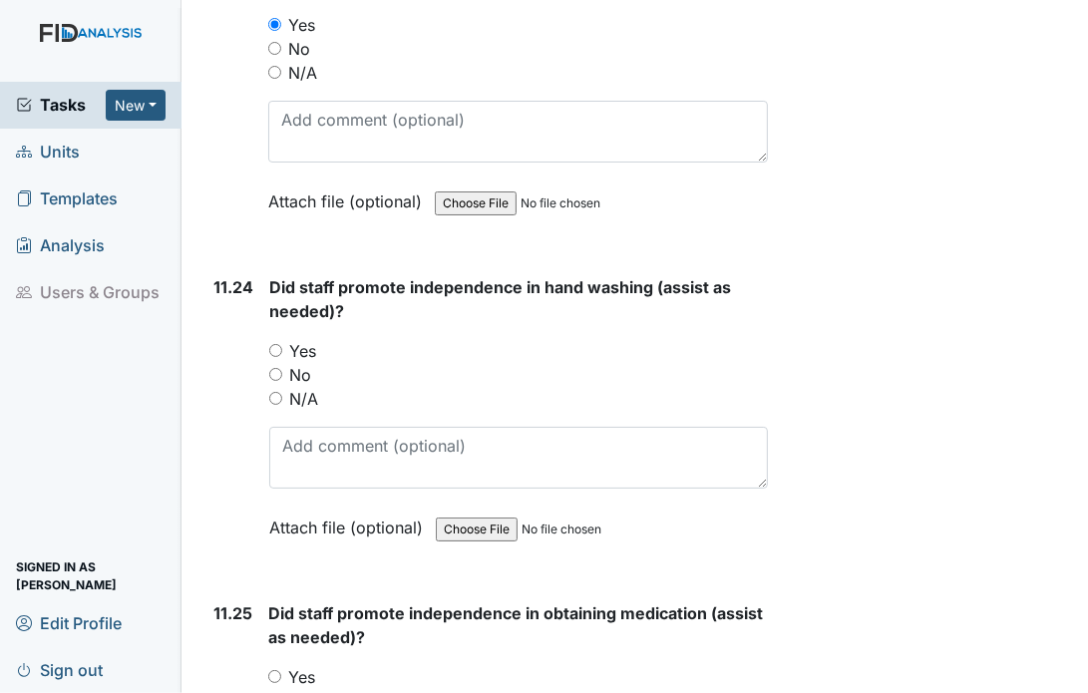
scroll to position [30357, 0]
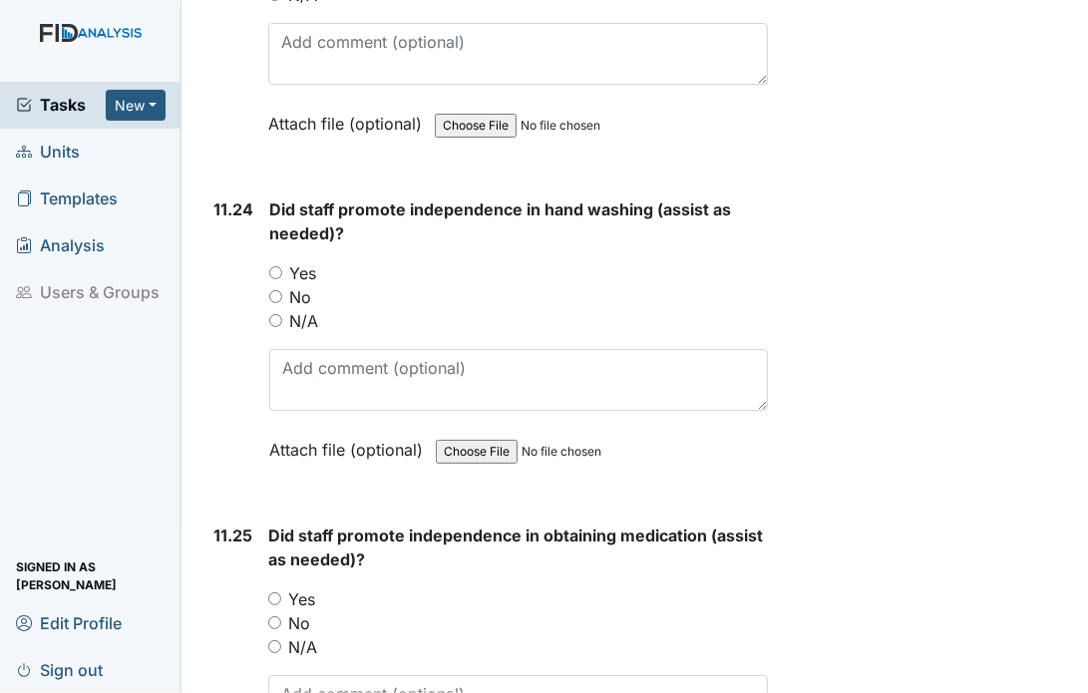
click at [279, 266] on input "Yes" at bounding box center [275, 272] width 13 height 13
radio input "true"
click at [274, 588] on div "Yes" at bounding box center [518, 600] width 500 height 24
click at [278, 593] on input "Yes" at bounding box center [274, 599] width 13 height 13
radio input "true"
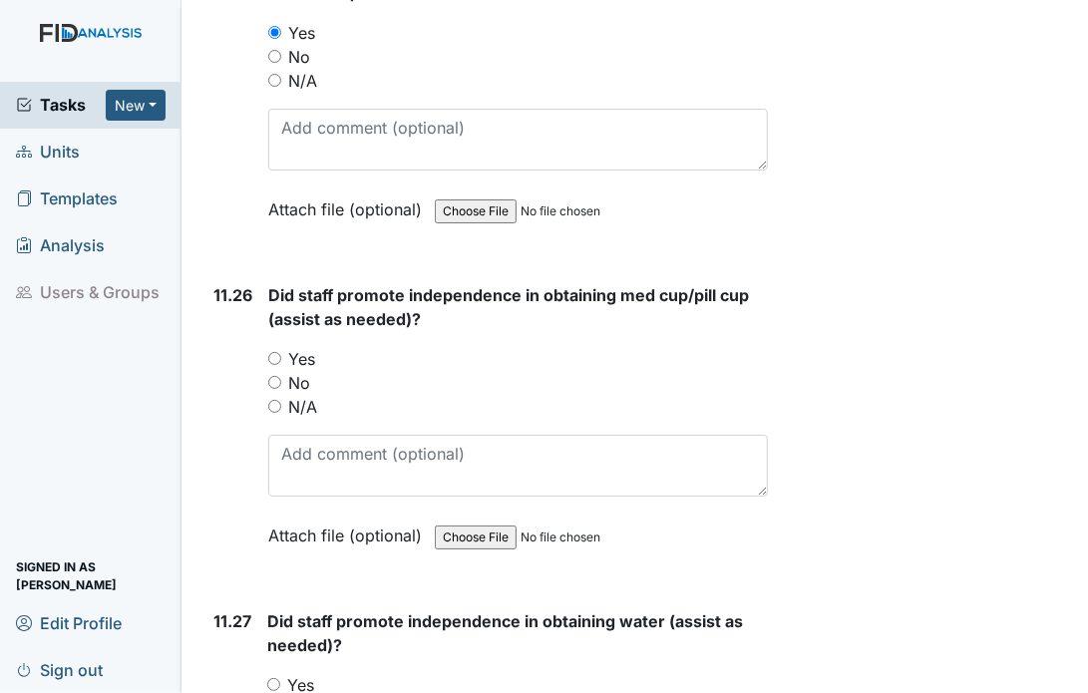
scroll to position [30956, 0]
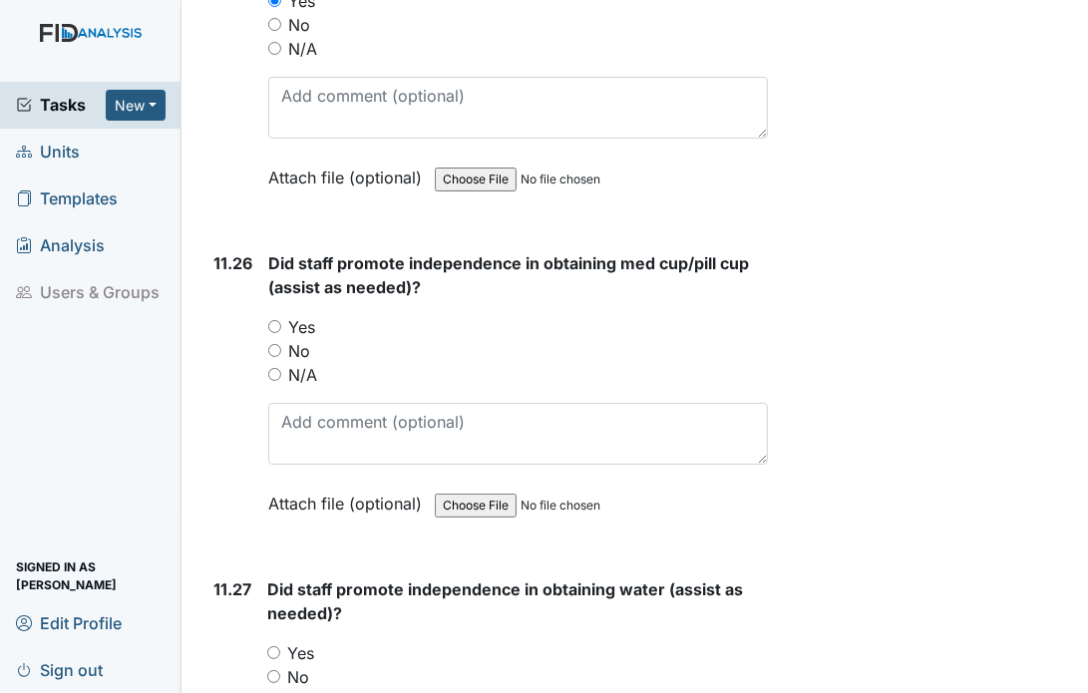
click at [275, 320] on input "Yes" at bounding box center [274, 326] width 13 height 13
radio input "true"
click at [276, 646] on input "Yes" at bounding box center [273, 652] width 13 height 13
radio input "true"
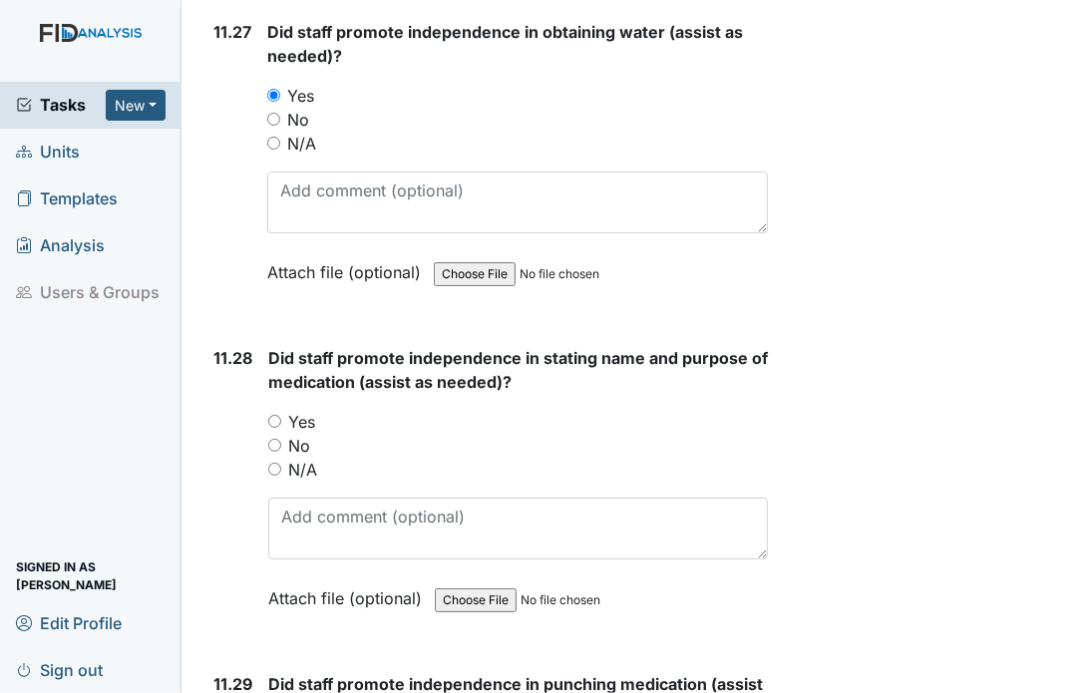
scroll to position [31514, 0]
drag, startPoint x: 271, startPoint y: 368, endPoint x: 277, endPoint y: 688, distance: 320.3
radio input "true"
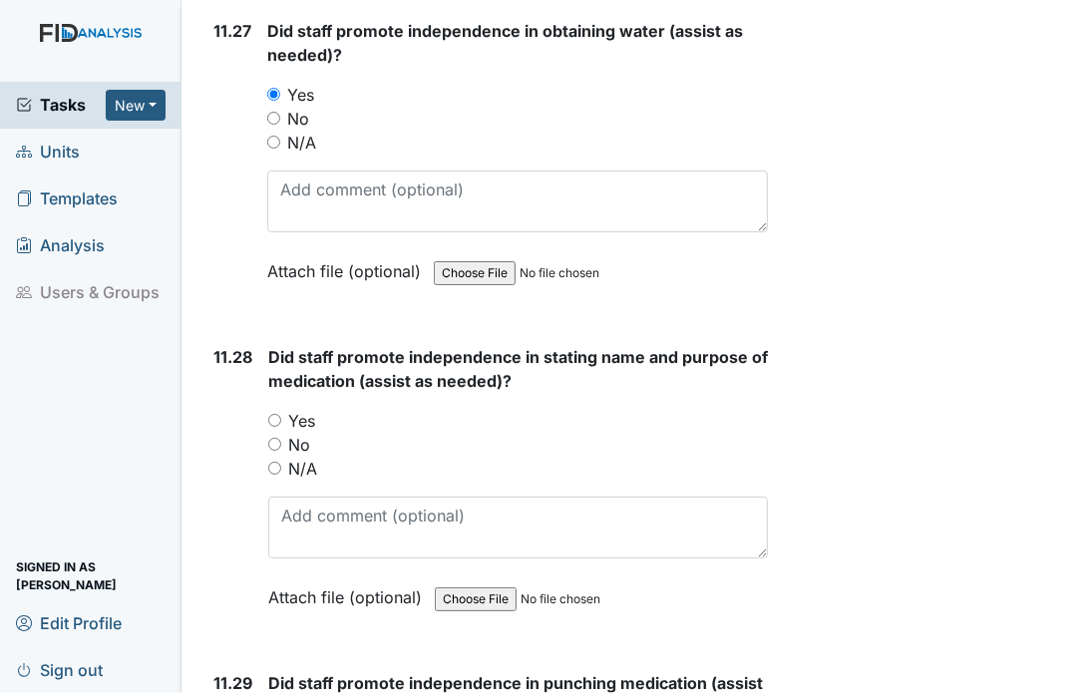
click at [272, 414] on input "Yes" at bounding box center [274, 420] width 13 height 13
radio input "true"
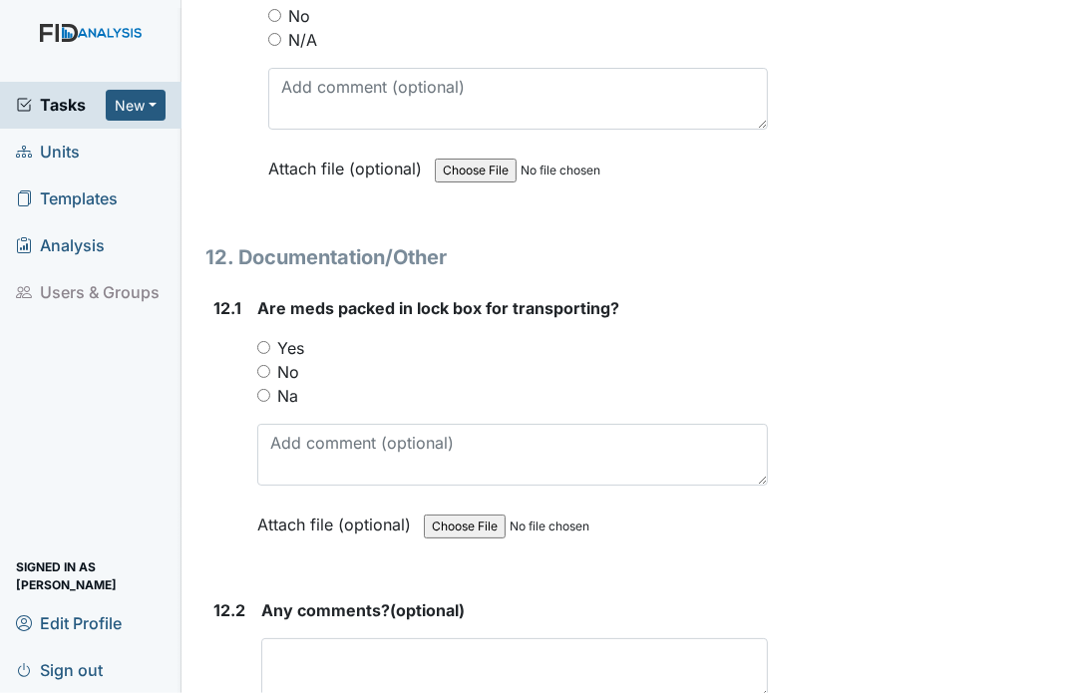
scroll to position [32273, 0]
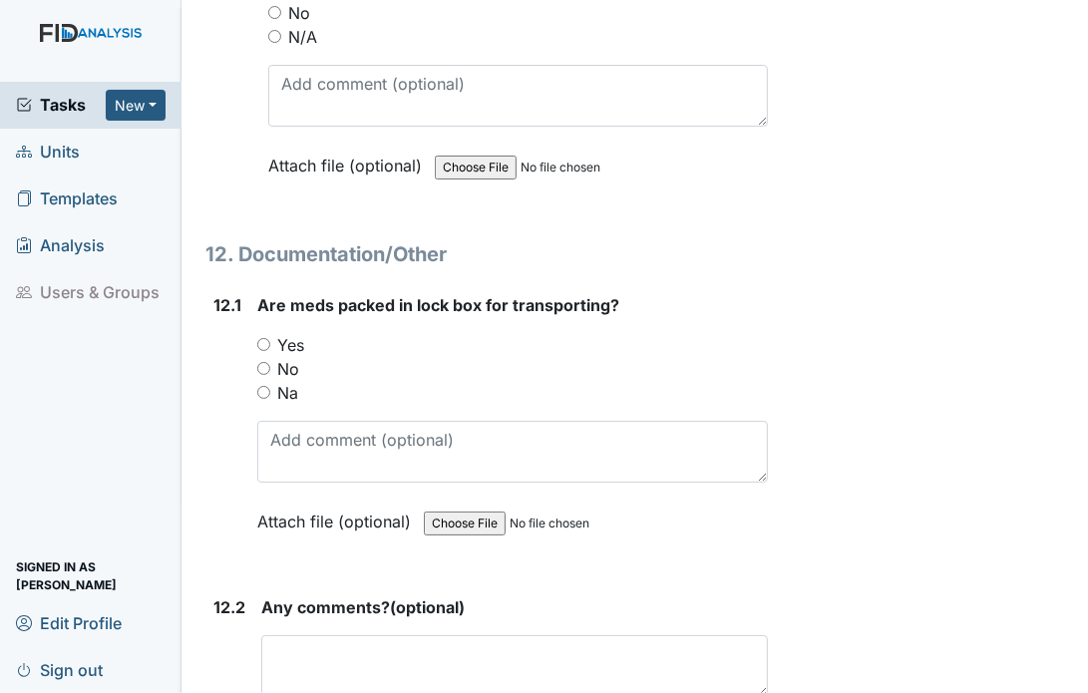
click at [259, 338] on input "Yes" at bounding box center [263, 344] width 13 height 13
radio input "true"
click at [1069, 669] on main "Inspection: Random Inspection for AM ID: #00011198 Open Autosaving... Location:…" at bounding box center [635, 346] width 907 height 693
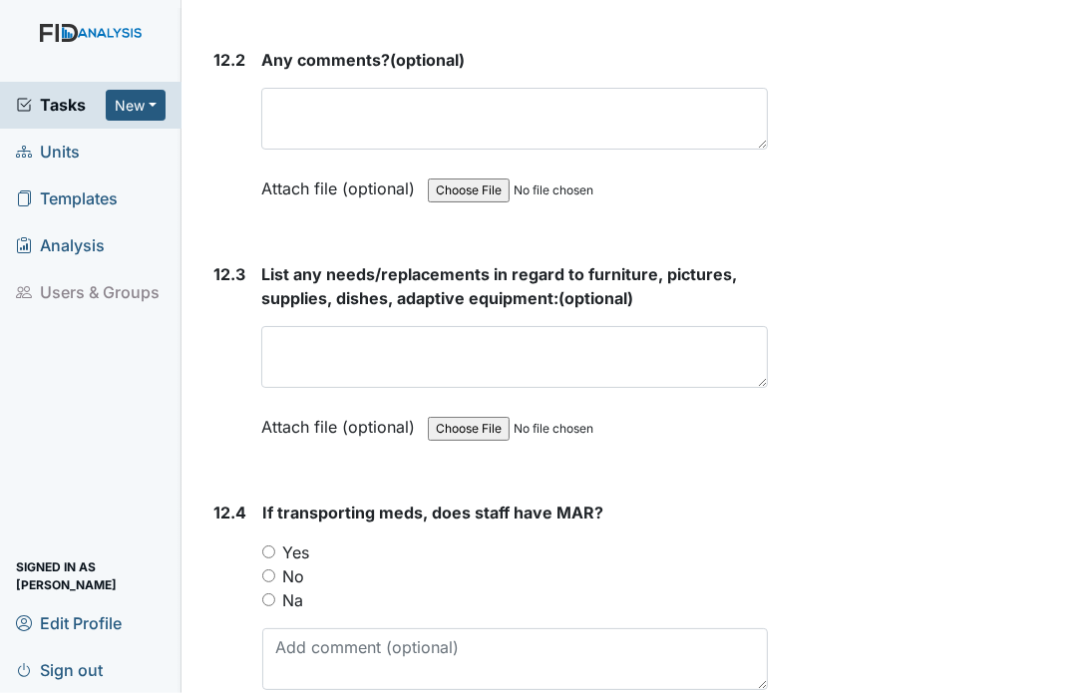
scroll to position [32831, 0]
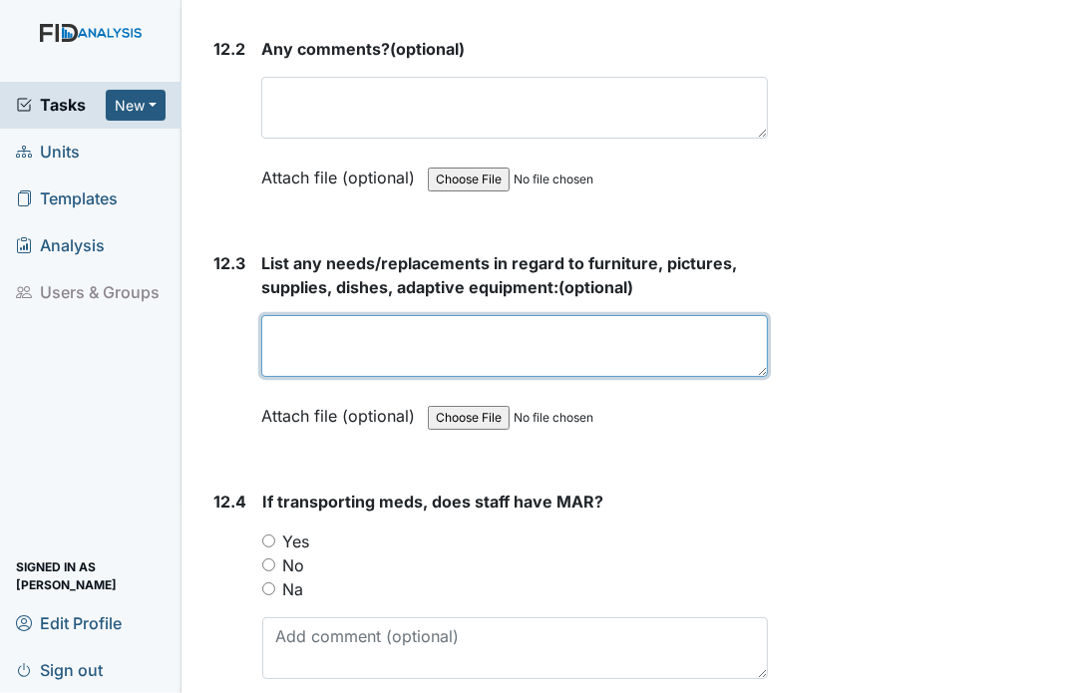
click at [359, 315] on textarea at bounding box center [514, 346] width 507 height 62
type textarea "no"
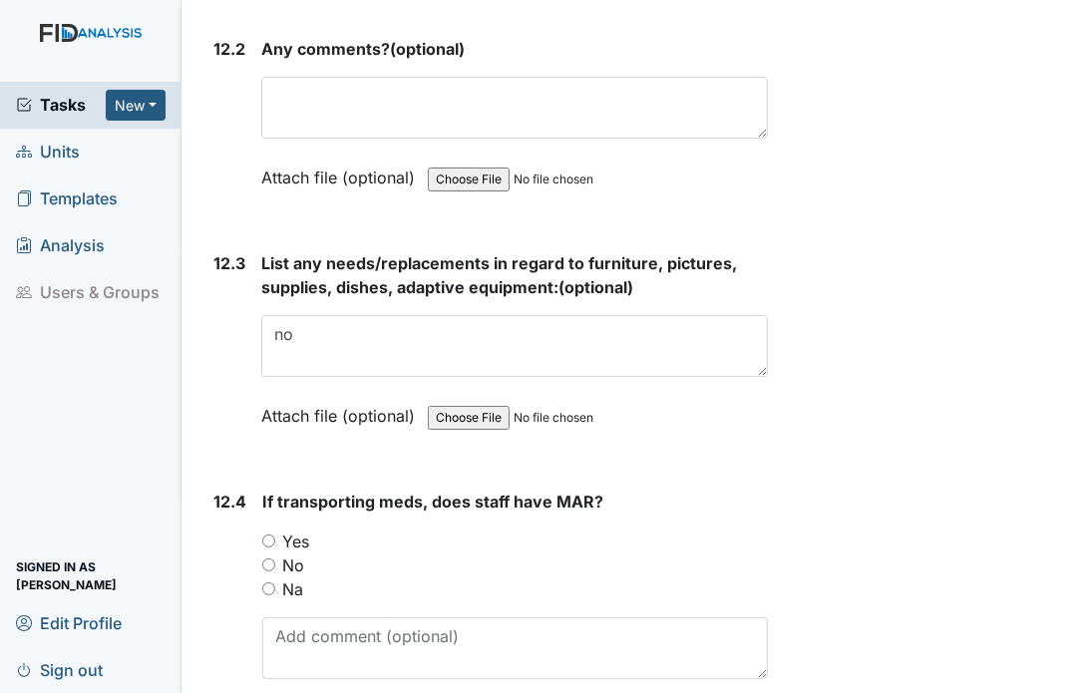
click at [263, 535] on input "Yes" at bounding box center [268, 541] width 13 height 13
radio input "true"
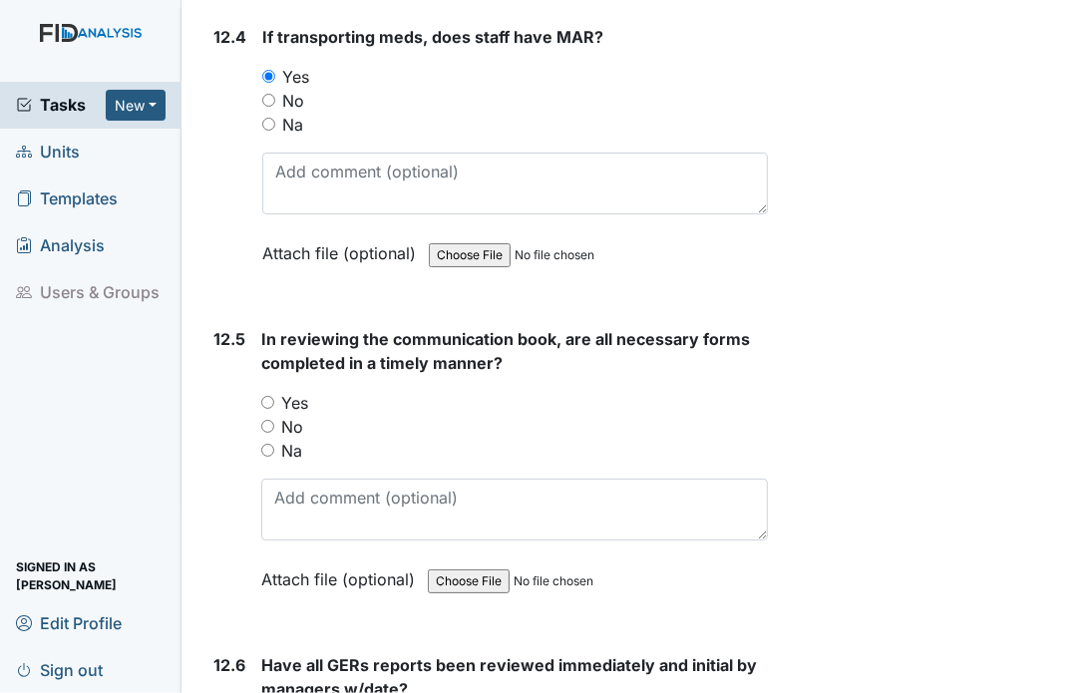
scroll to position [33390, 0]
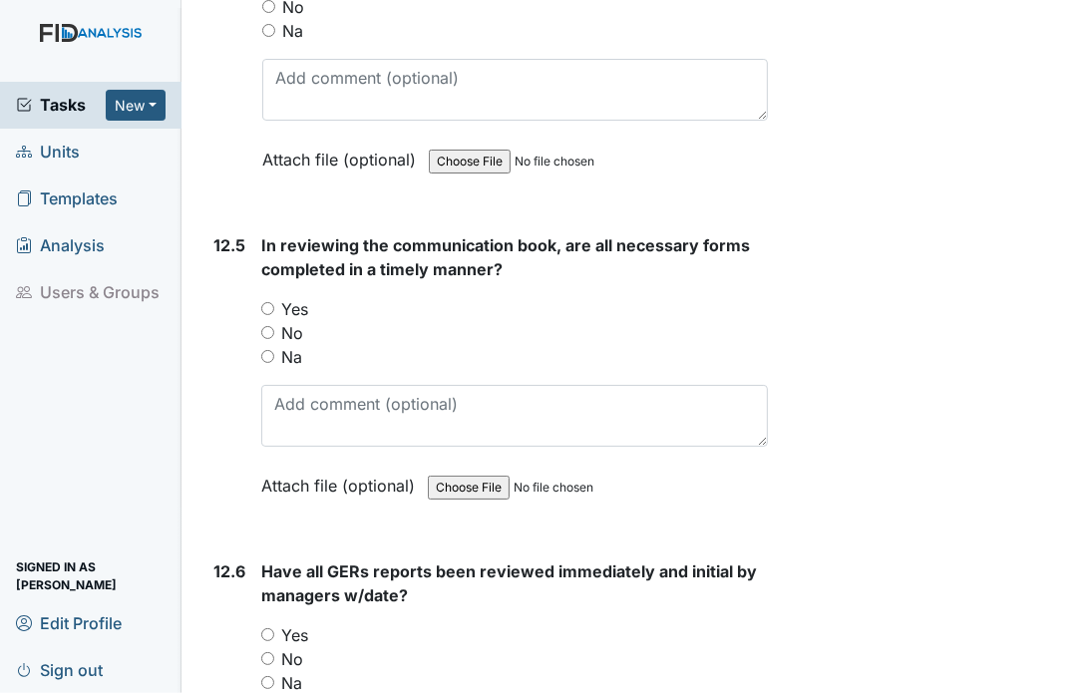
click at [269, 302] on input "Yes" at bounding box center [267, 308] width 13 height 13
radio input "true"
click at [267, 628] on input "Yes" at bounding box center [267, 634] width 13 height 13
radio input "true"
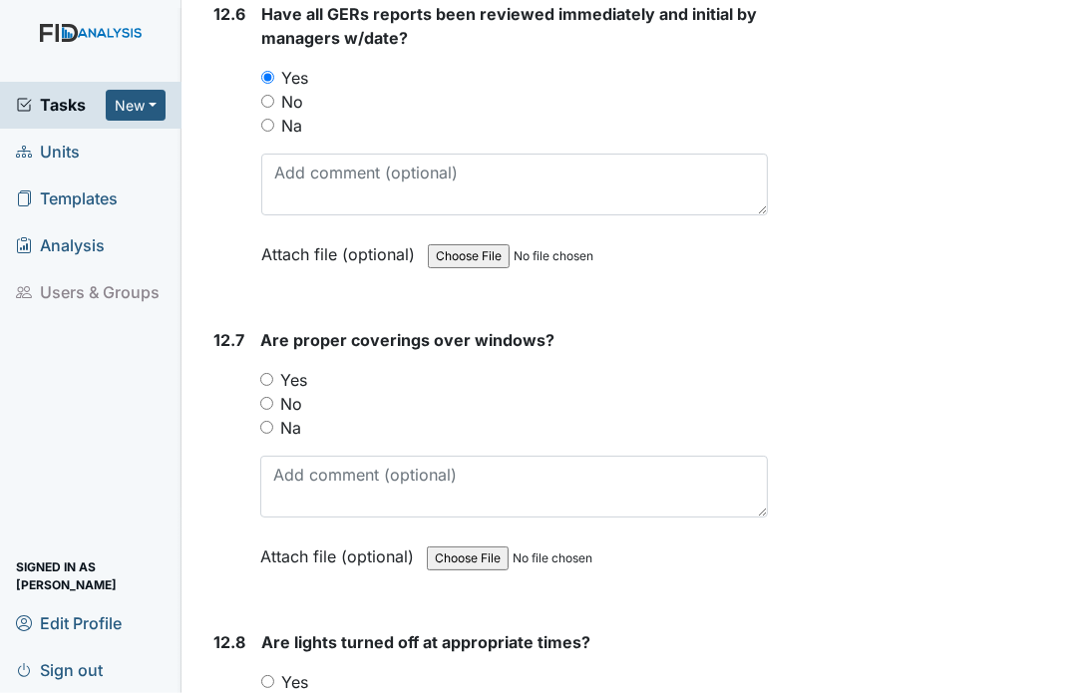
scroll to position [33949, 0]
click at [270, 372] on input "Yes" at bounding box center [266, 378] width 13 height 13
radio input "true"
click at [267, 674] on input "Yes" at bounding box center [267, 680] width 13 height 13
radio input "true"
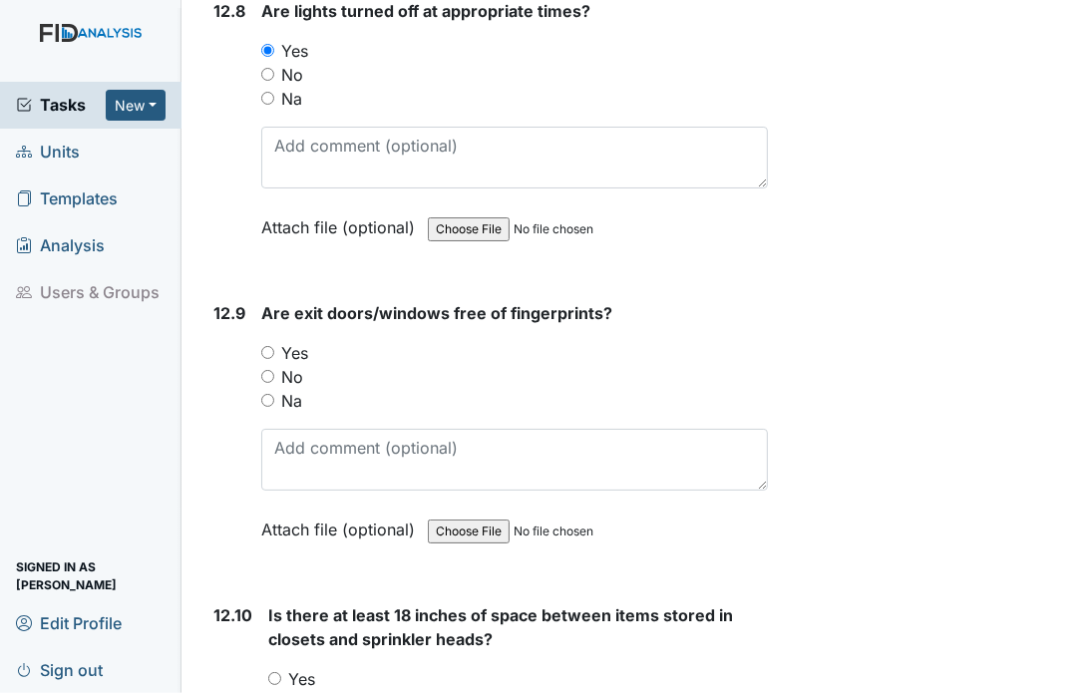
scroll to position [34587, 0]
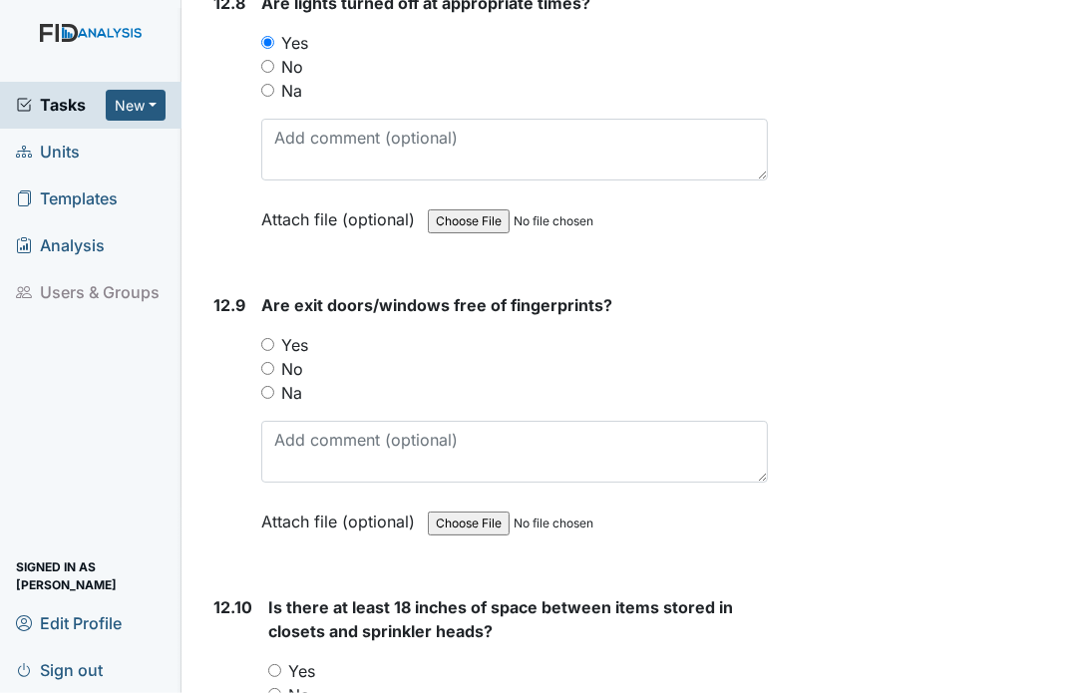
click at [263, 338] on input "Yes" at bounding box center [267, 344] width 13 height 13
radio input "true"
click at [269, 664] on input "Yes" at bounding box center [274, 670] width 13 height 13
radio input "true"
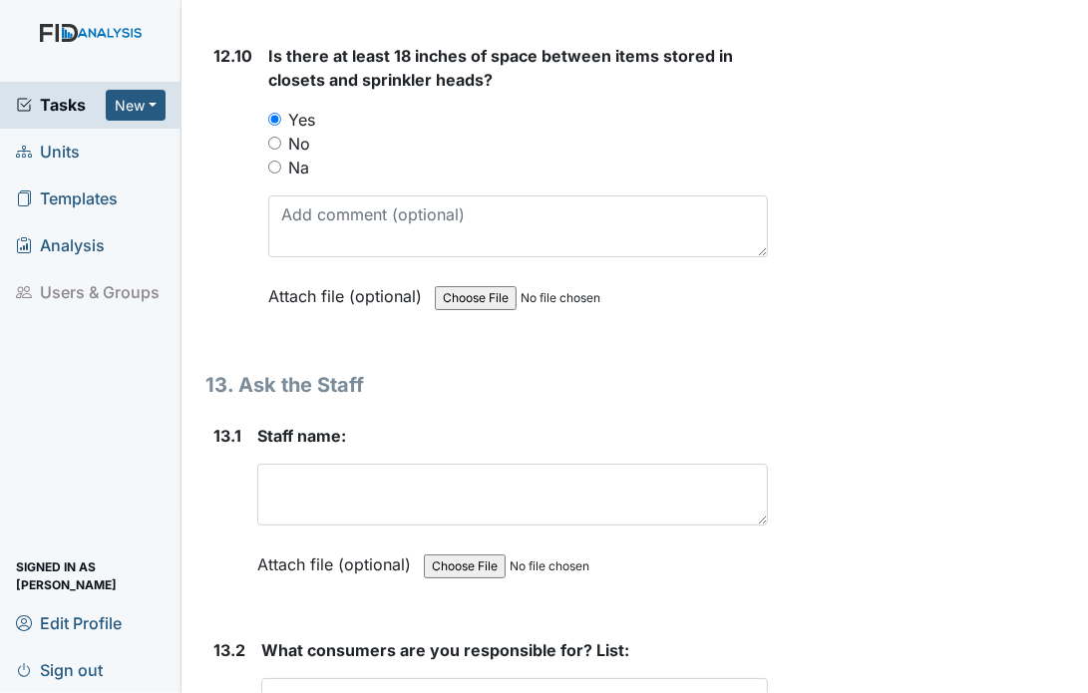
scroll to position [35146, 0]
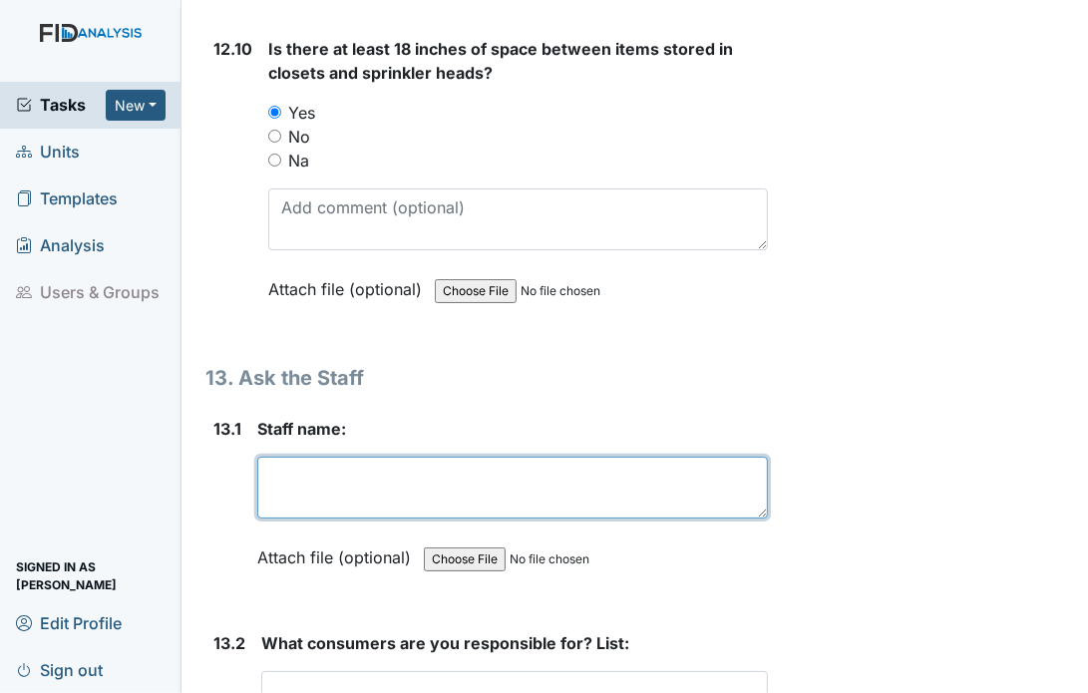
click at [342, 457] on textarea at bounding box center [512, 488] width 511 height 62
type textarea "S"
type textarea "[PERSON_NAME]"
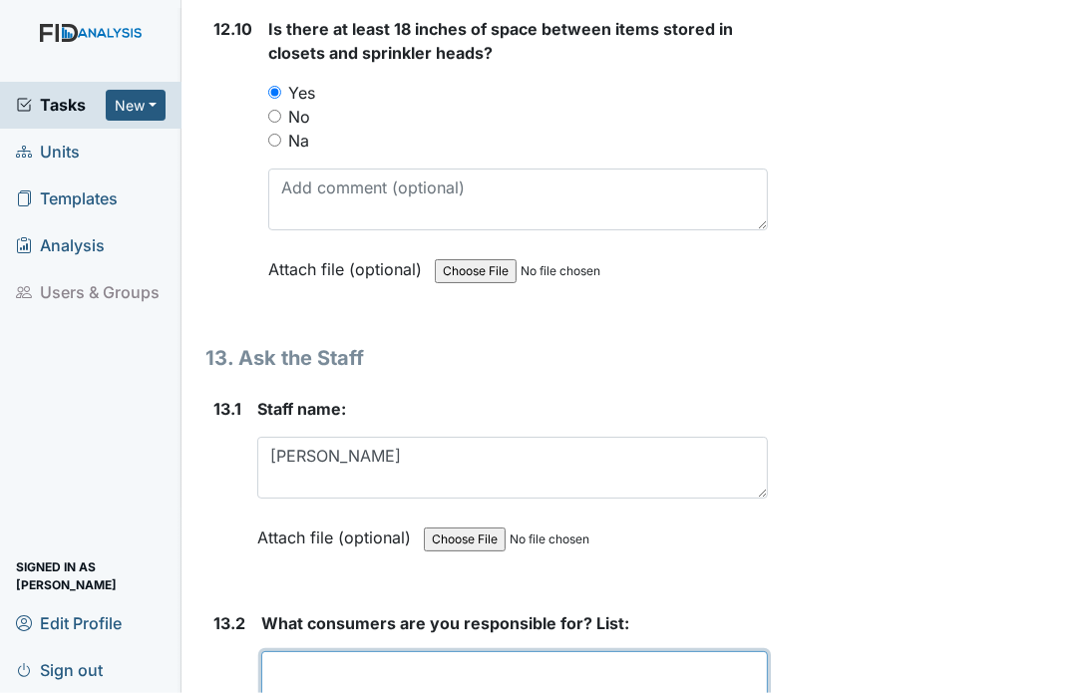
click at [391, 651] on textarea at bounding box center [514, 682] width 507 height 62
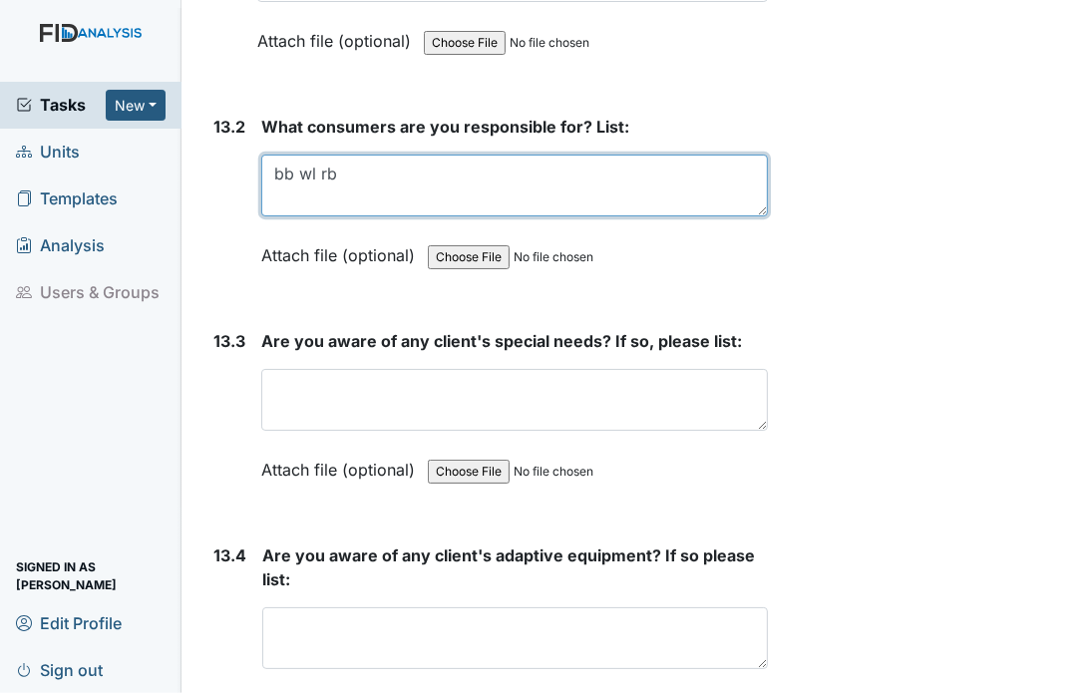
scroll to position [35664, 0]
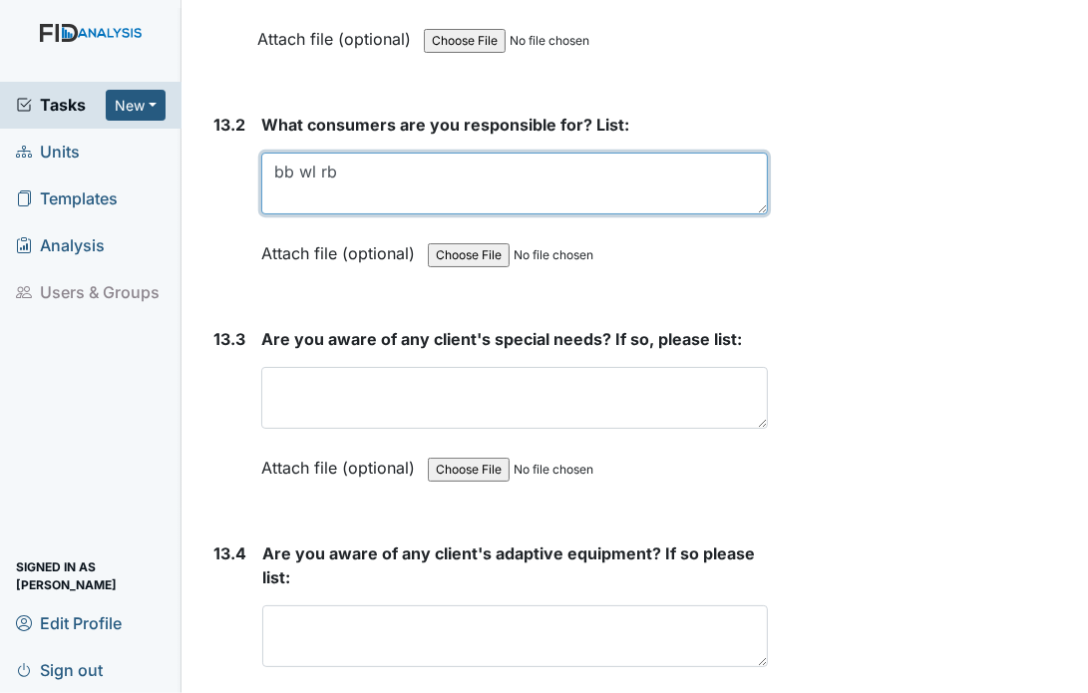
type textarea "bb wl rb"
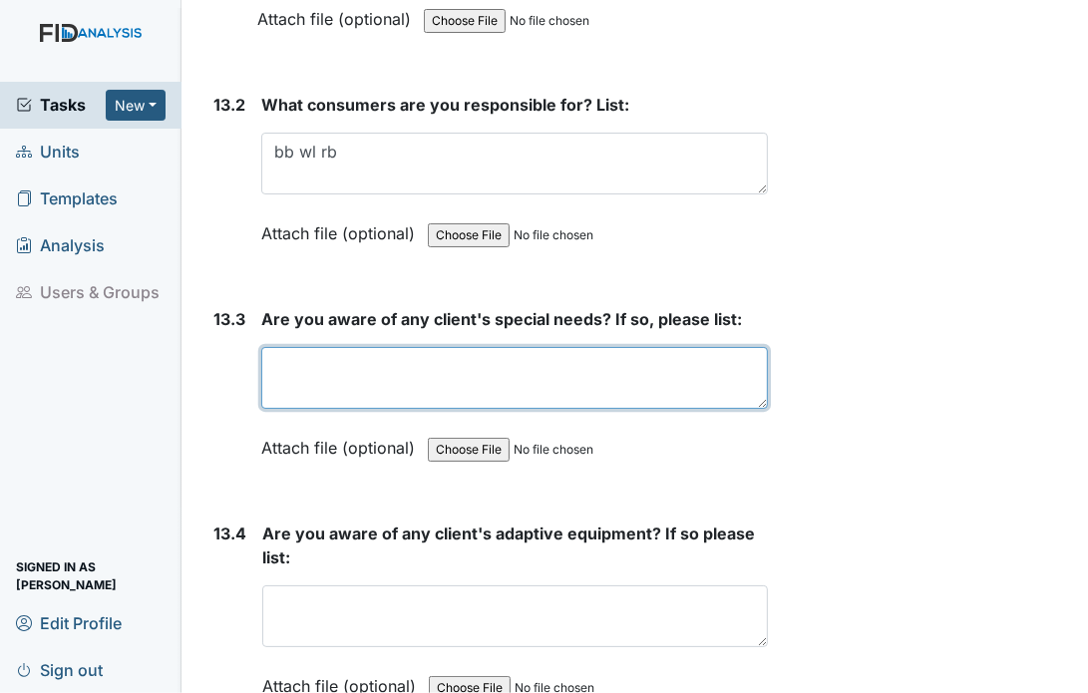
click at [484, 347] on textarea at bounding box center [514, 378] width 507 height 62
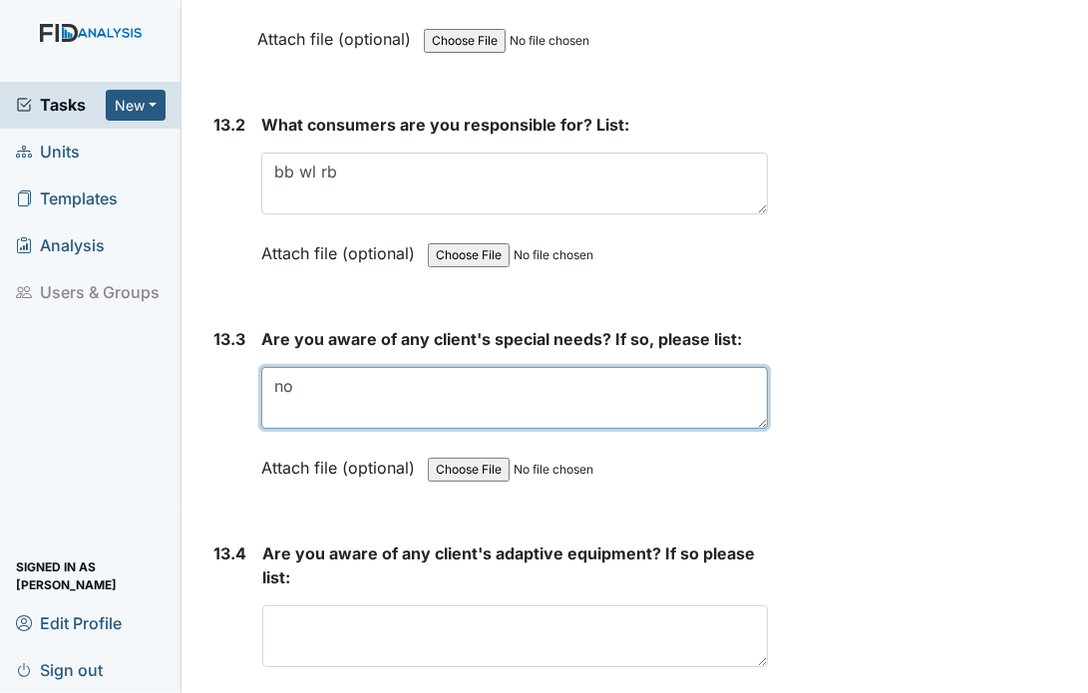
type textarea "no"
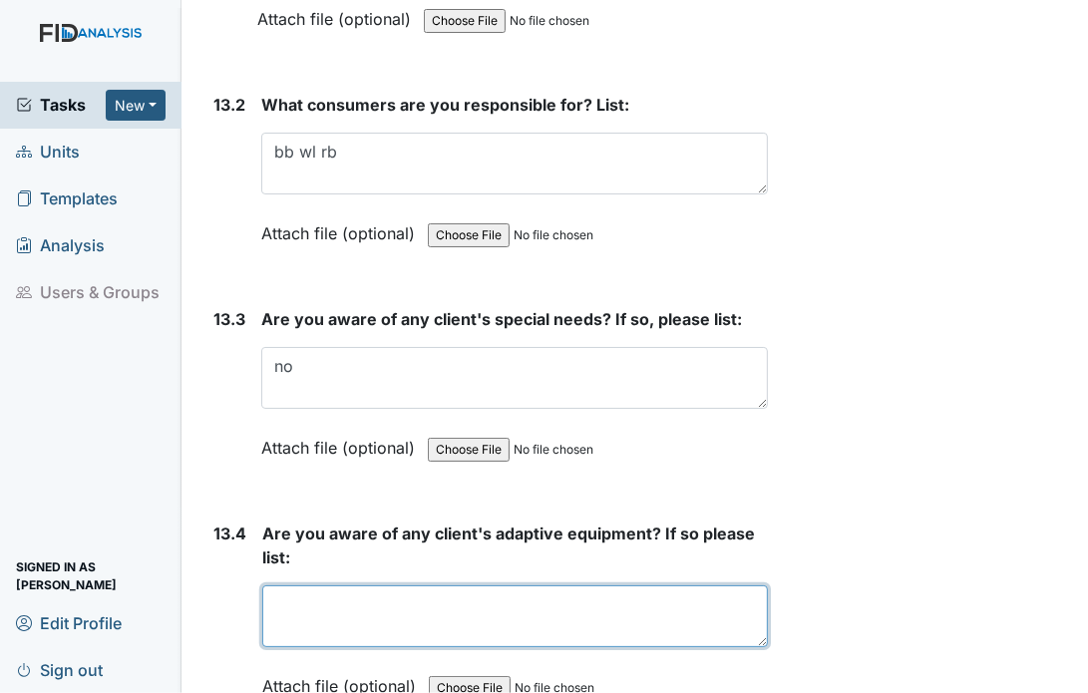
click at [415, 586] on textarea at bounding box center [515, 617] width 506 height 62
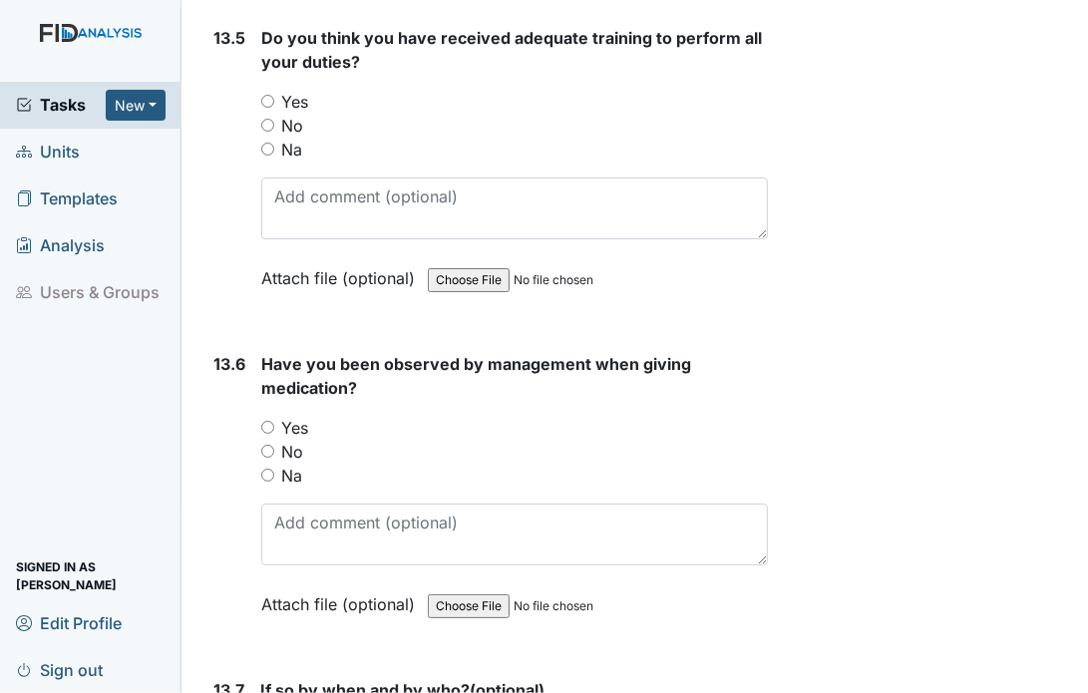
scroll to position [36422, 0]
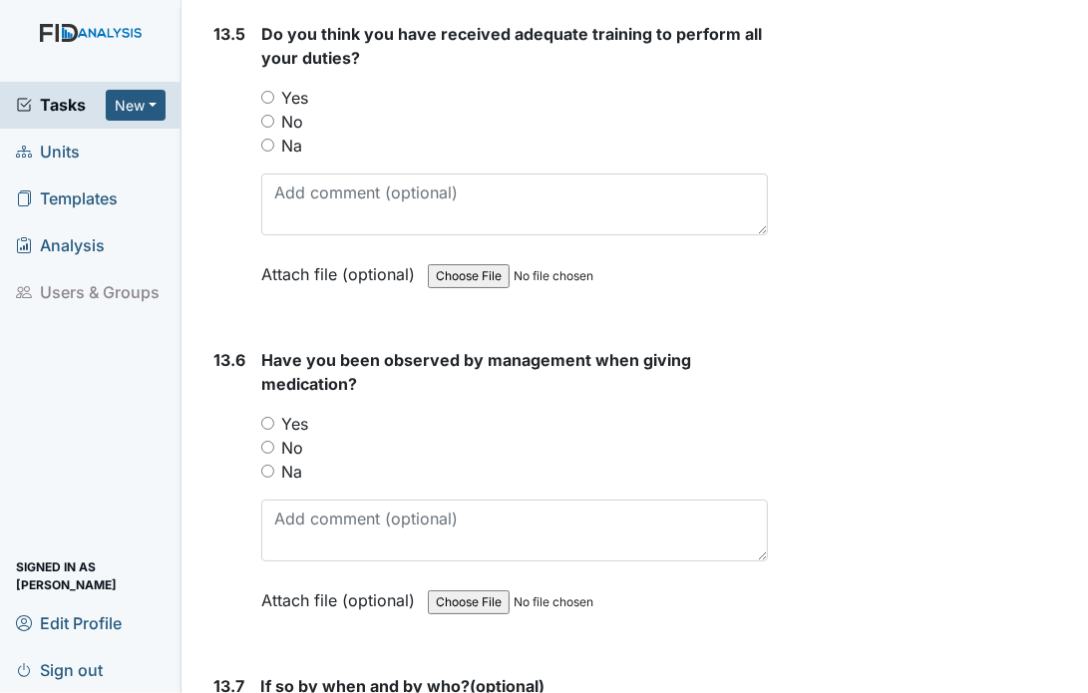
type textarea "yes"
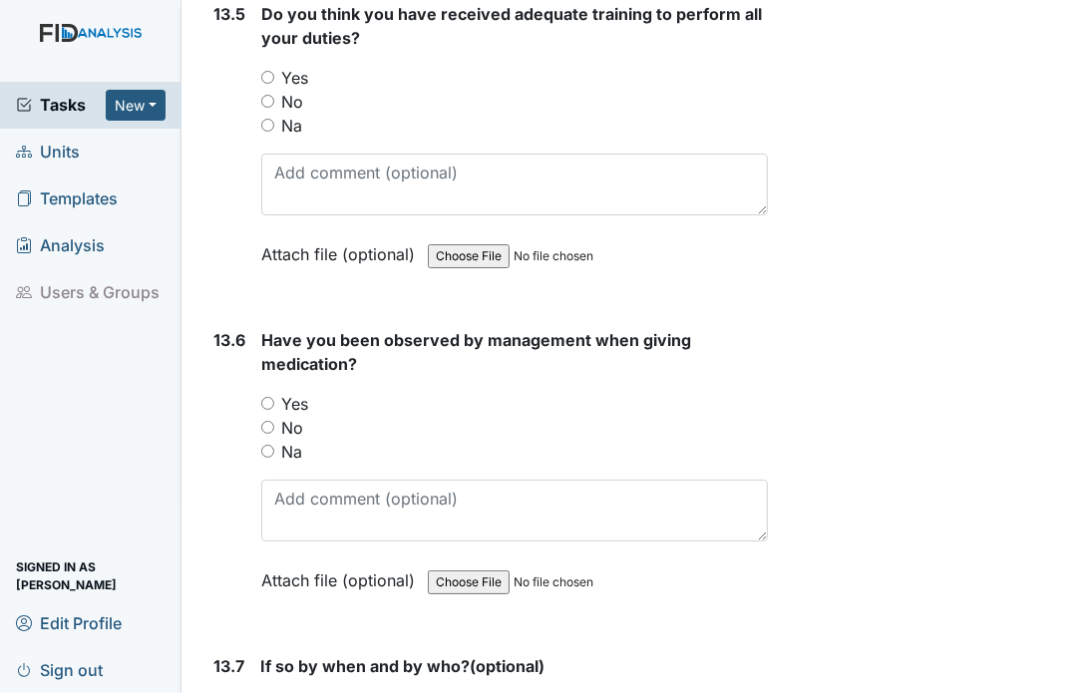
click at [267, 71] on input "Yes" at bounding box center [267, 77] width 13 height 13
radio input "true"
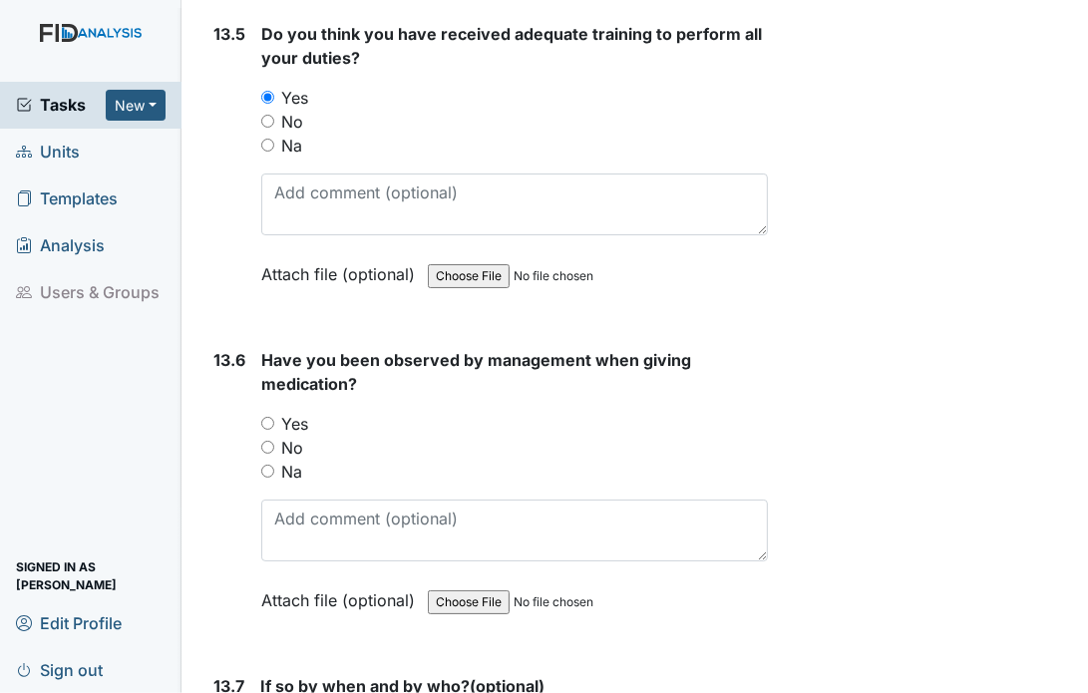
click at [264, 417] on input "Yes" at bounding box center [267, 423] width 13 height 13
radio input "true"
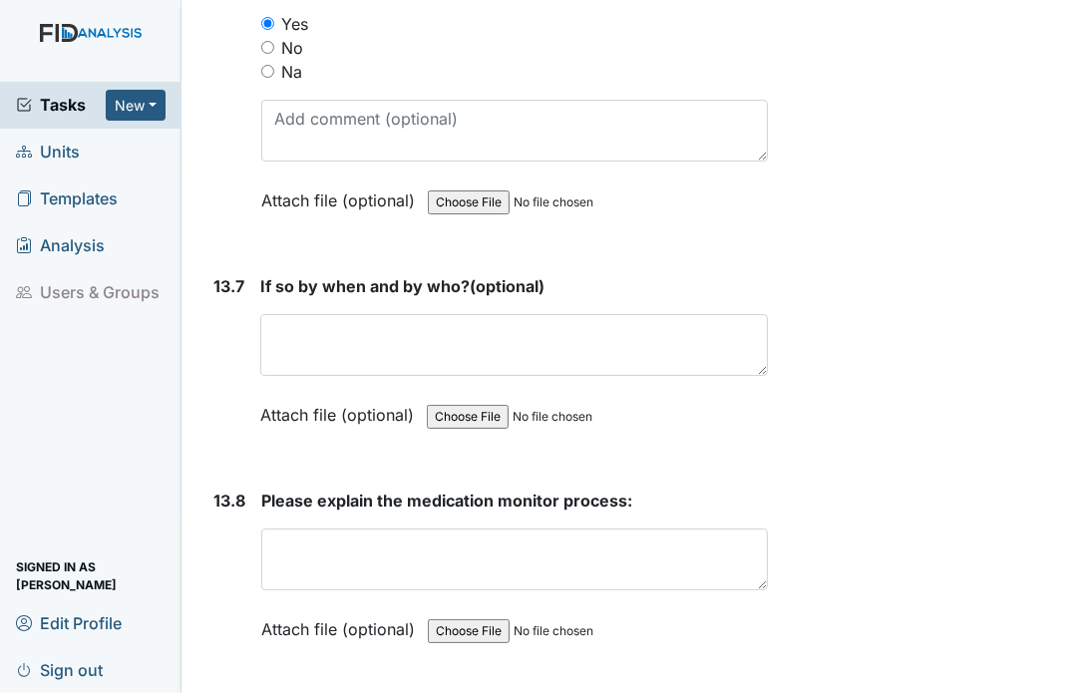
scroll to position [36861, 0]
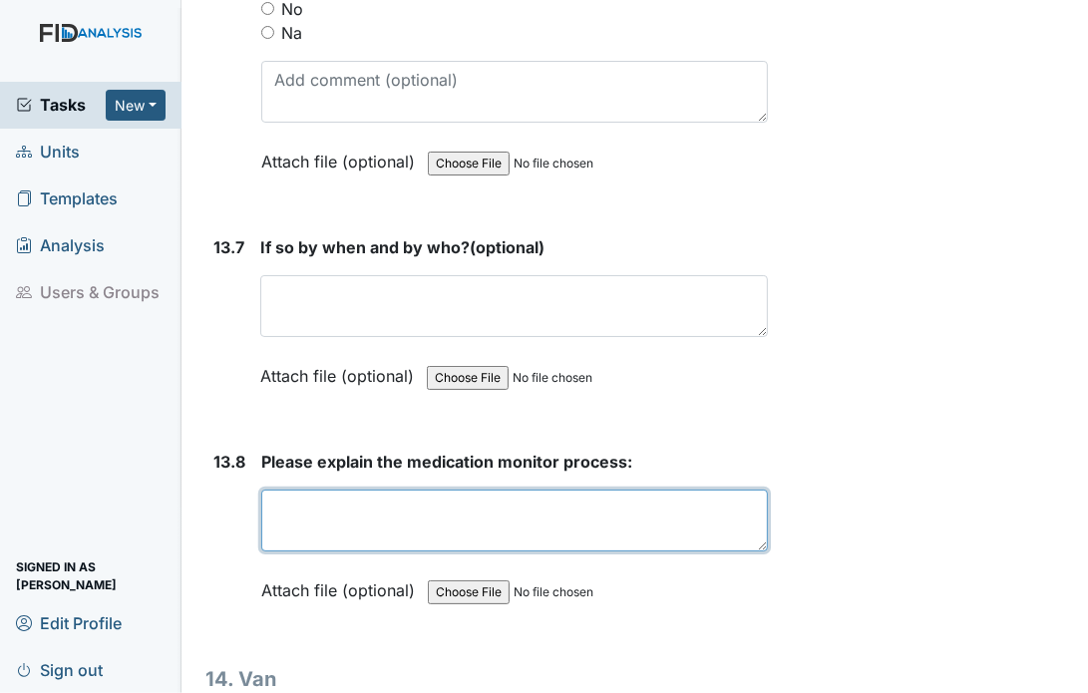
click at [367, 490] on textarea at bounding box center [514, 521] width 507 height 62
click at [605, 490] on textarea "get meds in order call consumer wash had=nds read med" at bounding box center [514, 521] width 507 height 62
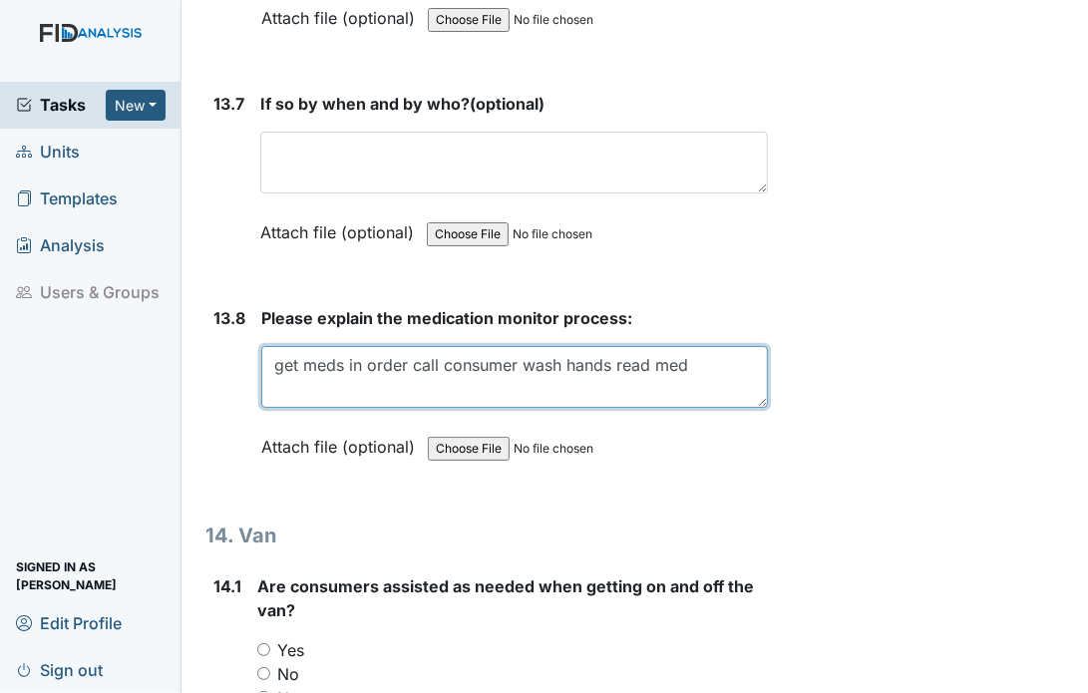
scroll to position [37021, 0]
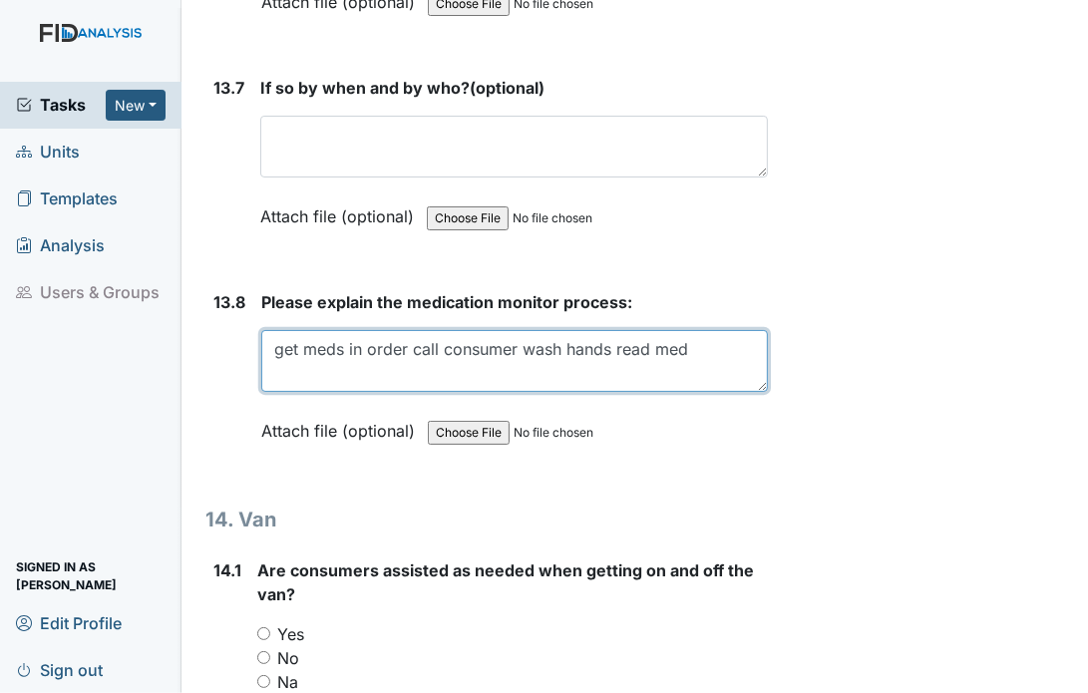
type textarea "get meds in order call consumer wash hands read med"
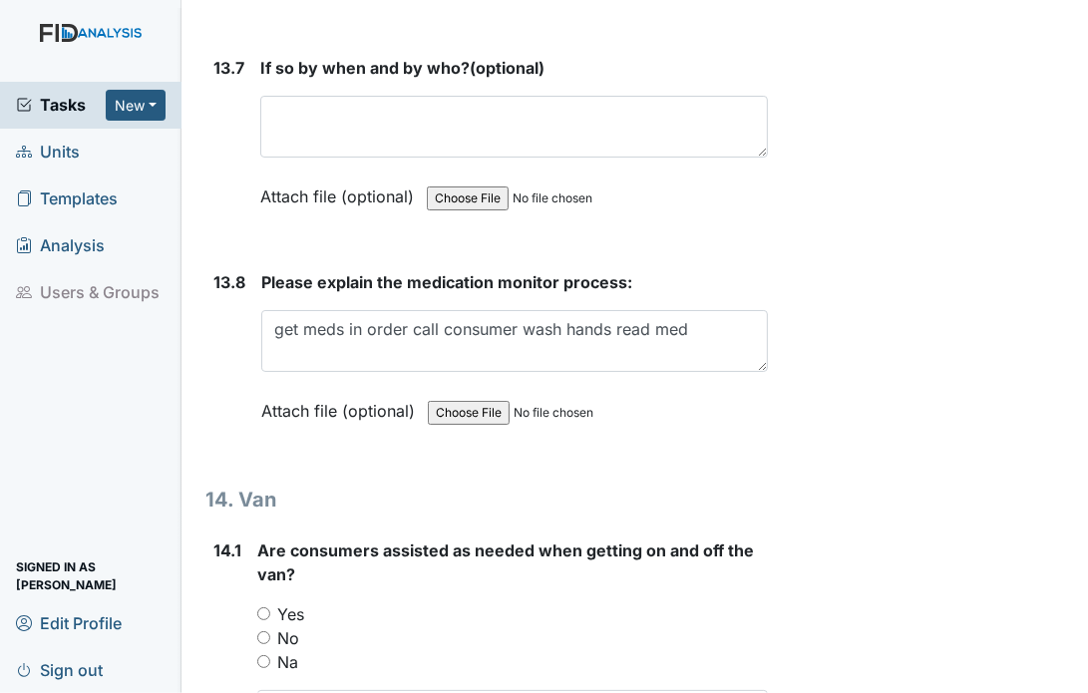
click at [263, 608] on input "Yes" at bounding box center [263, 614] width 13 height 13
radio input "true"
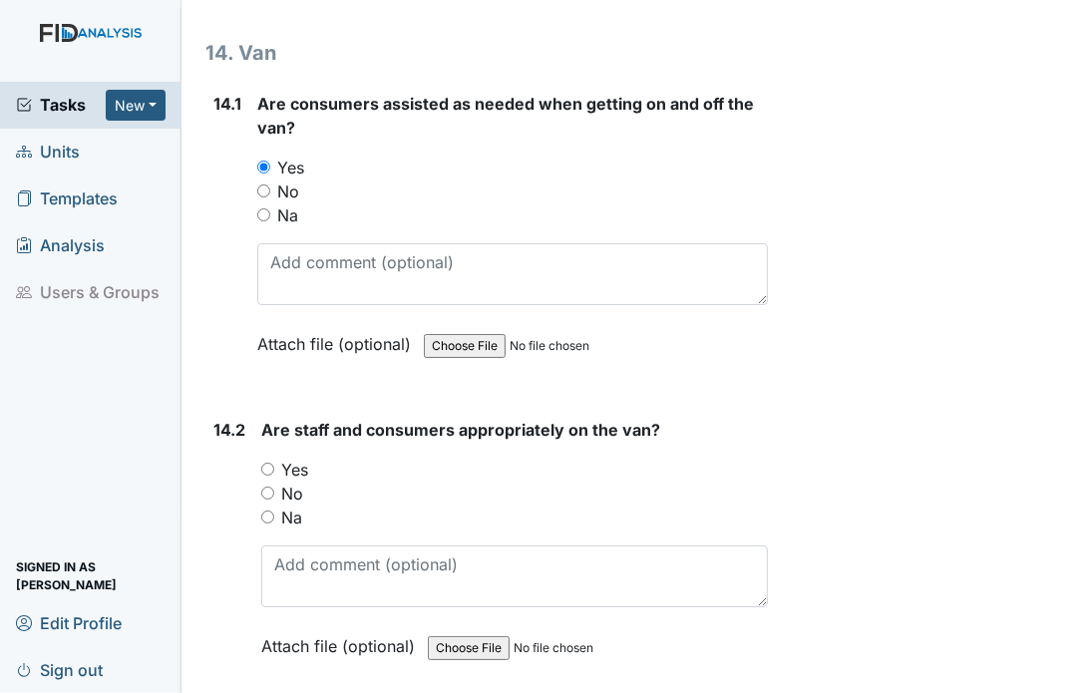
scroll to position [37500, 0]
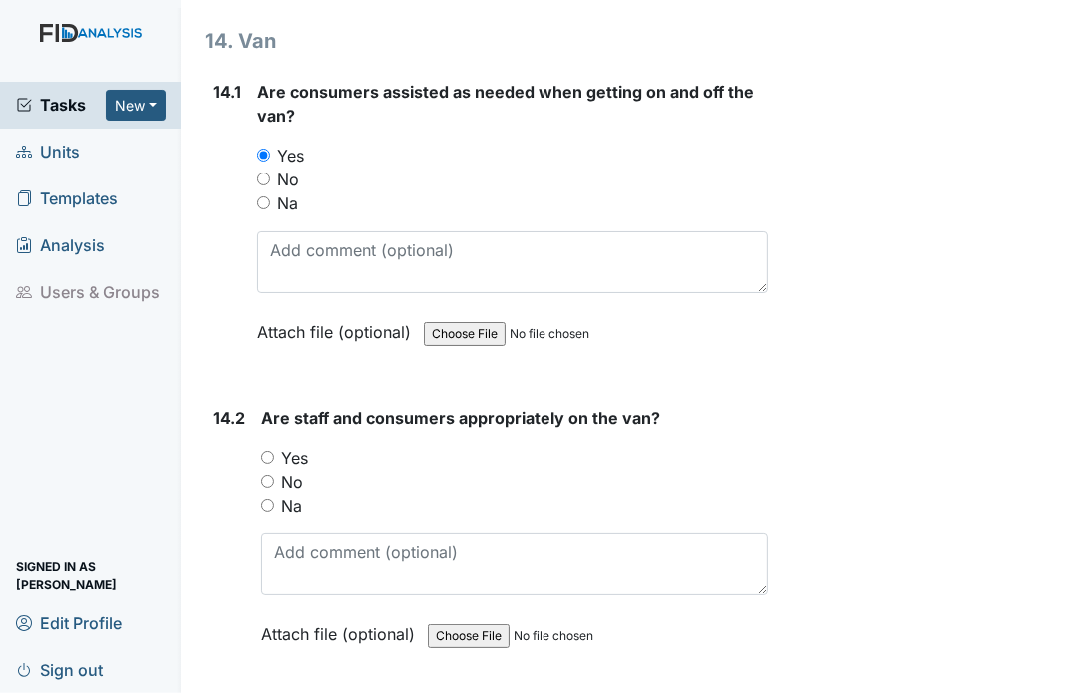
click at [272, 451] on input "Yes" at bounding box center [267, 457] width 13 height 13
radio input "true"
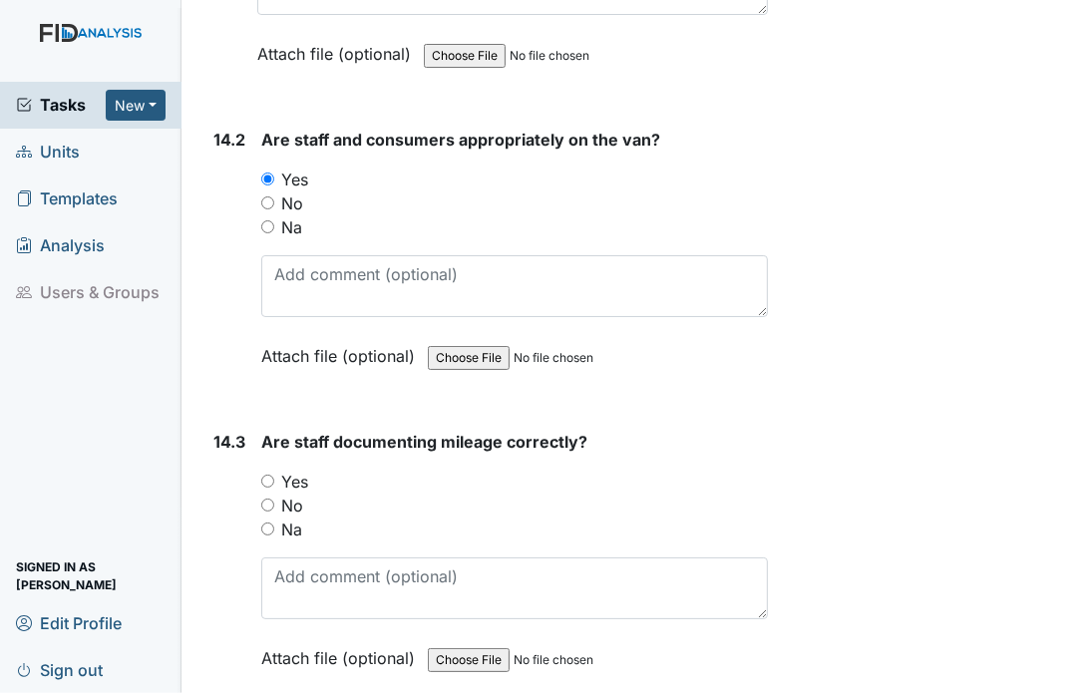
scroll to position [37779, 0]
click at [263, 474] on input "Yes" at bounding box center [267, 480] width 13 height 13
radio input "true"
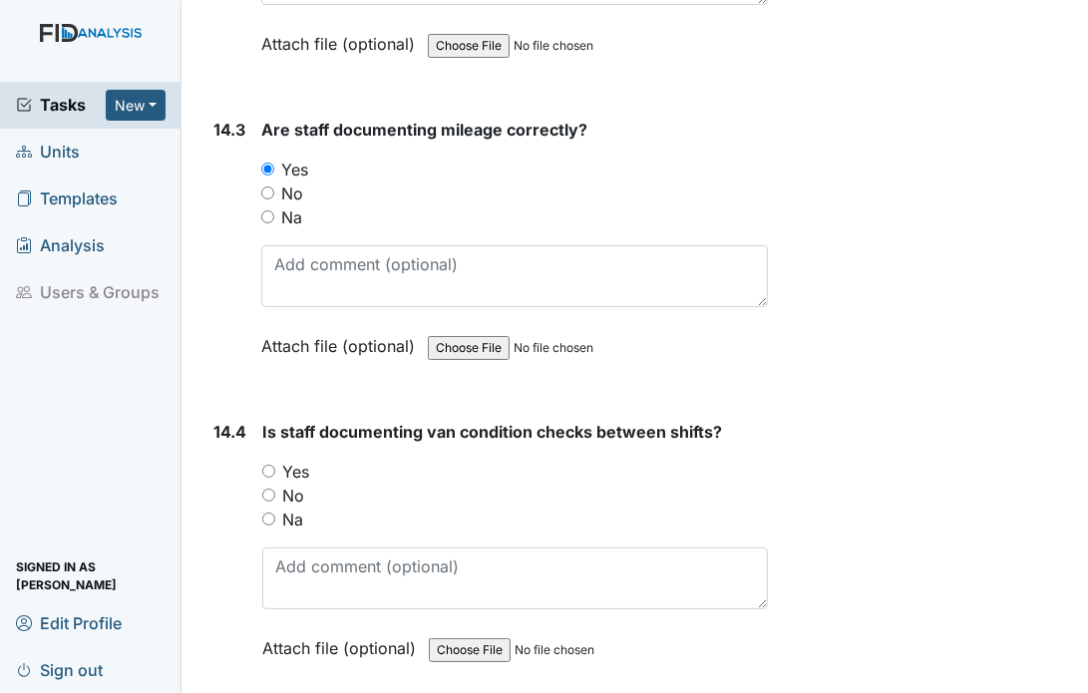
scroll to position [38098, 0]
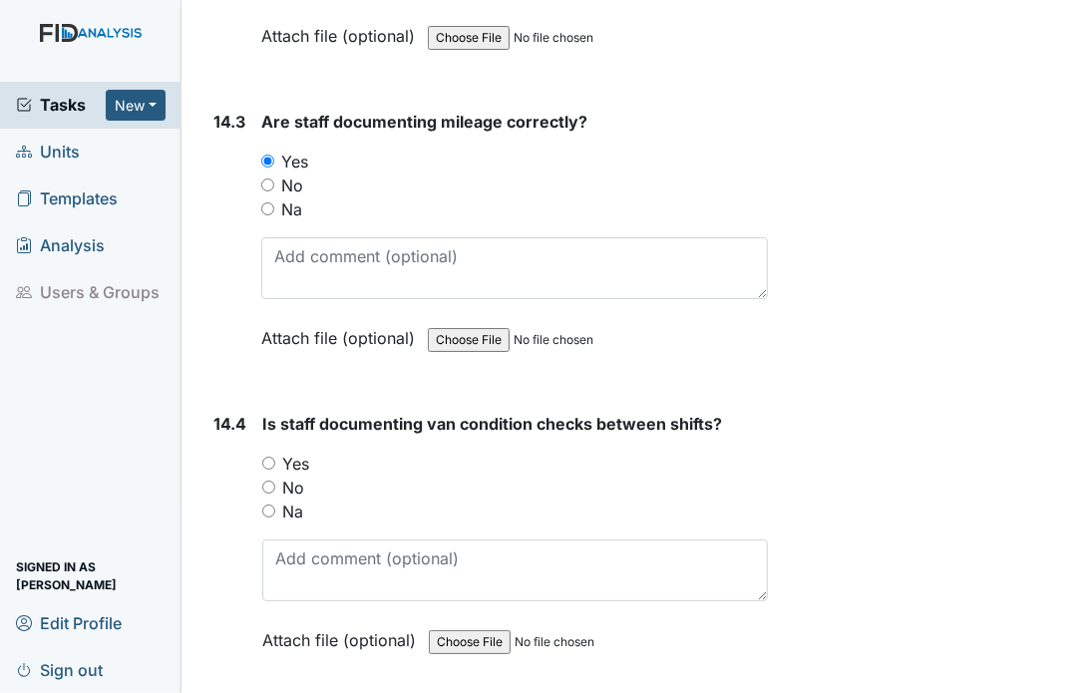
click at [270, 457] on input "Yes" at bounding box center [268, 463] width 13 height 13
radio input "true"
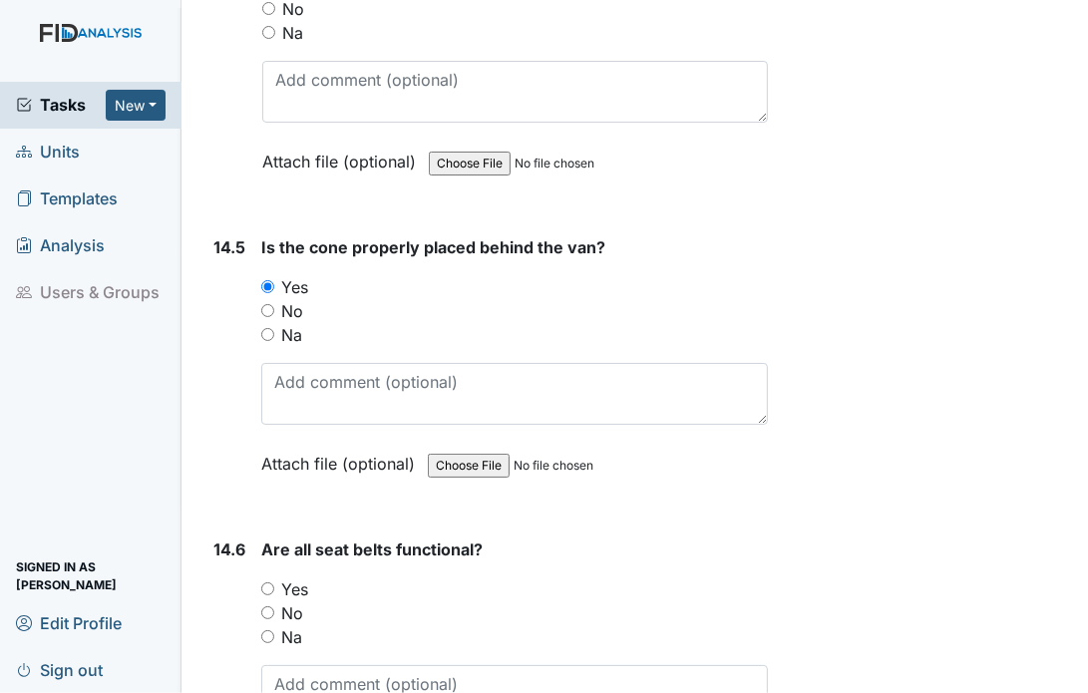
scroll to position [38657, 0]
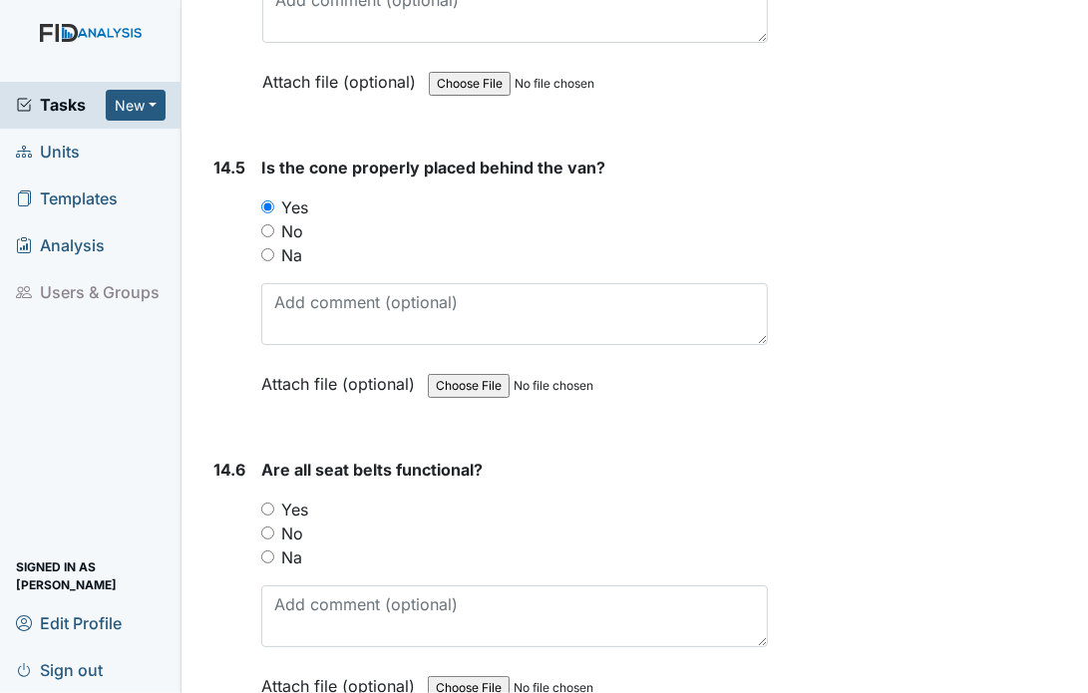
click at [269, 503] on input "Yes" at bounding box center [267, 509] width 13 height 13
radio input "true"
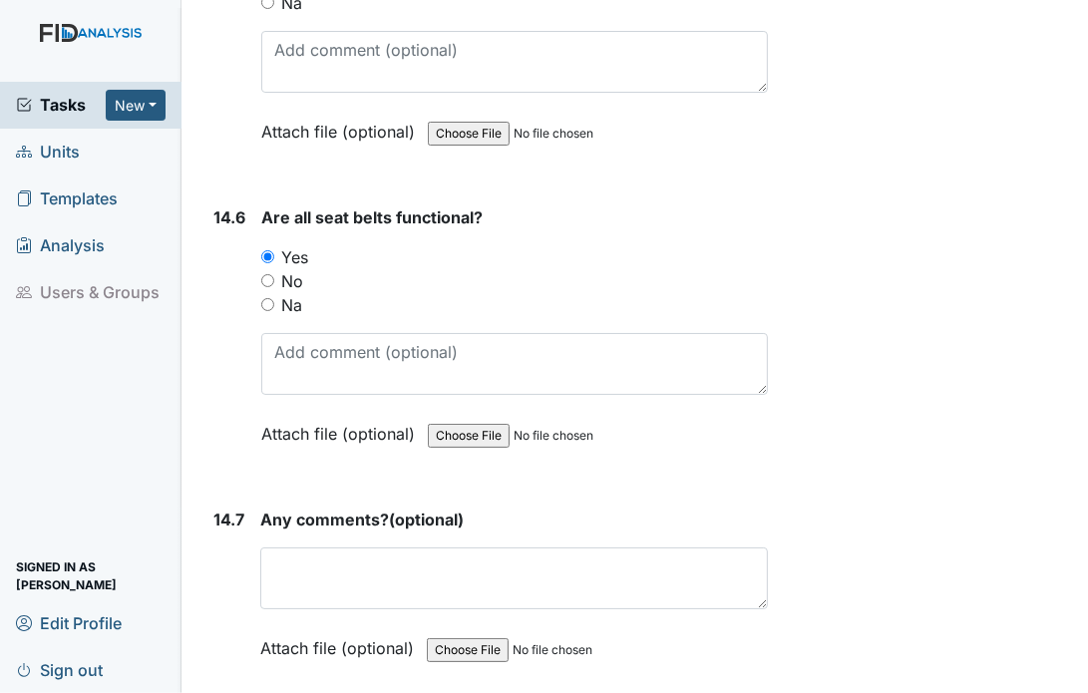
scroll to position [38910, 0]
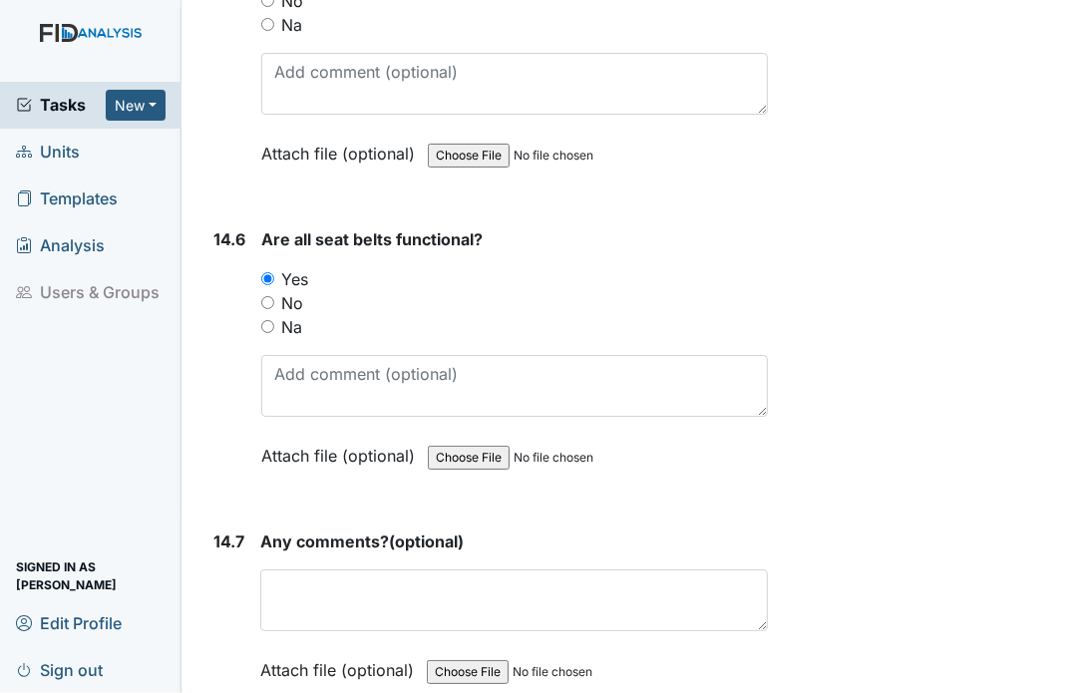
scroll to position [38933, 0]
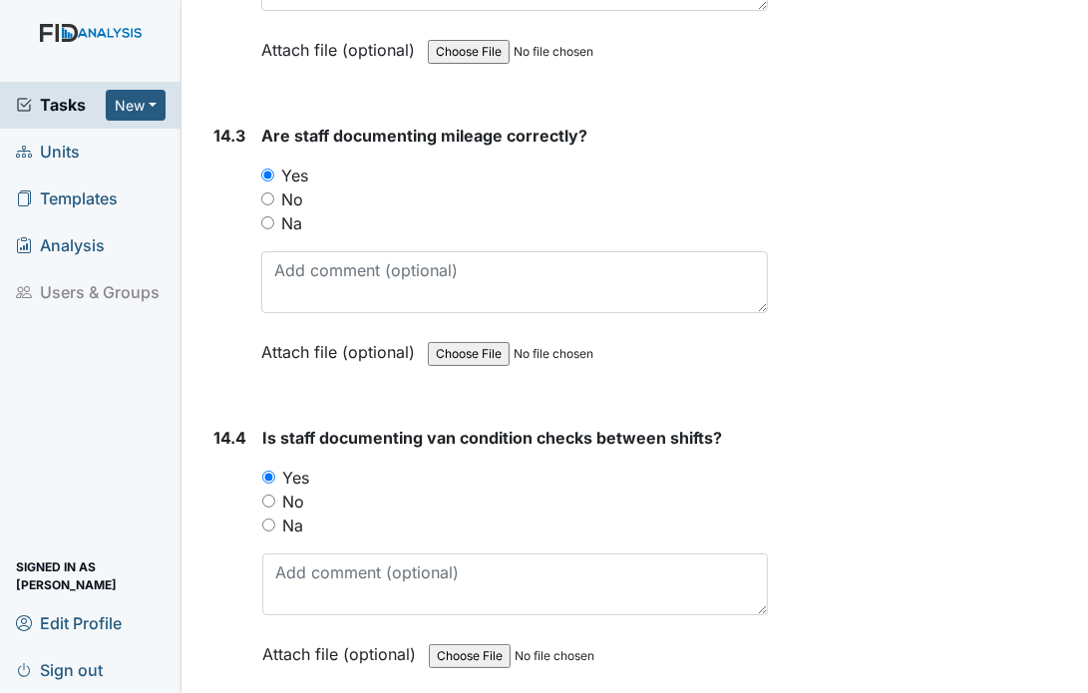
scroll to position [38095, 0]
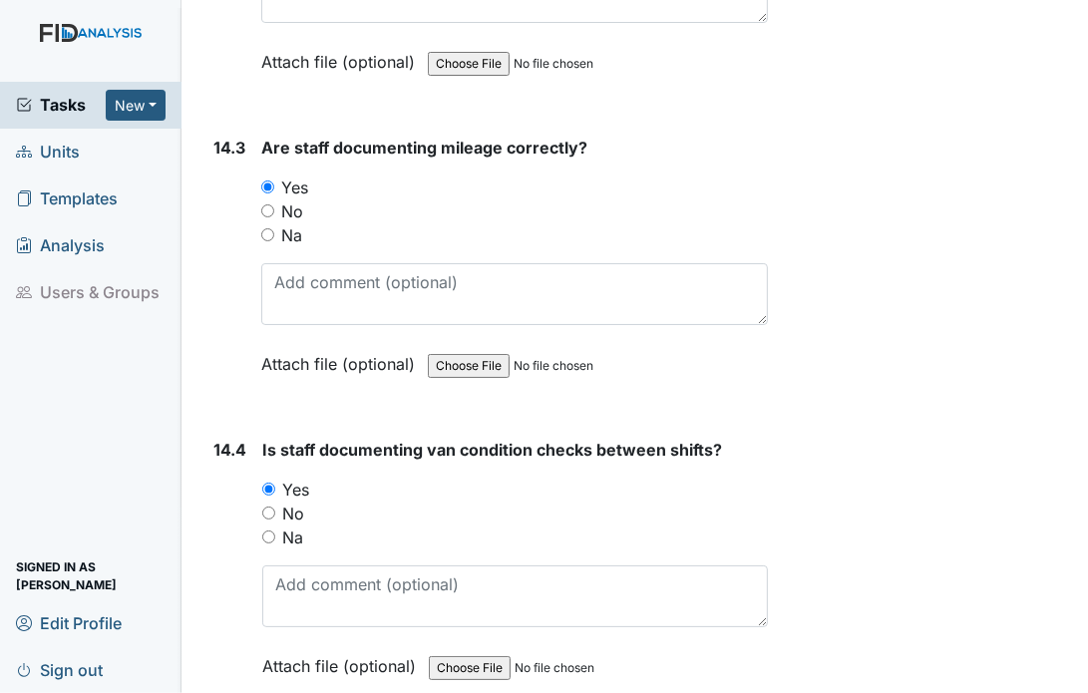
click at [1070, 14] on main "Inspection: Random Inspection for AM ID: #00011198 Open Autosaving... Location:…" at bounding box center [635, 346] width 907 height 693
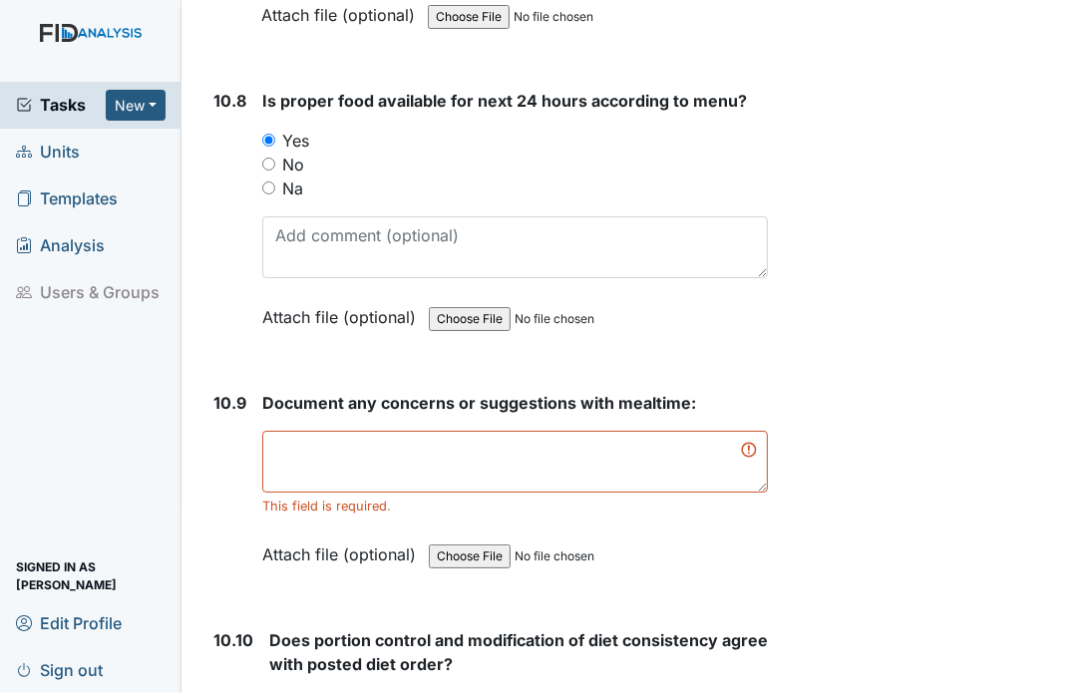
scroll to position [19860, 0]
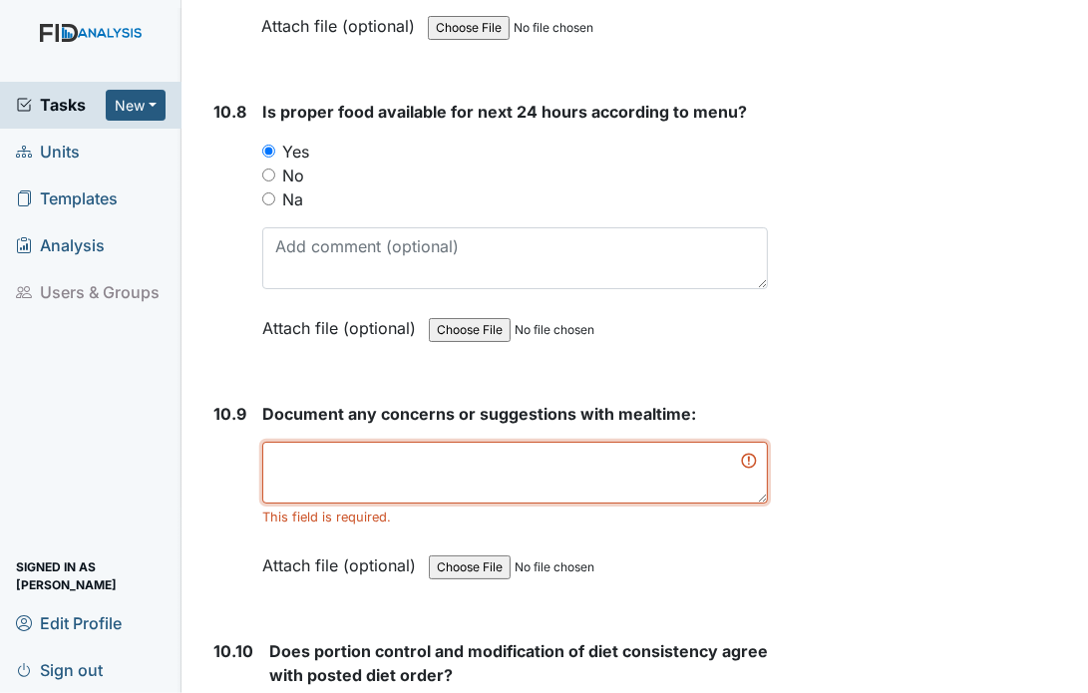
click at [413, 442] on textarea at bounding box center [515, 473] width 506 height 62
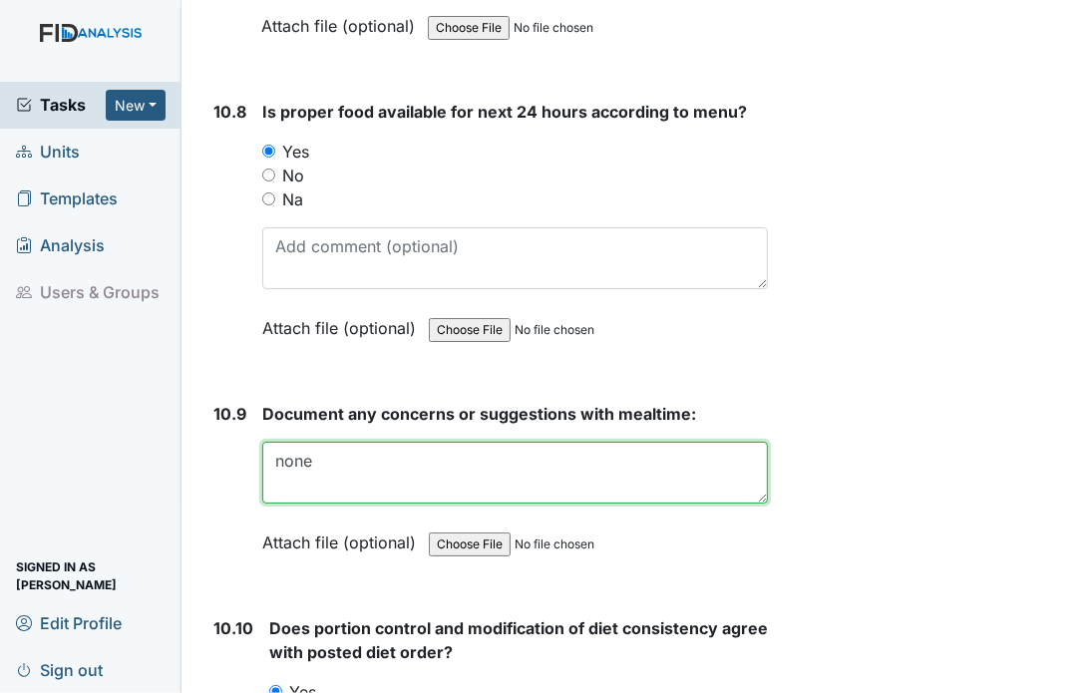
scroll to position [38910, 0]
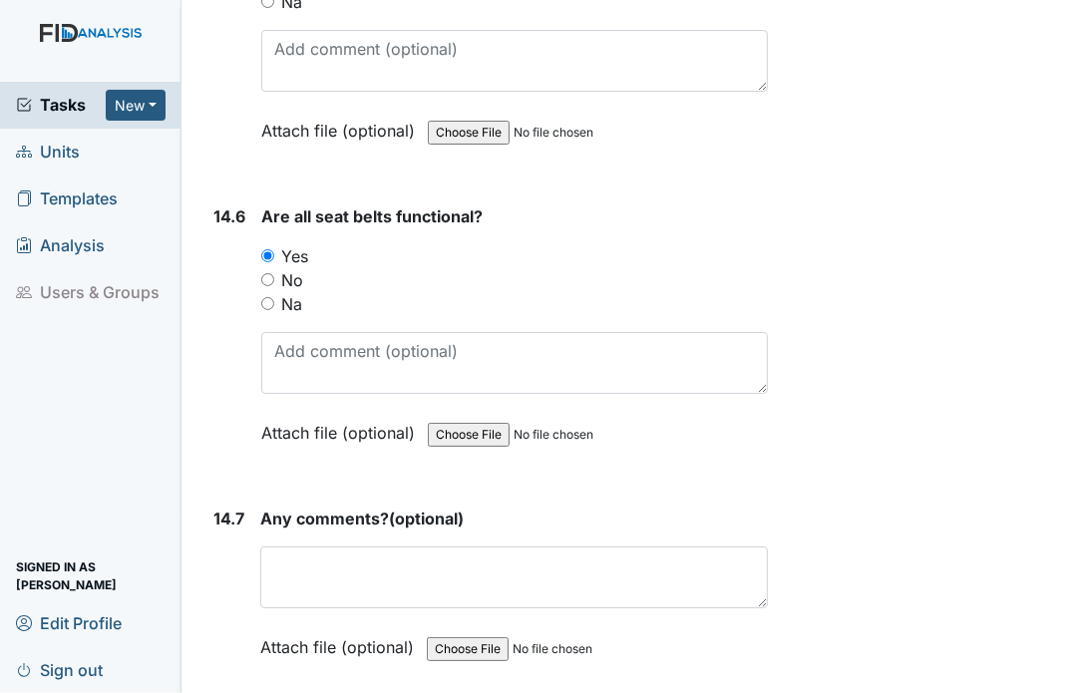
type textarea "none"
